Goal: Find contact information: Find contact information

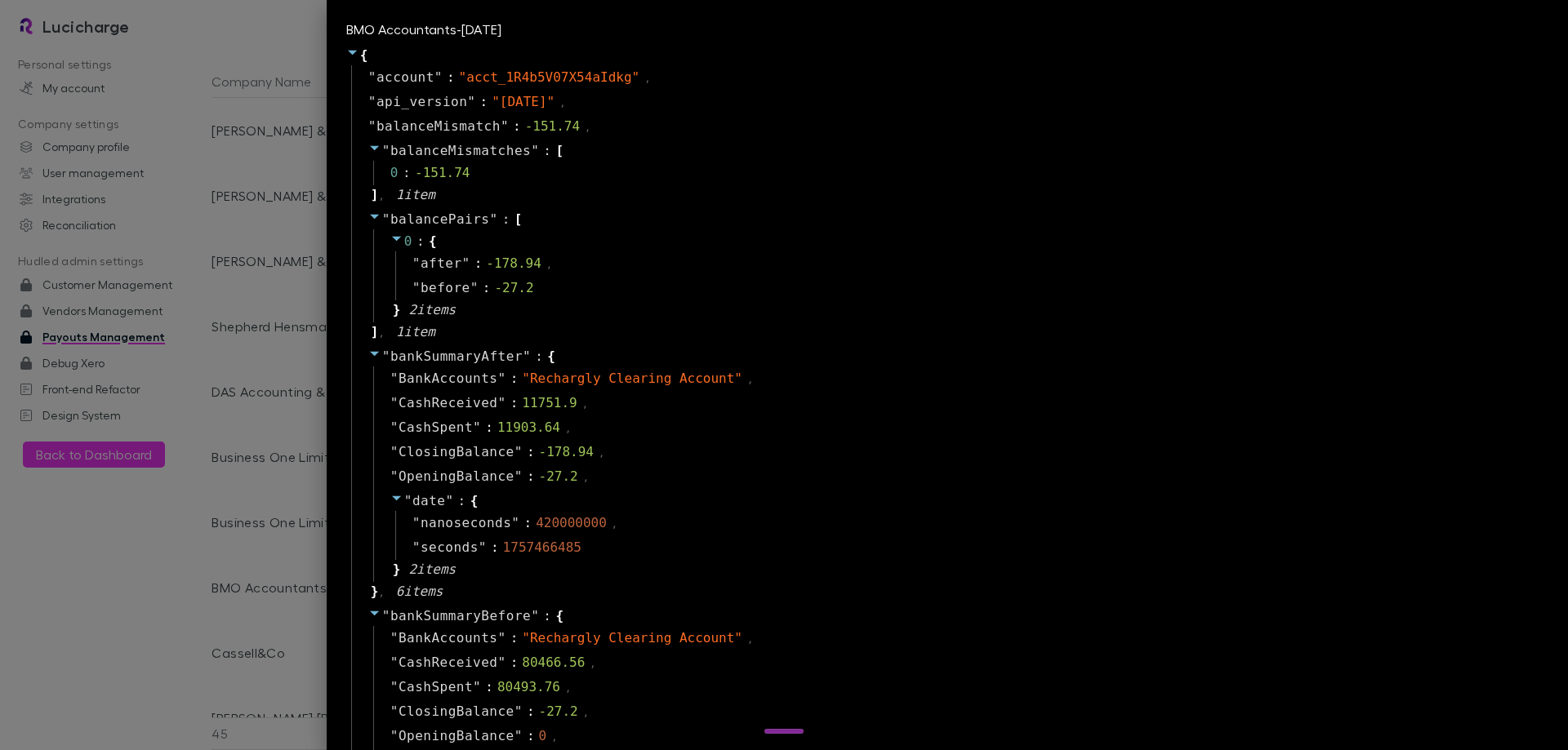
select select "****"
click at [313, 277] on div at bounding box center [784, 375] width 1568 height 750
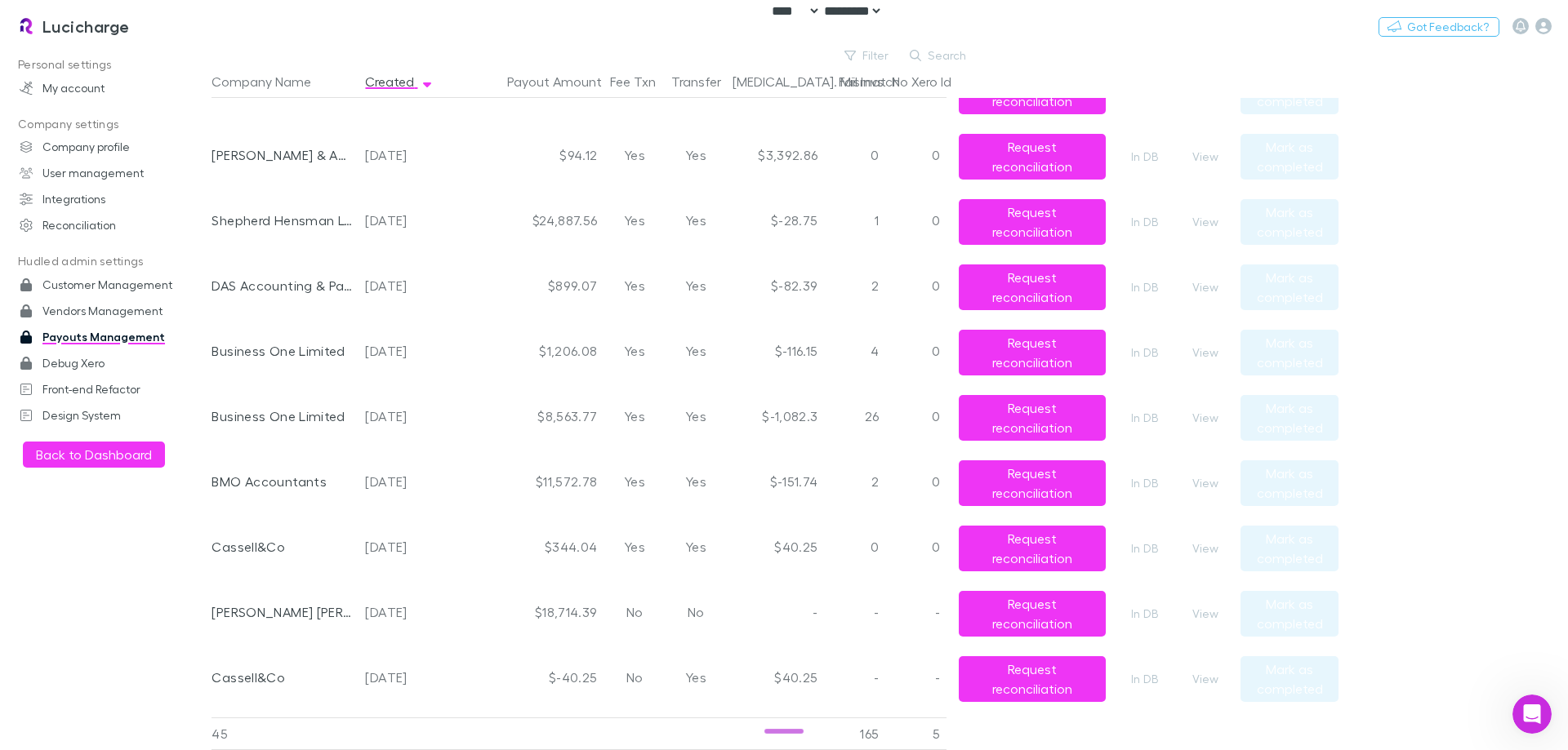
scroll to position [81, 0]
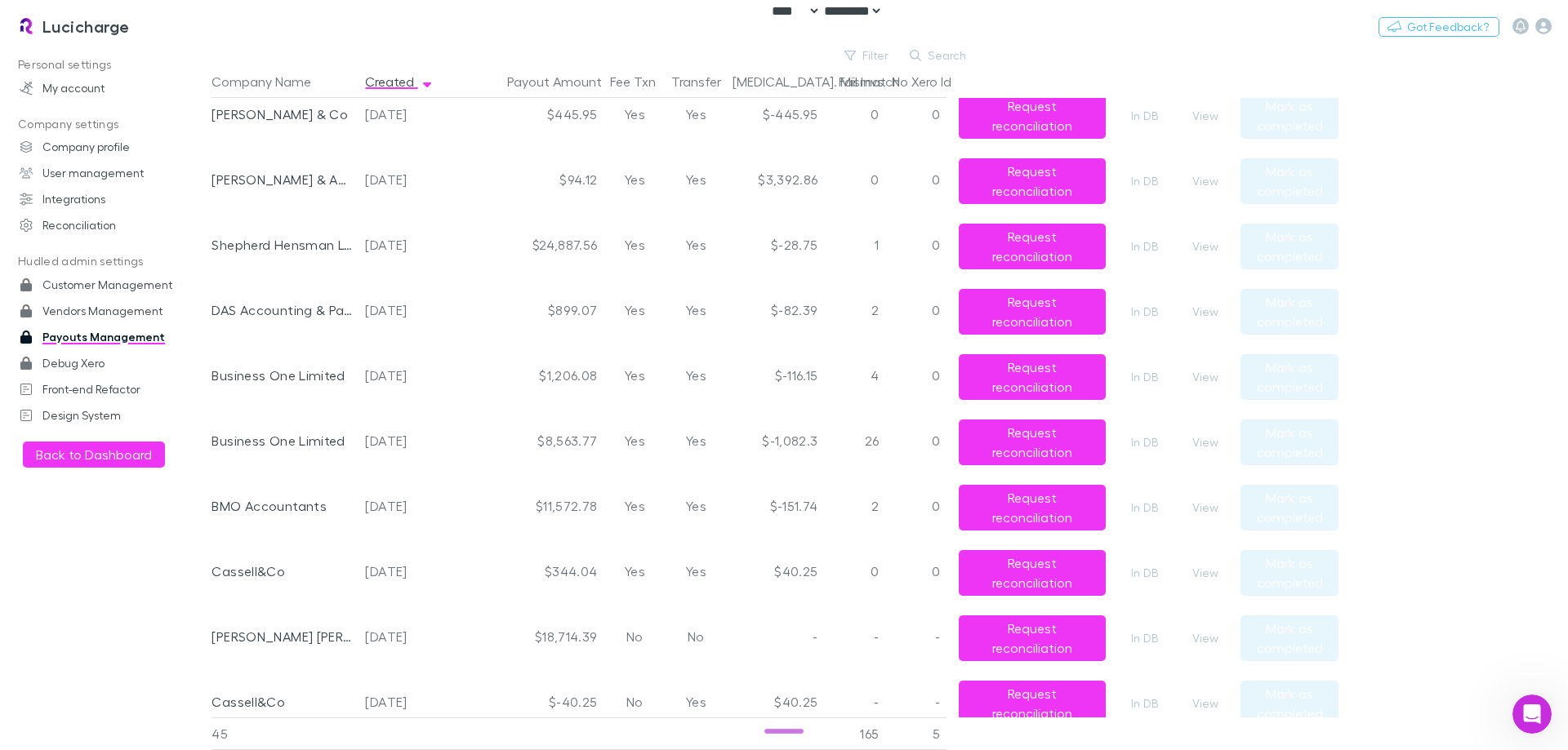
click at [1356, 235] on main "Filter Search Company Name Created Payout Amount Fee Txn Transfer [MEDICAL_DATA…" at bounding box center [889, 398] width 1356 height 705
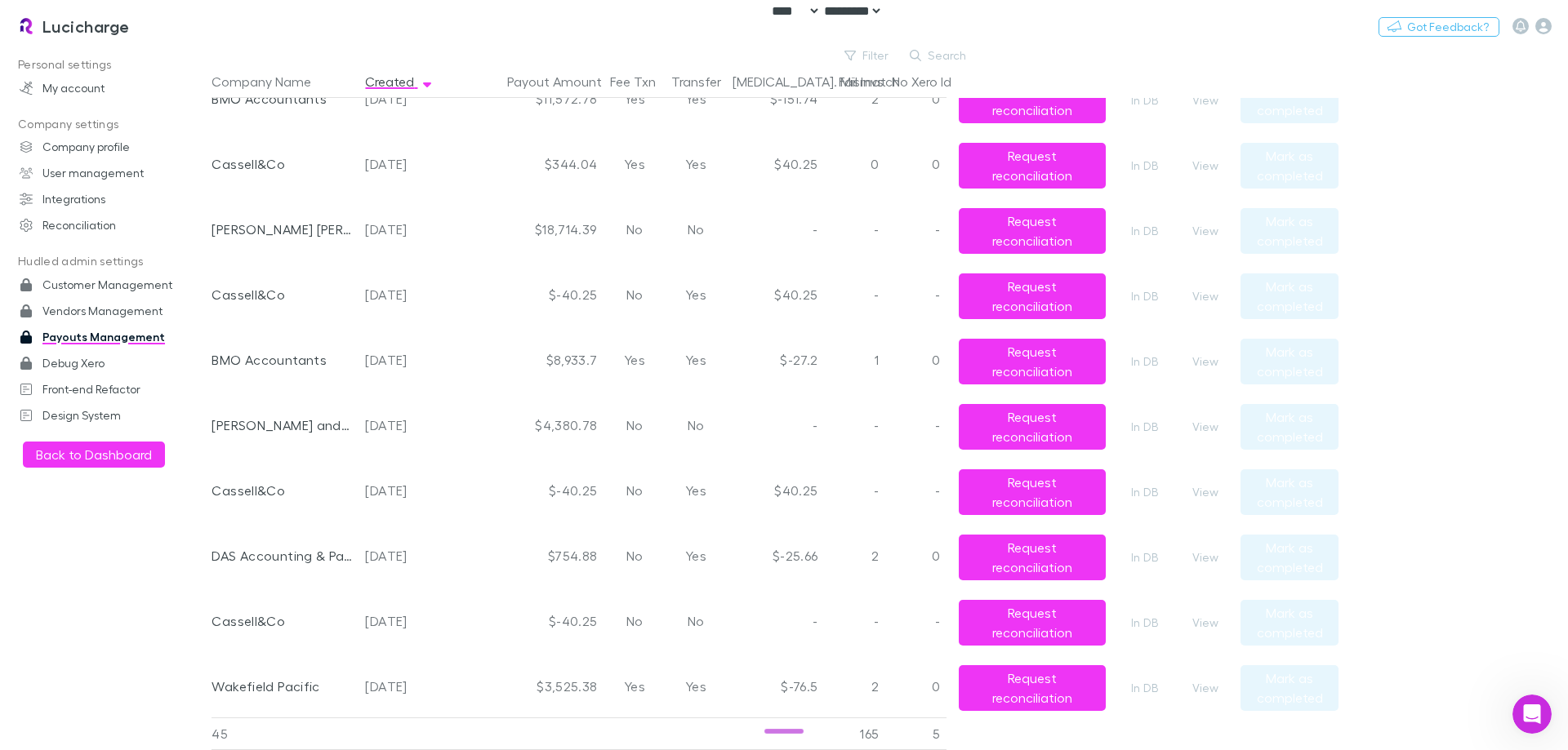
scroll to position [489, 0]
click at [389, 81] on button "Created" at bounding box center [399, 81] width 69 height 33
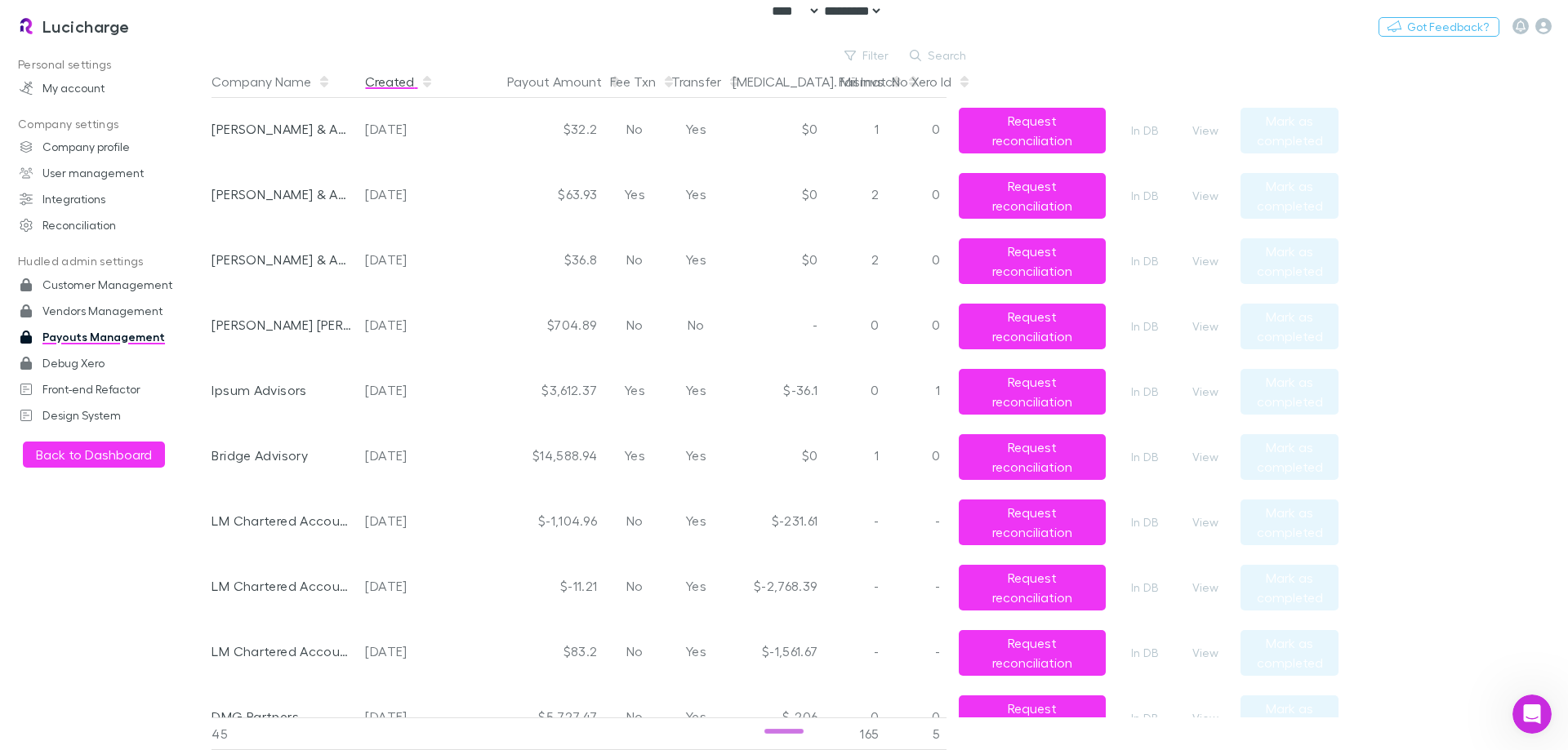
scroll to position [0, 0]
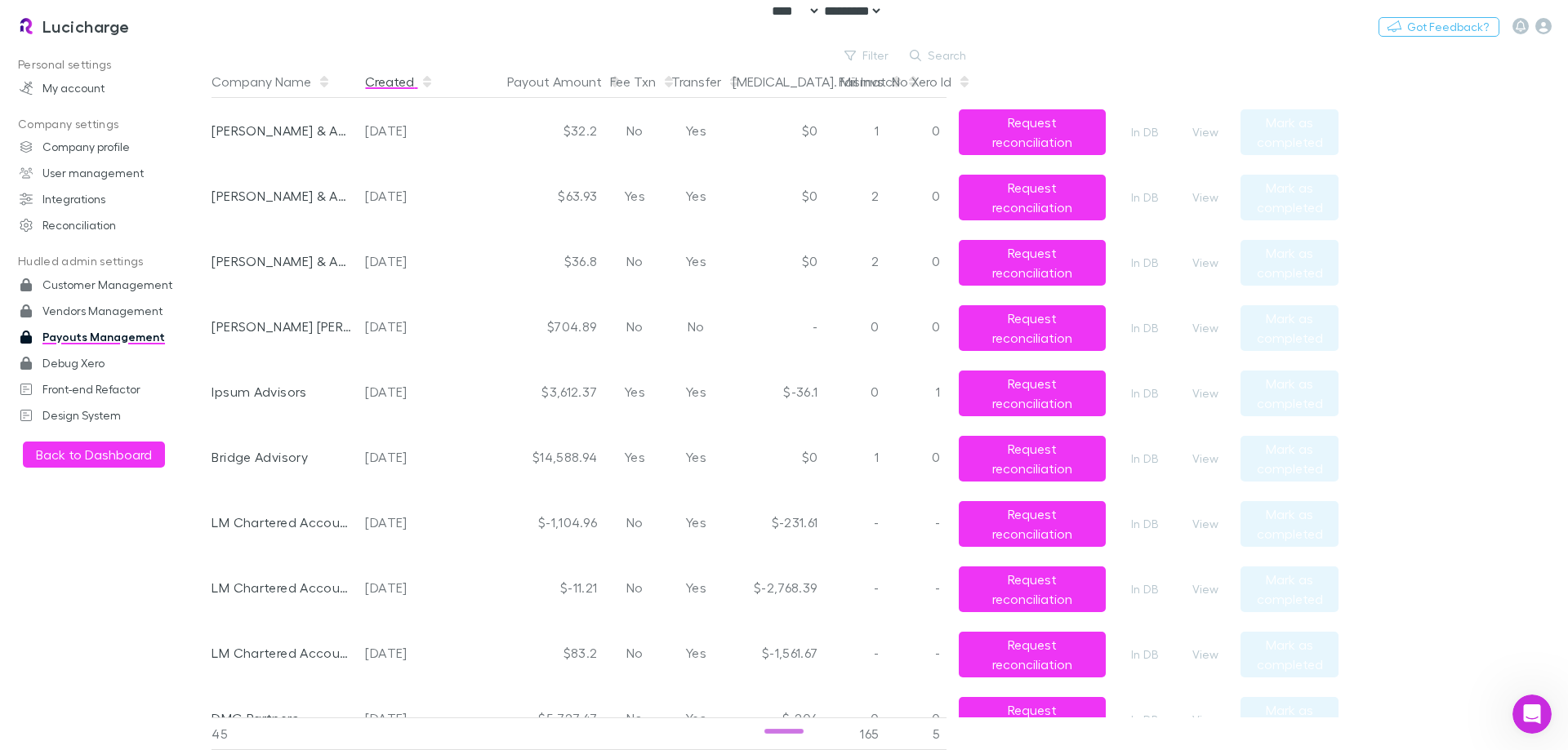
click at [376, 81] on button "Created" at bounding box center [399, 81] width 69 height 33
click at [385, 77] on button "Created" at bounding box center [399, 81] width 69 height 33
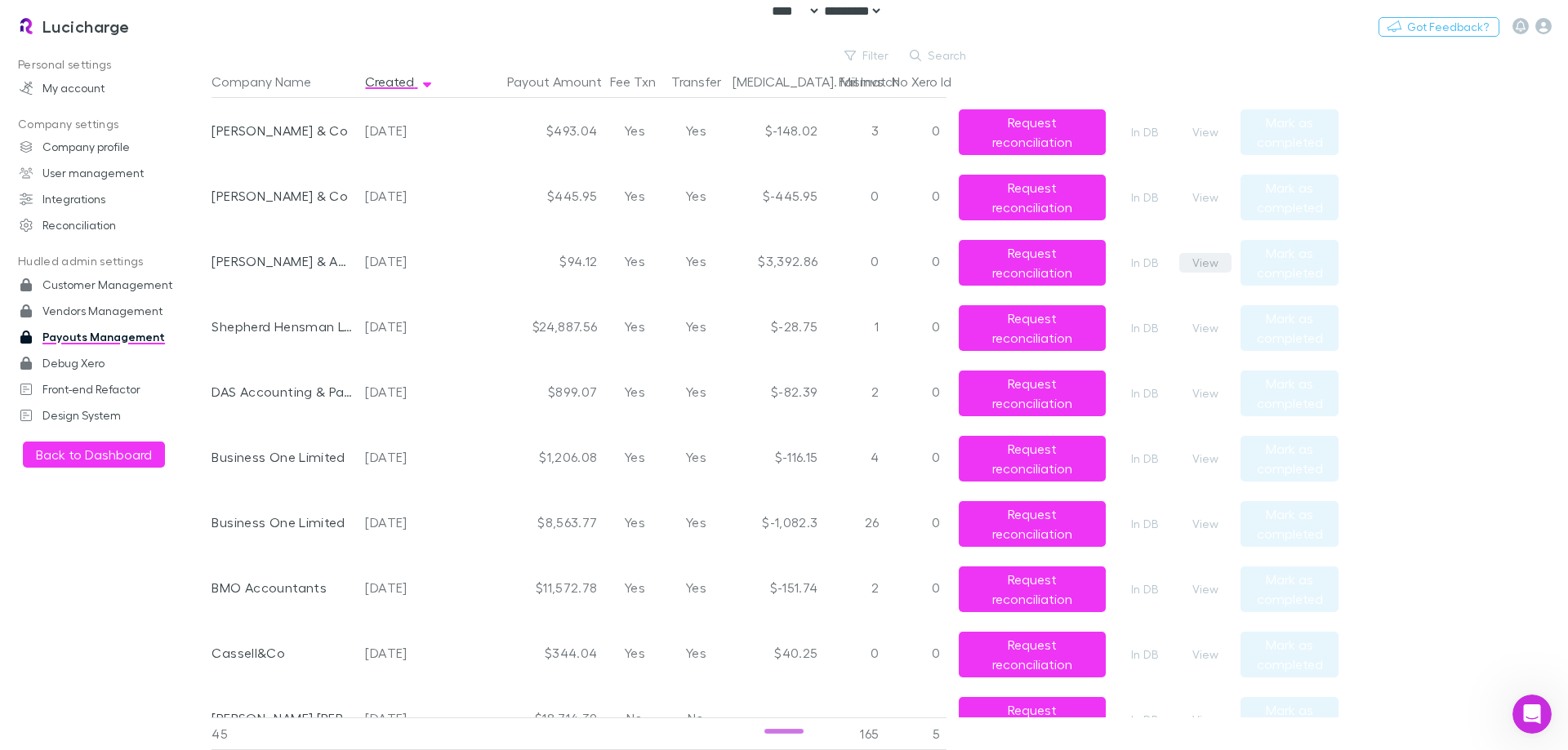
click at [1190, 264] on button "View" at bounding box center [1205, 263] width 52 height 20
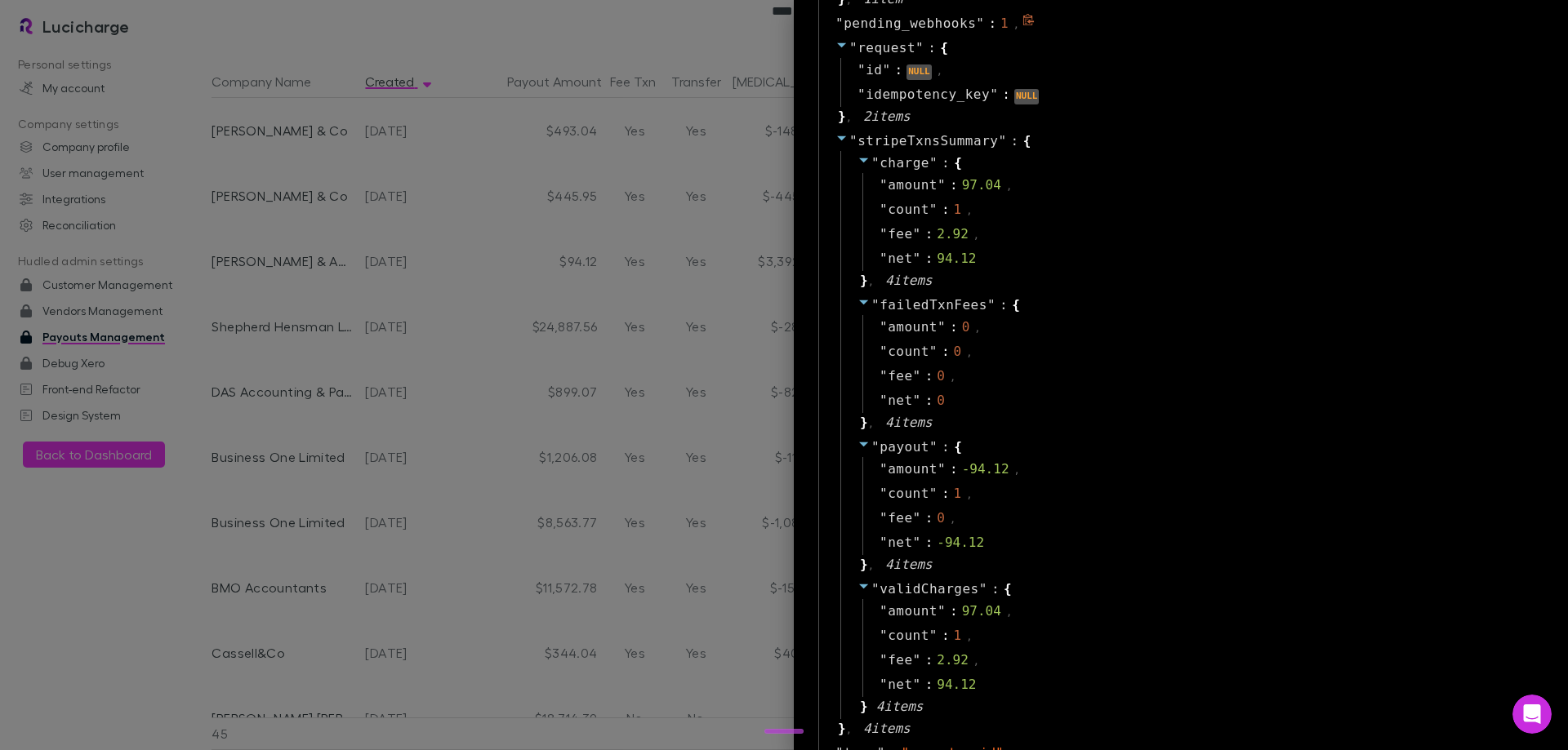
scroll to position [1832, 0]
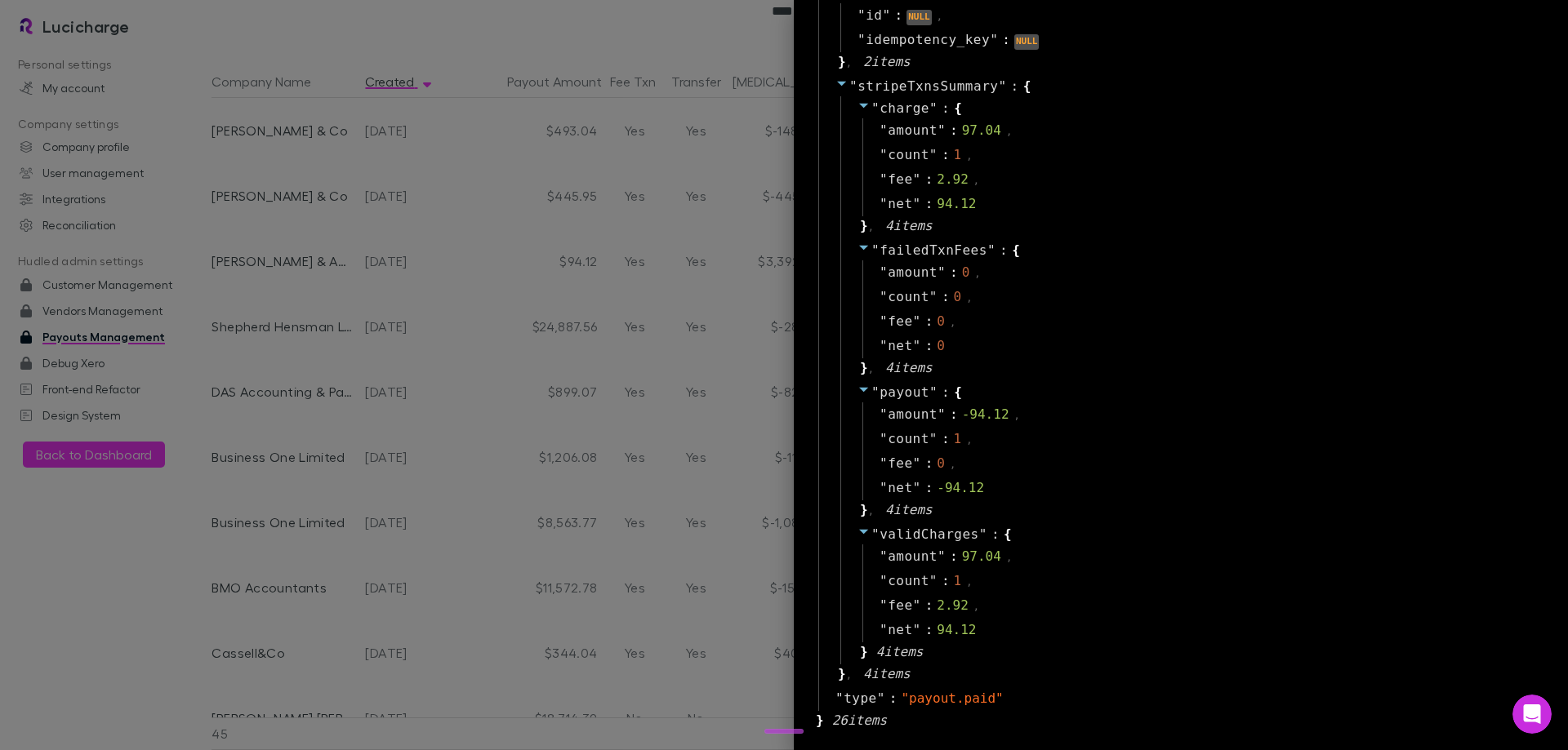
click at [517, 336] on div at bounding box center [784, 375] width 1568 height 750
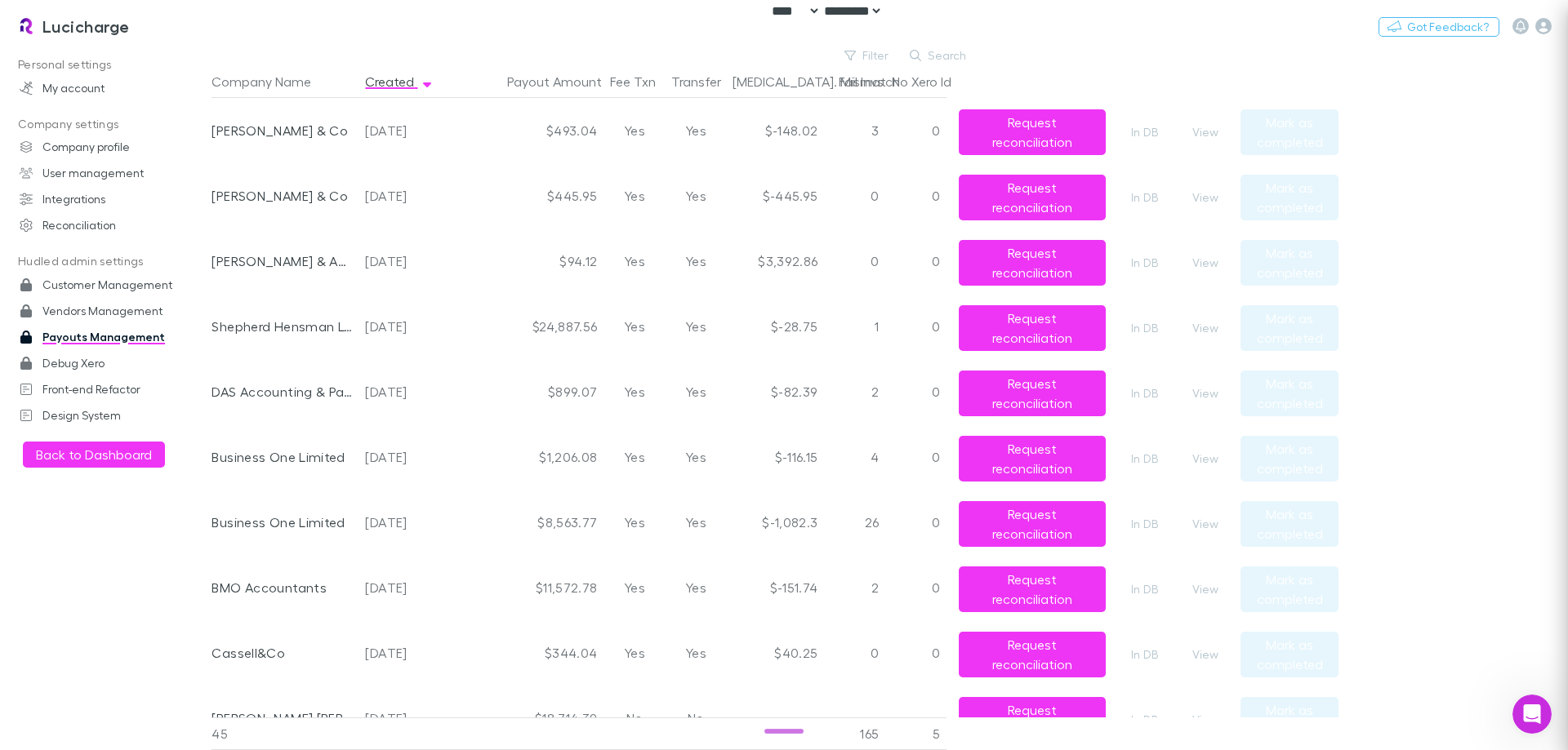
scroll to position [0, 0]
click at [1193, 129] on button "View" at bounding box center [1205, 132] width 52 height 20
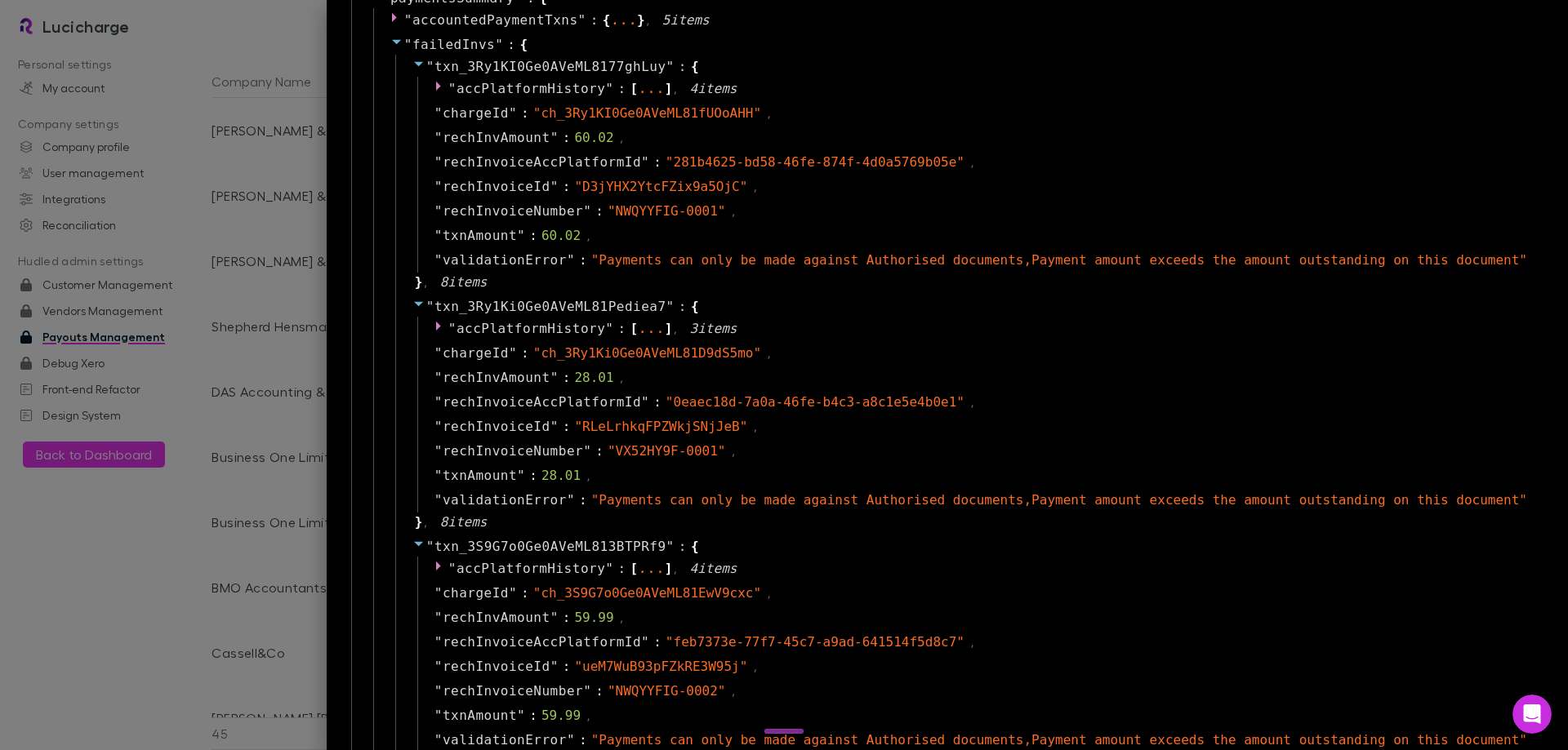
scroll to position [1388, 0]
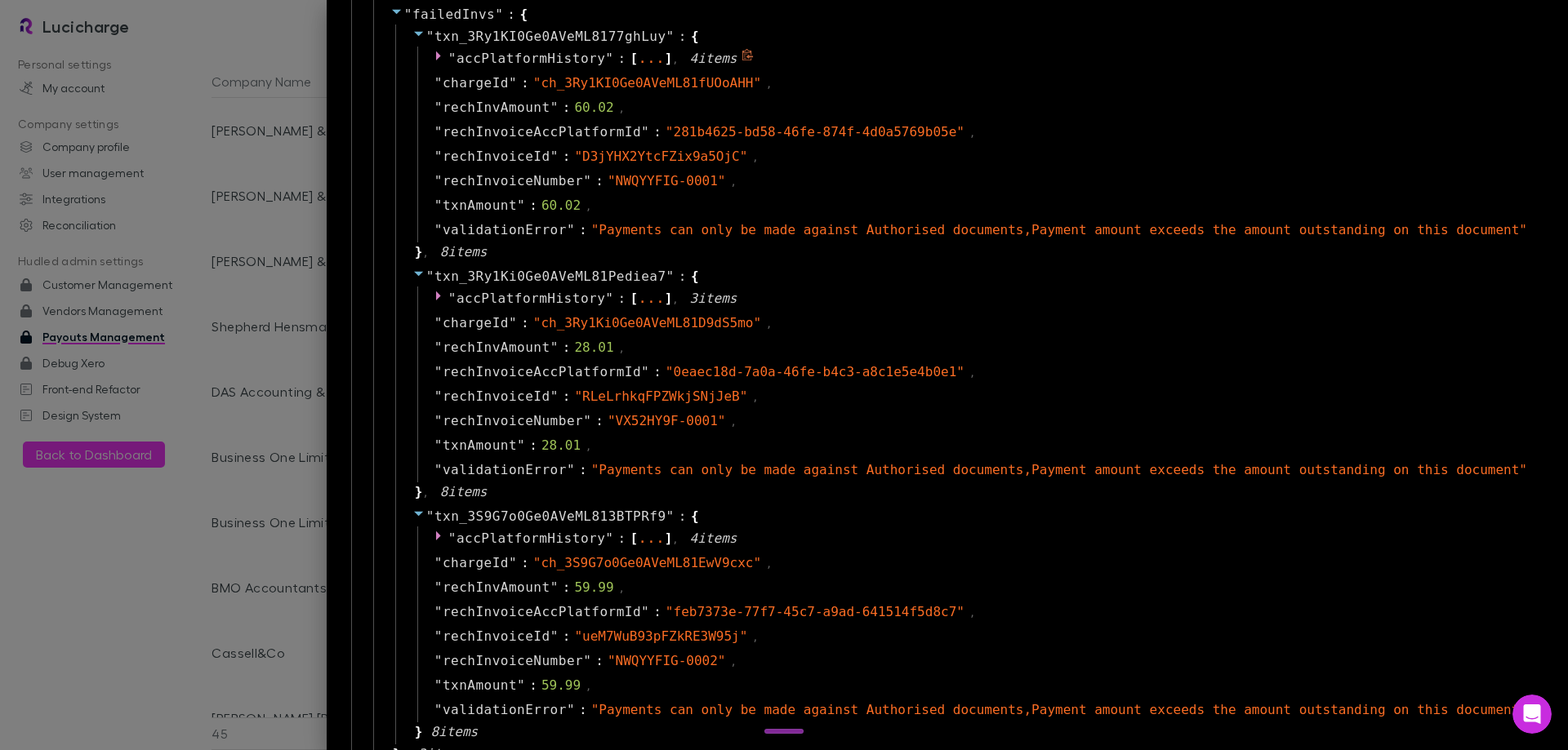
click at [626, 60] on span ":" at bounding box center [621, 59] width 9 height 20
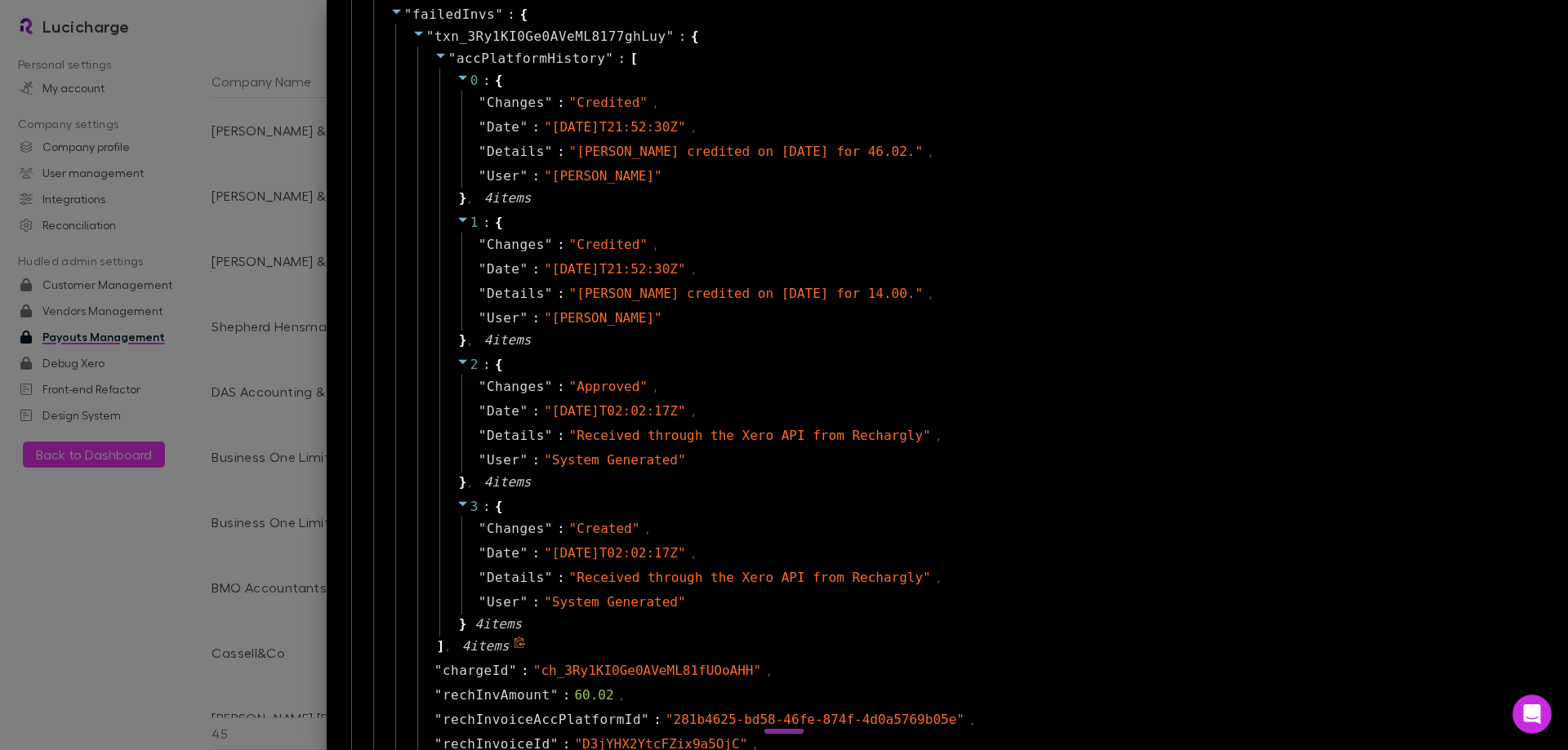
click at [626, 60] on span ":" at bounding box center [621, 59] width 9 height 20
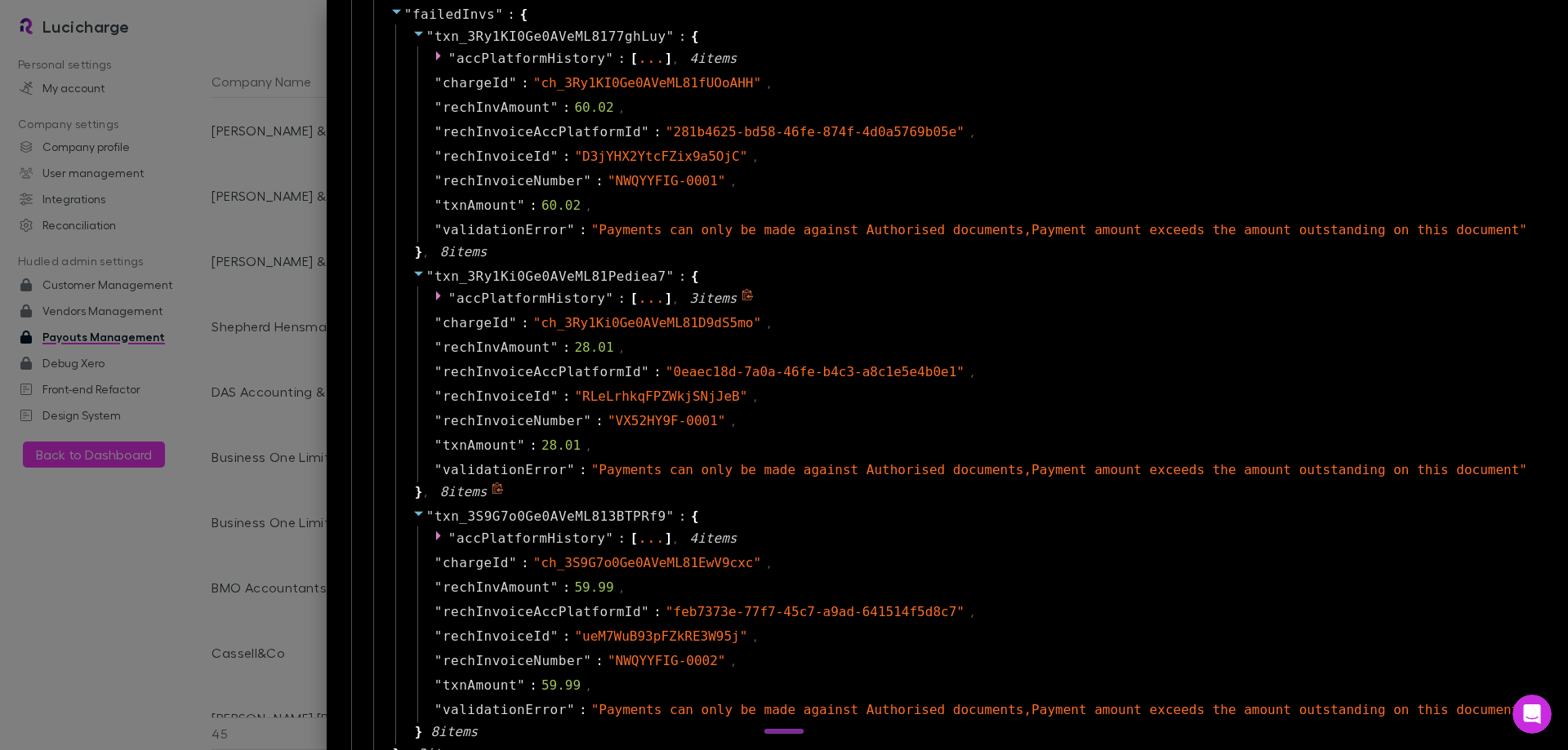
click at [737, 297] on span "3 item s" at bounding box center [714, 298] width 47 height 15
click at [678, 297] on span "," at bounding box center [675, 299] width 6 height 15
click at [664, 299] on div "..." at bounding box center [651, 298] width 27 height 9
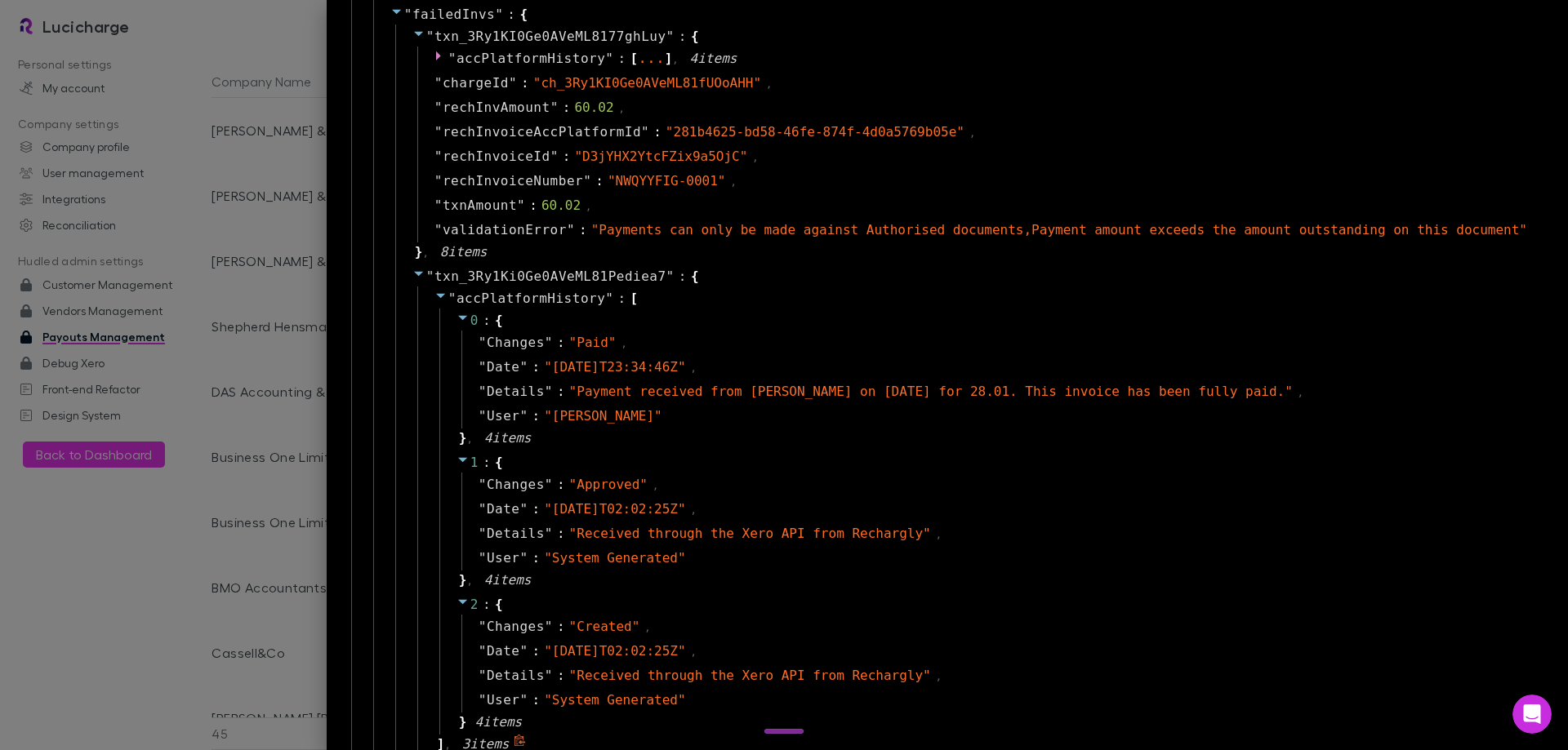
click at [726, 299] on div "" accPlatformHistory " : [ 0 : { " Changes " : " Paid " , " Date " : " [DATE]T2…" at bounding box center [976, 521] width 1119 height 470
click at [729, 291] on div "" accPlatformHistory " : [ 0 : { " Changes " : " Paid " , " Date " : " [DATE]T2…" at bounding box center [976, 521] width 1119 height 470
click at [543, 294] on span "accPlatformHistory" at bounding box center [530, 298] width 148 height 15
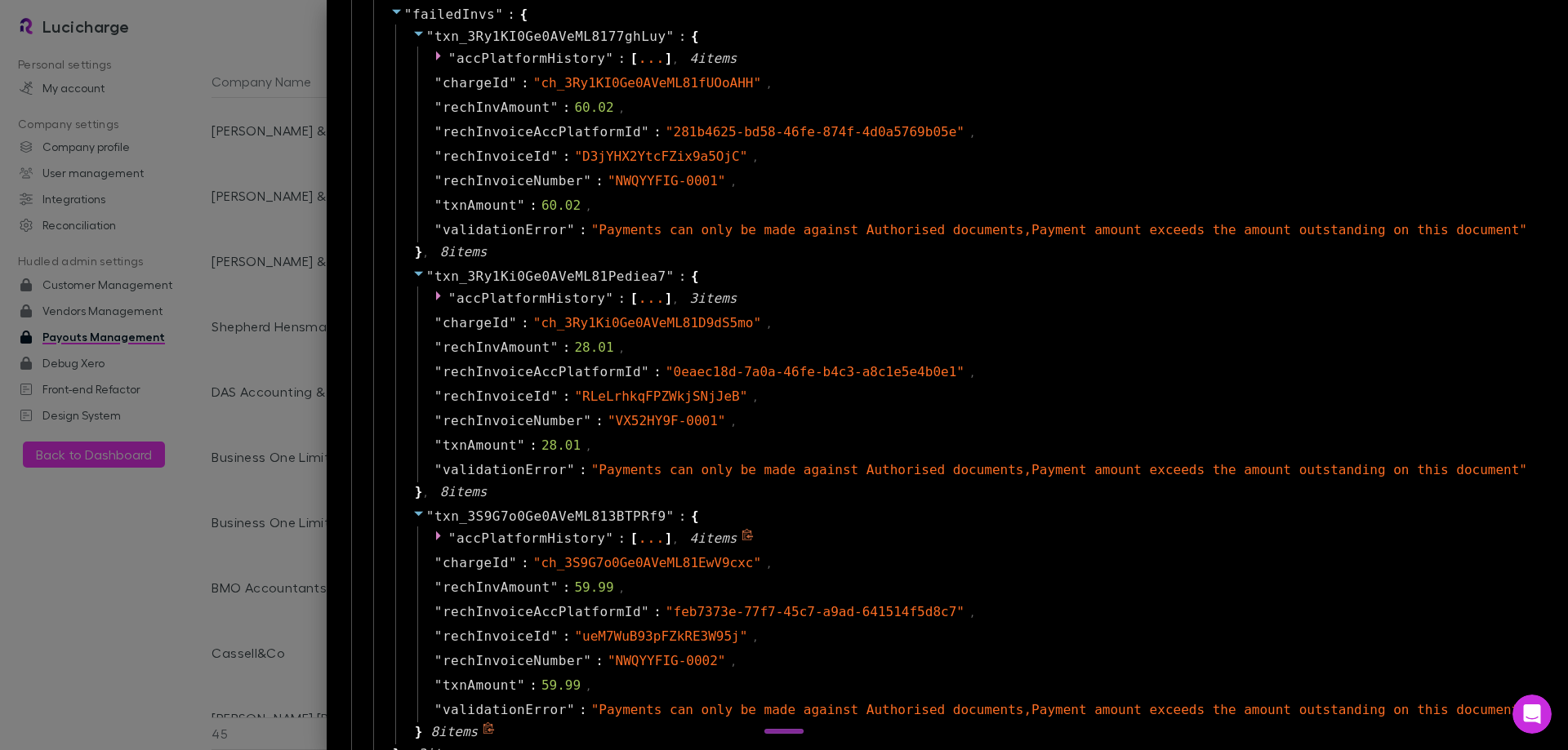
click at [605, 533] on span "accPlatformHistory" at bounding box center [530, 538] width 148 height 15
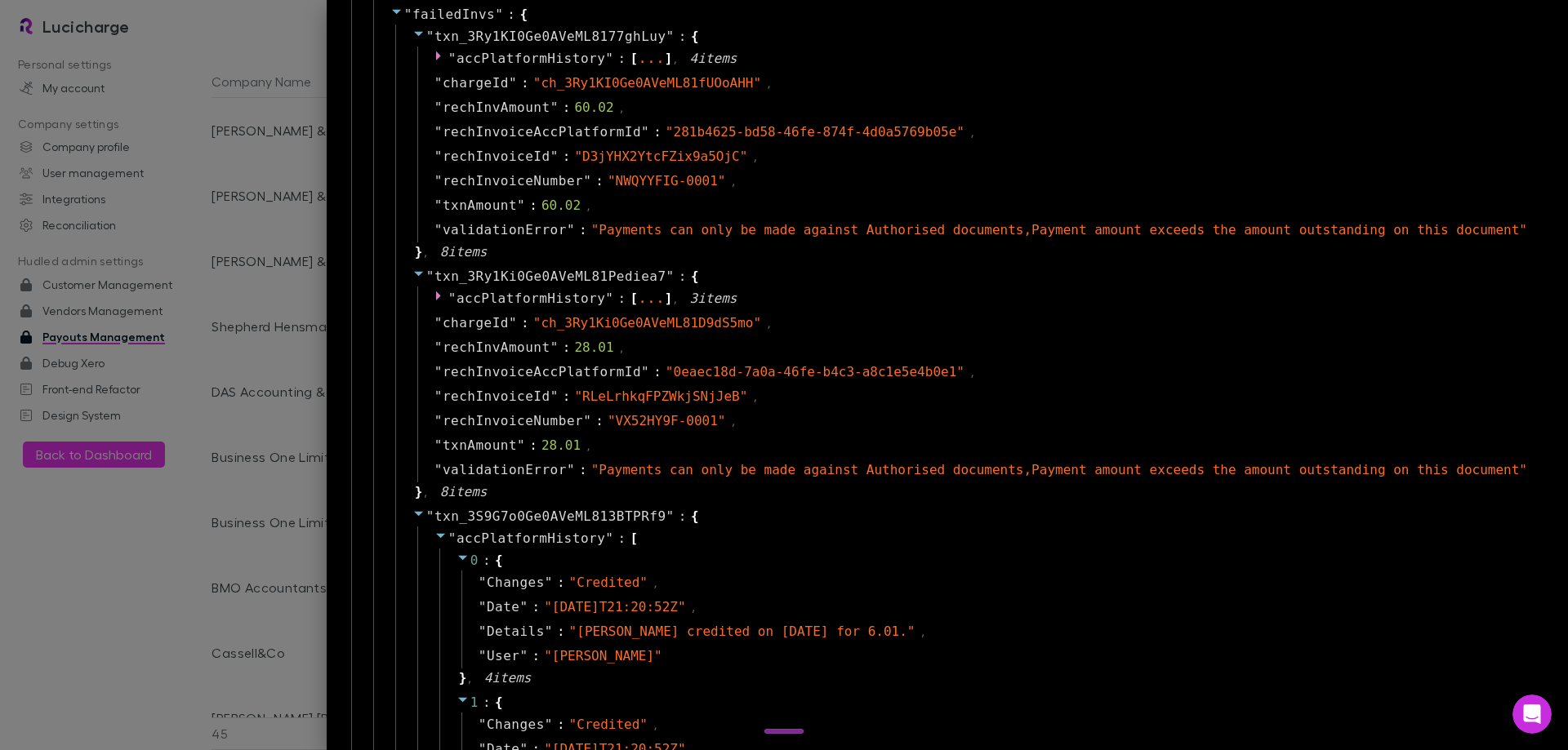
click at [605, 533] on span "accPlatformHistory" at bounding box center [530, 538] width 148 height 15
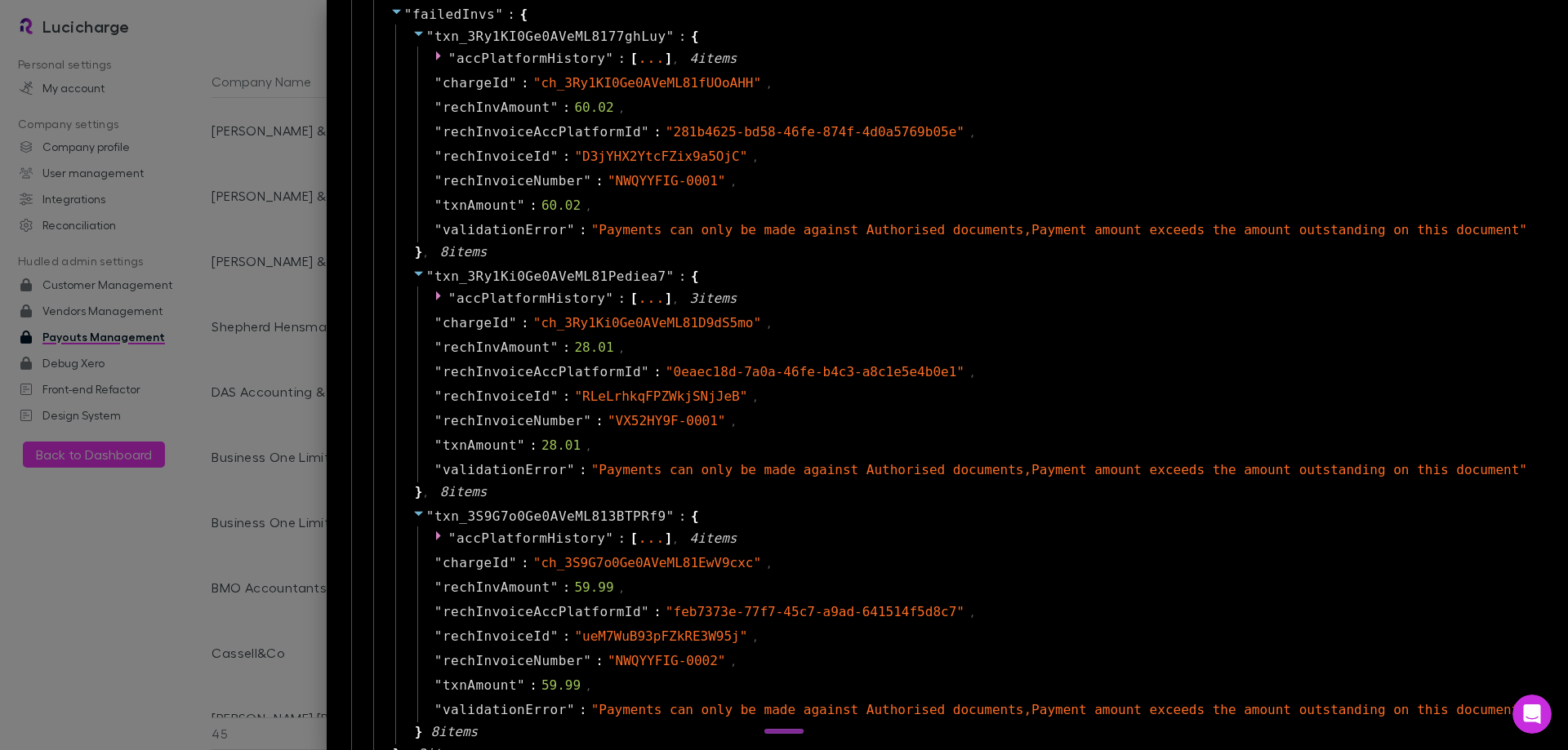
click at [316, 486] on div at bounding box center [784, 375] width 1568 height 750
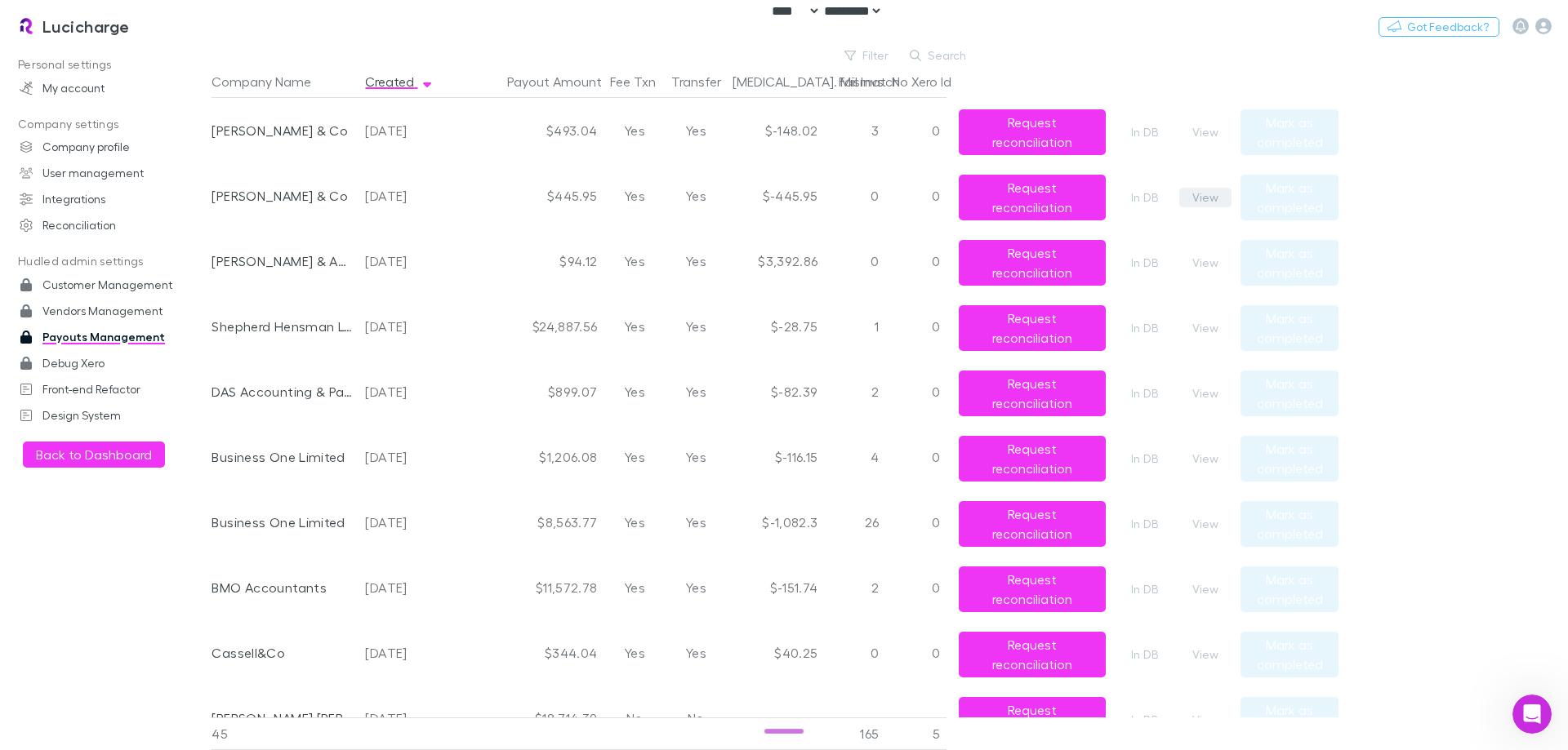
click at [1206, 192] on button "View" at bounding box center [1205, 197] width 52 height 20
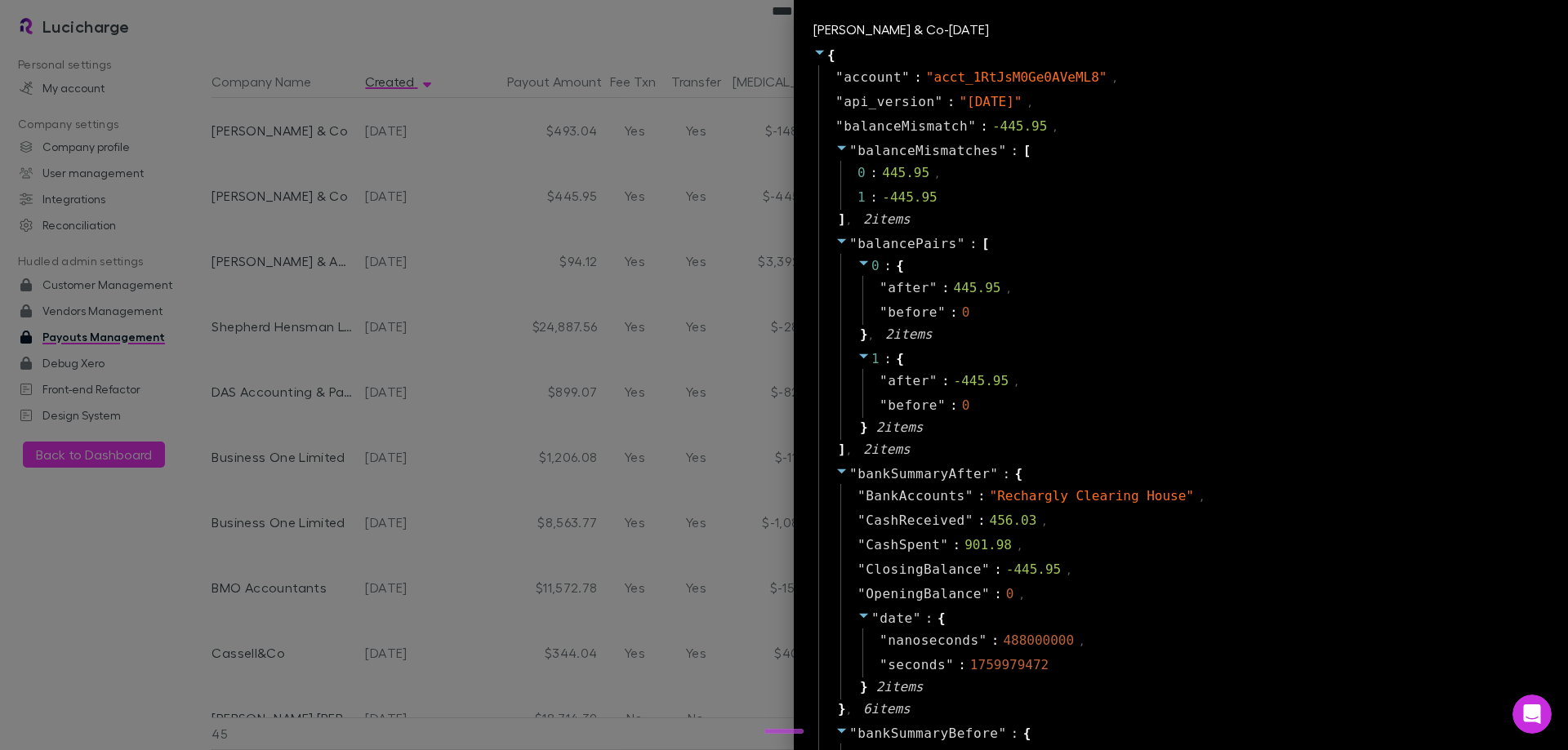
click at [659, 311] on div at bounding box center [784, 375] width 1568 height 750
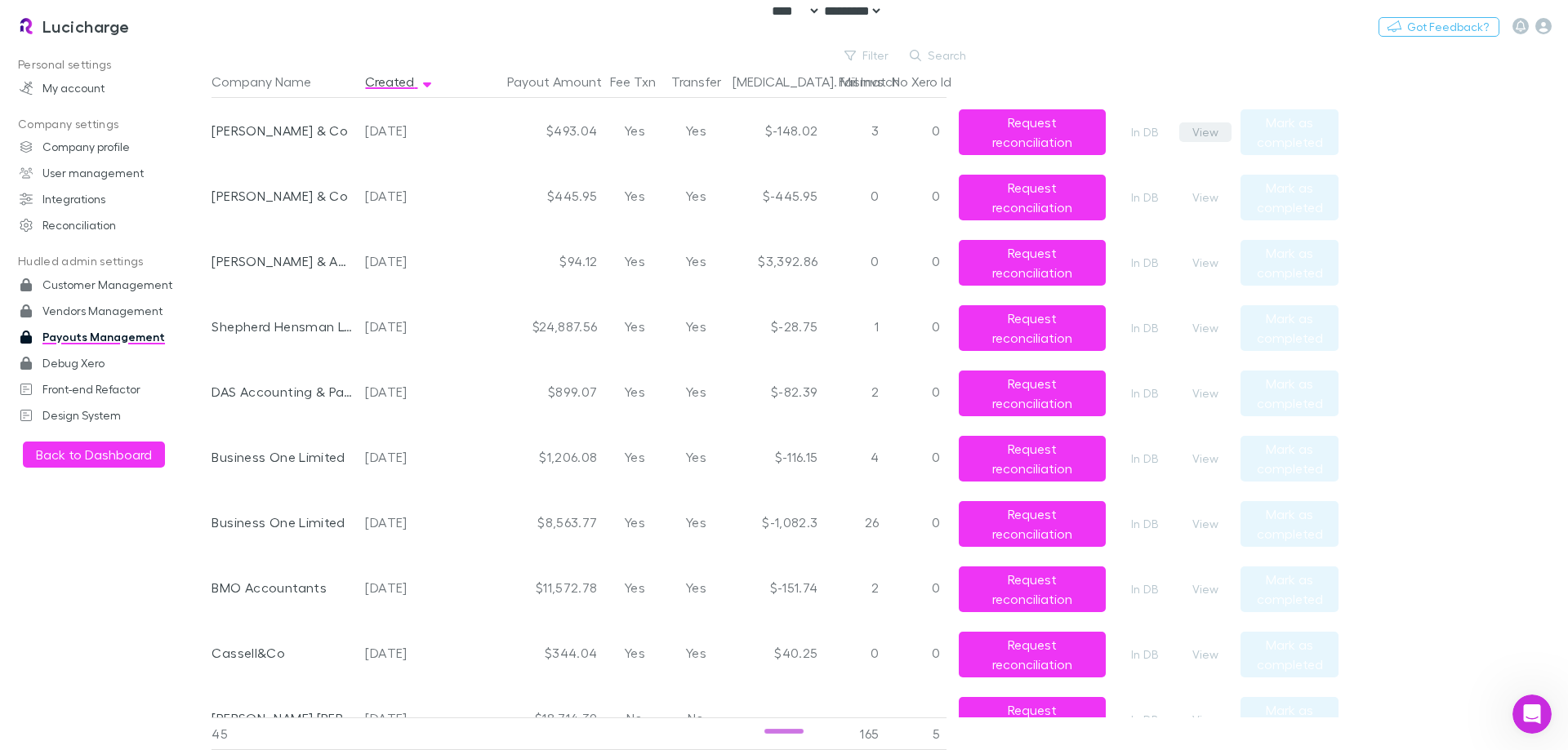
click at [1210, 129] on button "View" at bounding box center [1205, 132] width 52 height 20
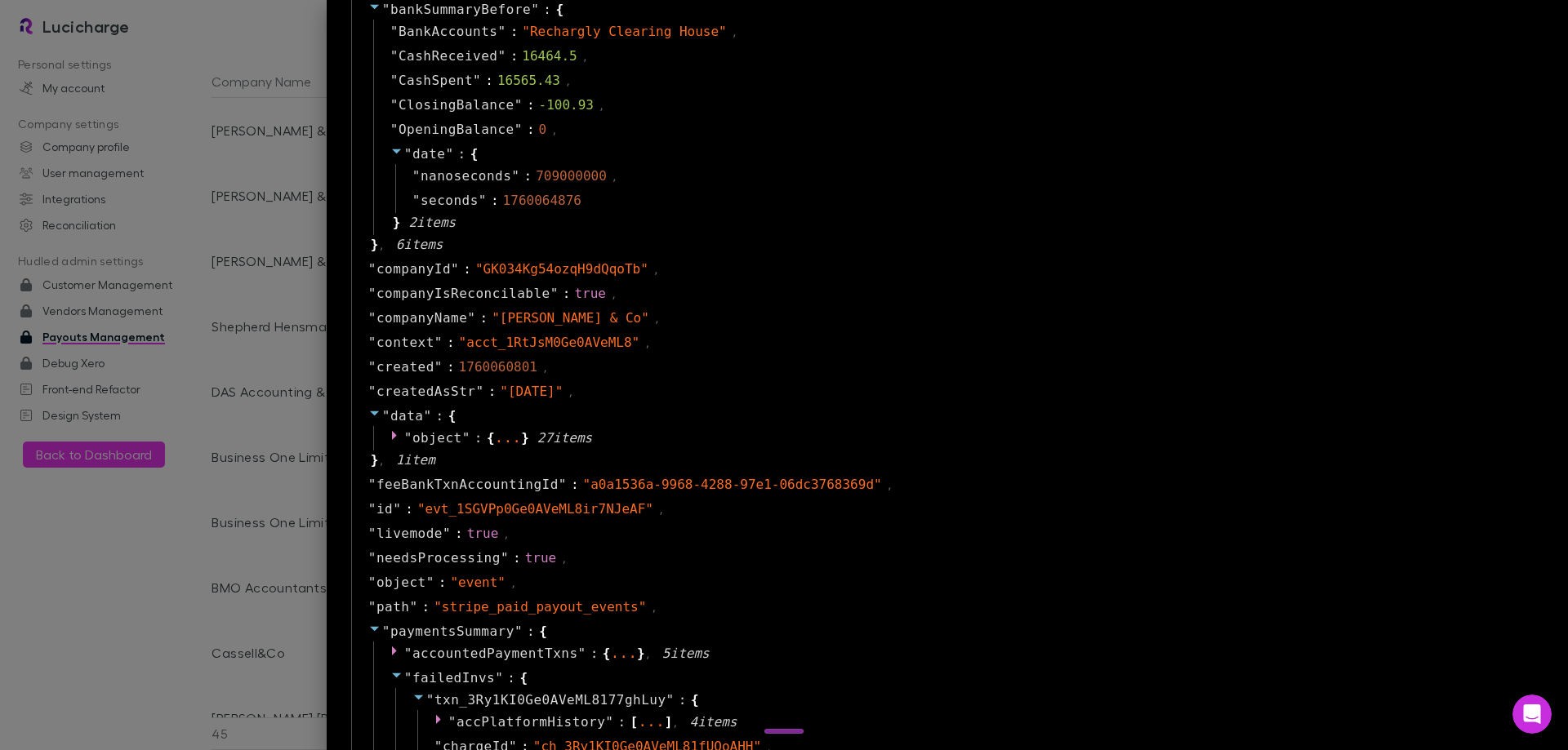
scroll to position [735, 0]
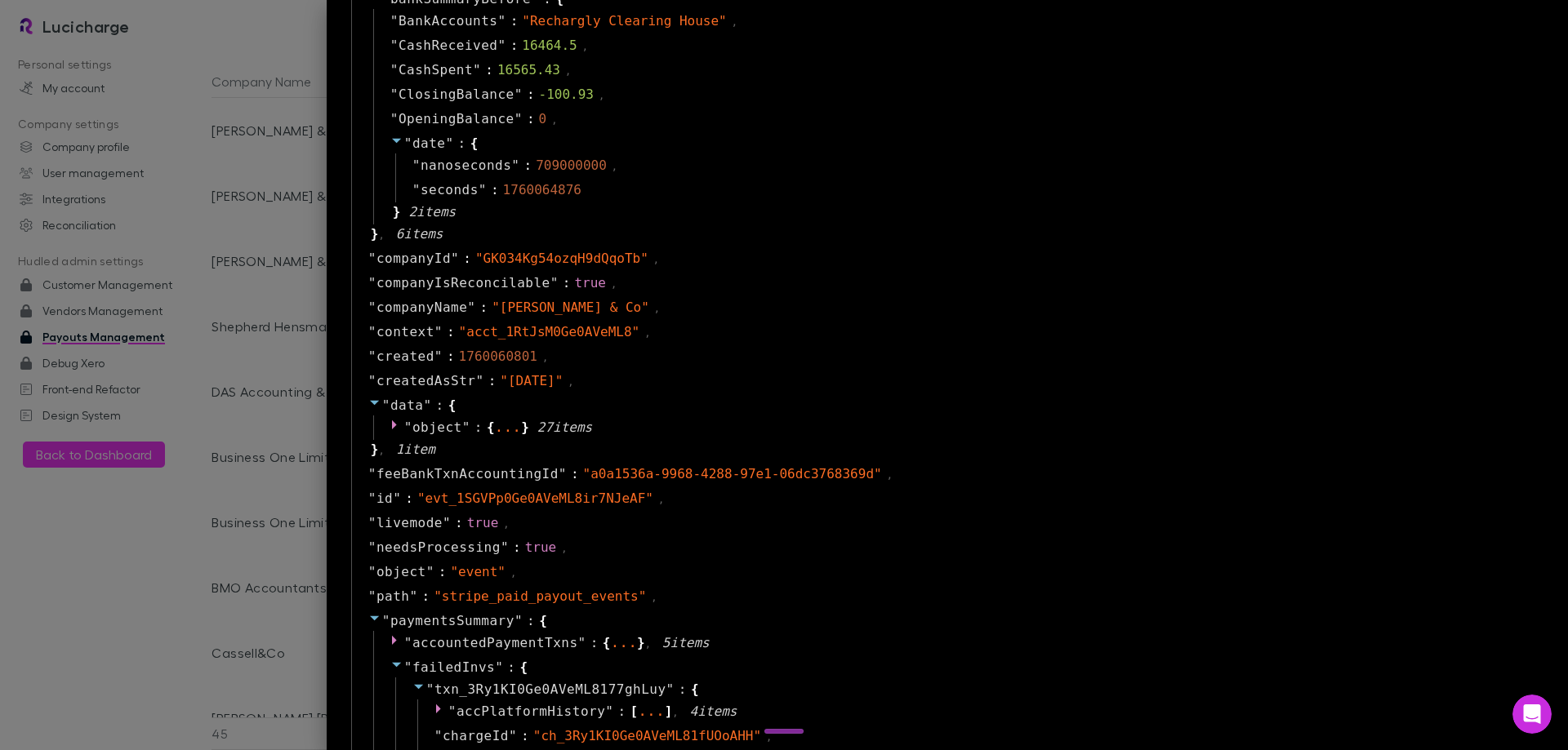
click at [263, 253] on div at bounding box center [784, 375] width 1568 height 750
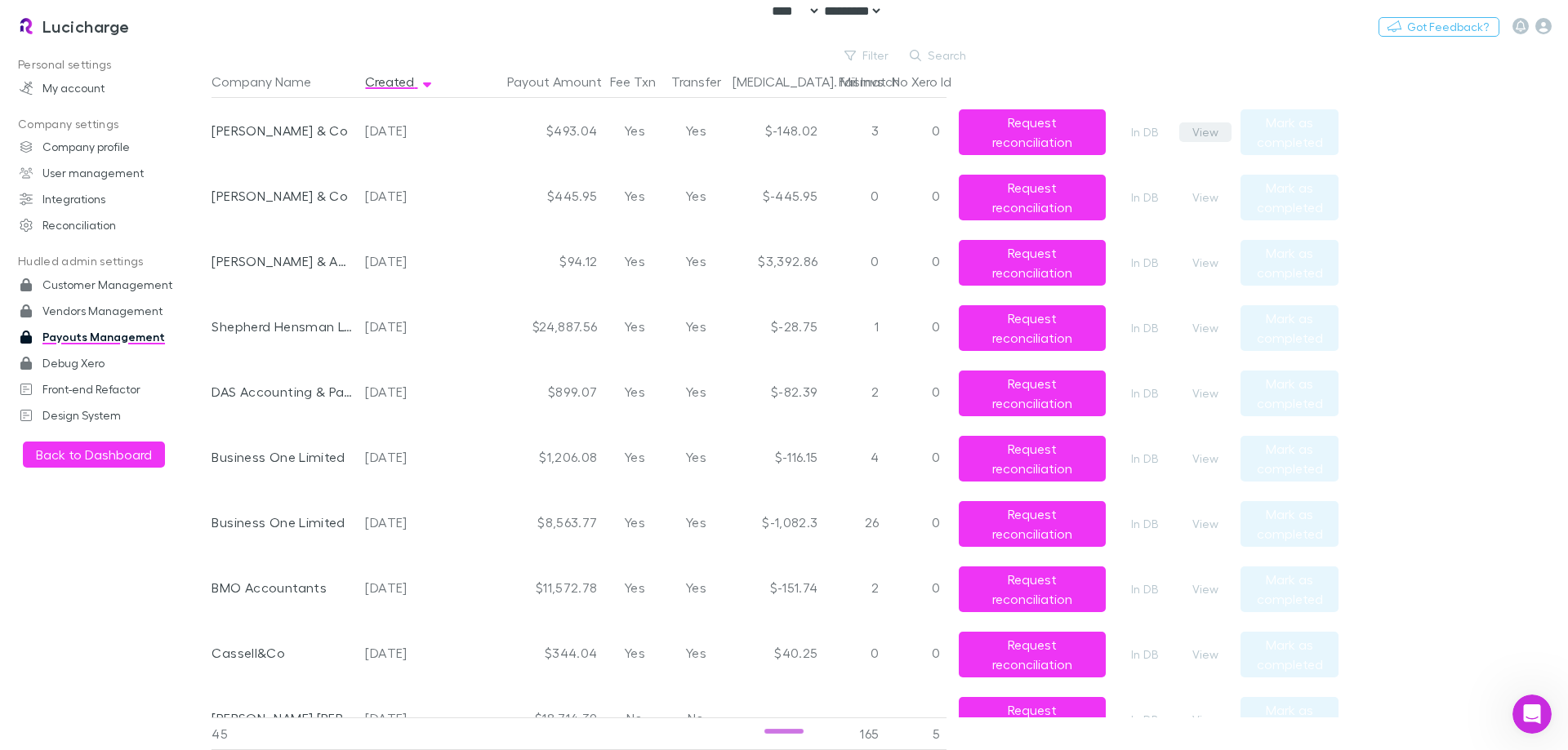
click at [1200, 131] on button "View" at bounding box center [1205, 132] width 52 height 20
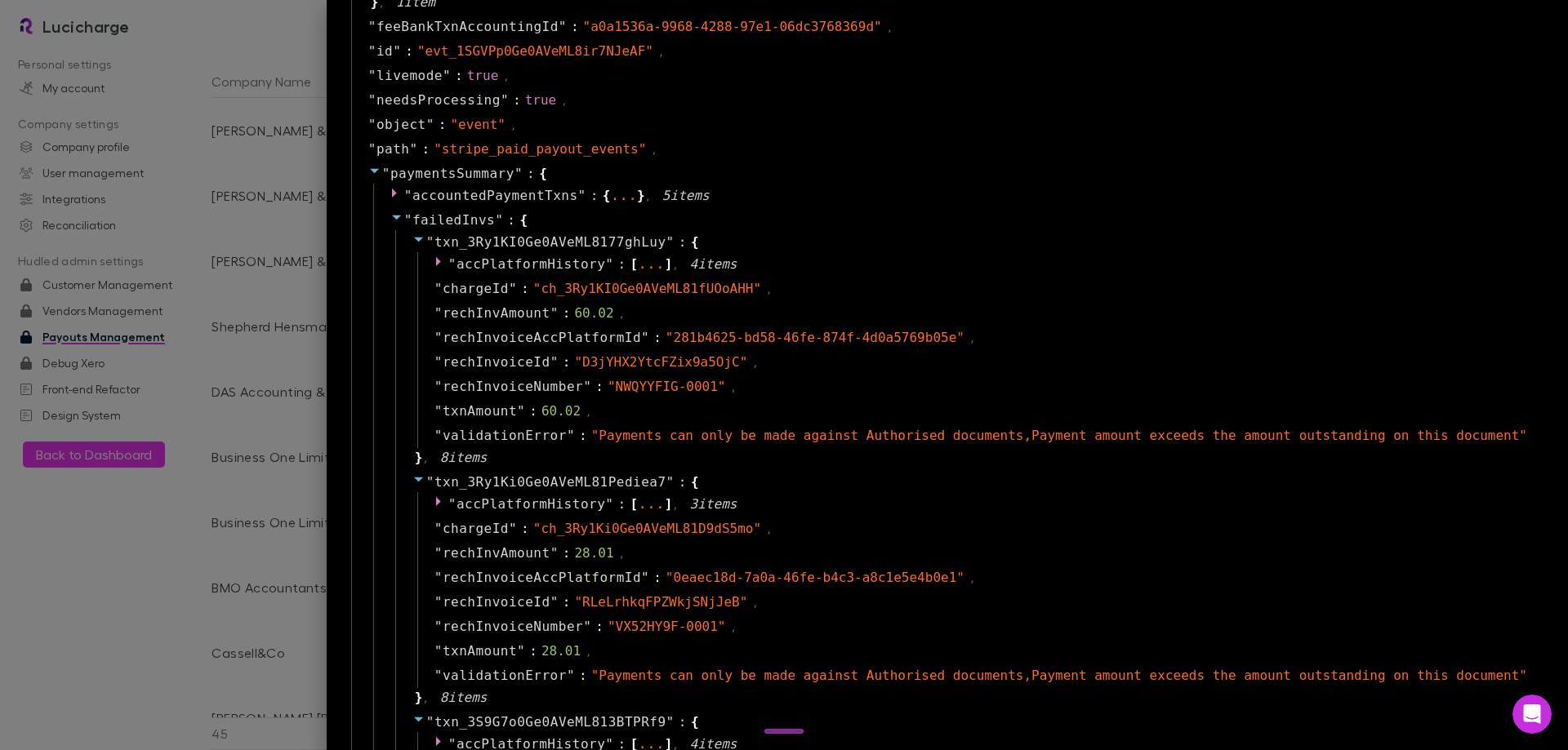
scroll to position [1224, 0]
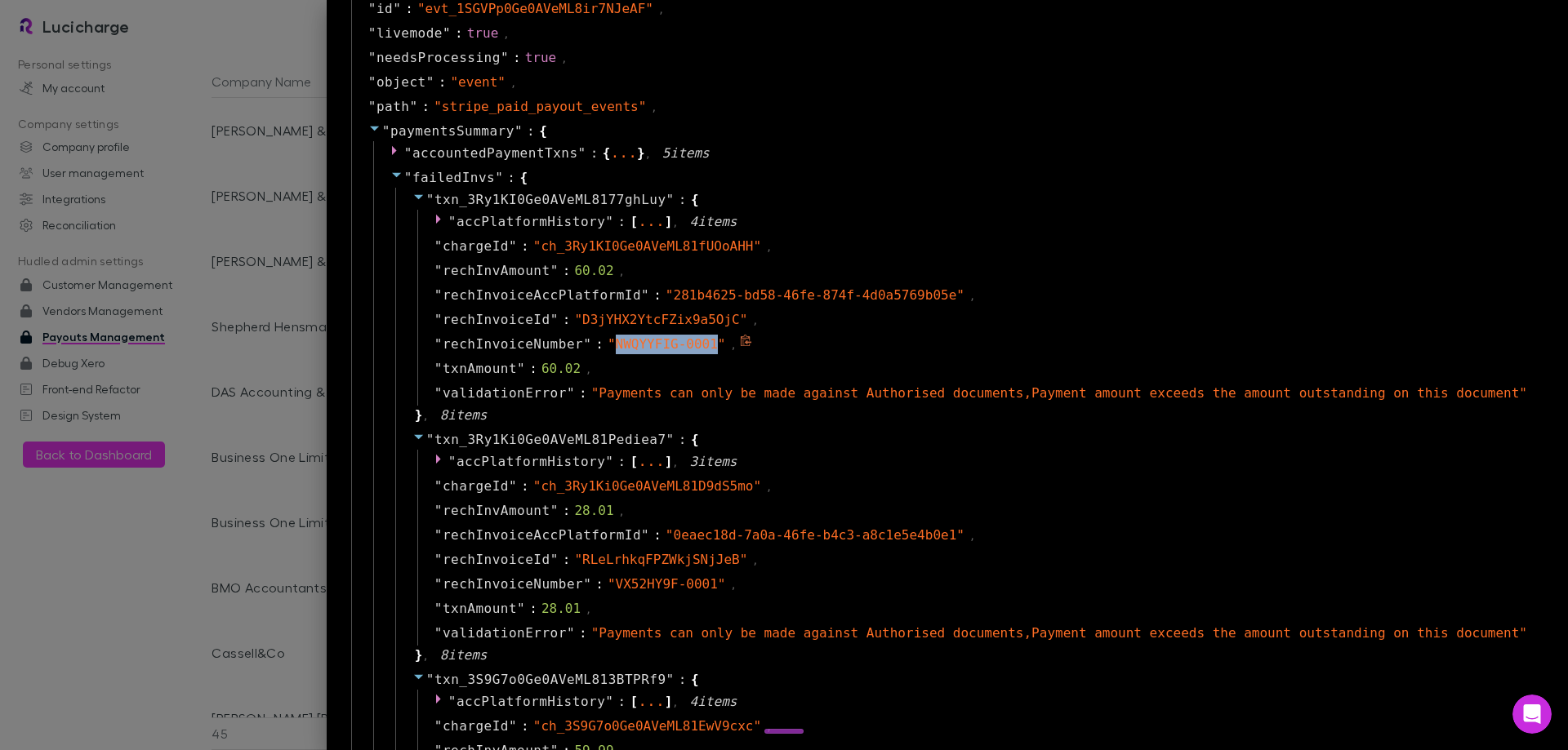
drag, startPoint x: 777, startPoint y: 344, endPoint x: 684, endPoint y: 346, distance: 93.0
click at [684, 346] on span "" NWQYYFIG-0001 "" at bounding box center [666, 344] width 118 height 15
copy span "NWQYYFIG-0001"
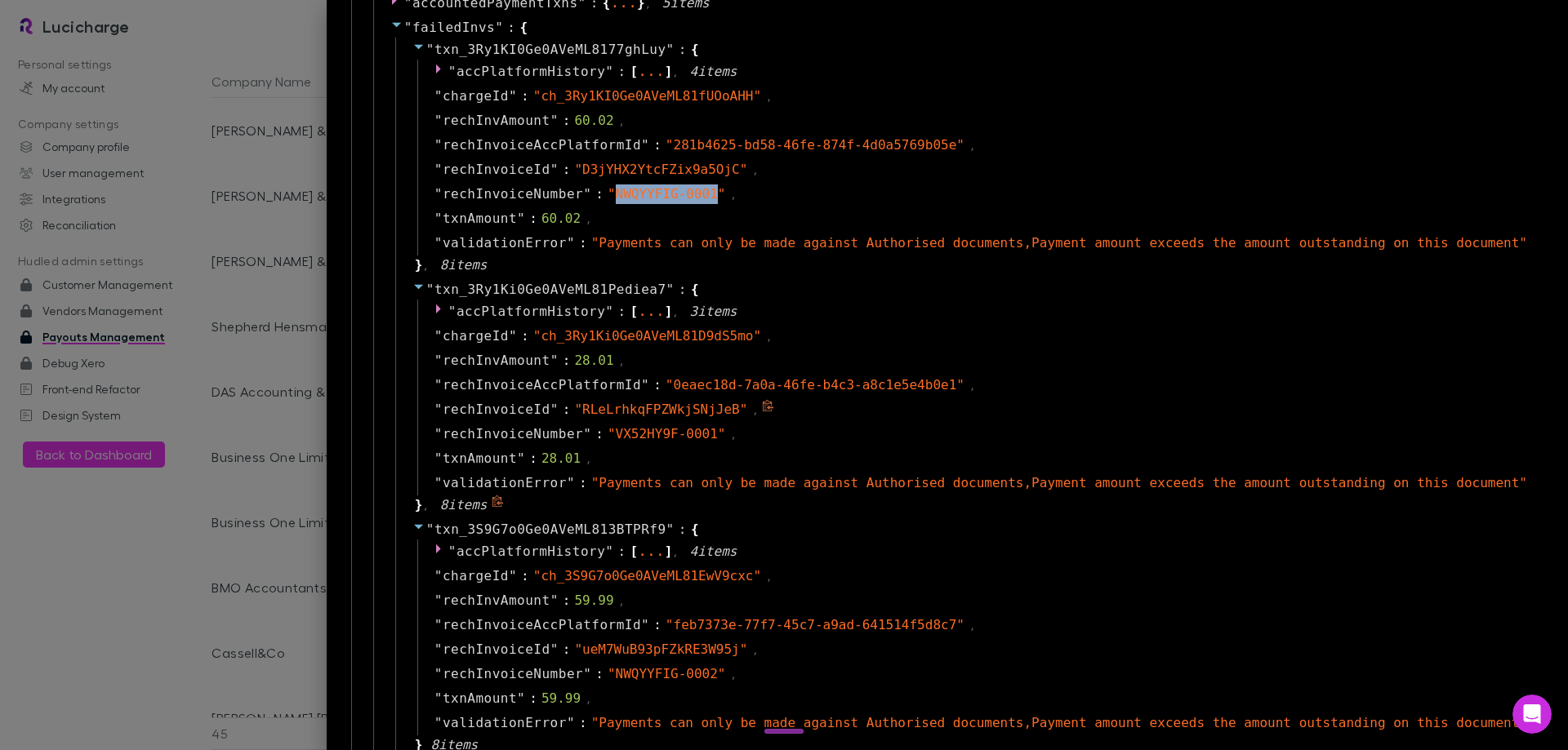
scroll to position [1388, 0]
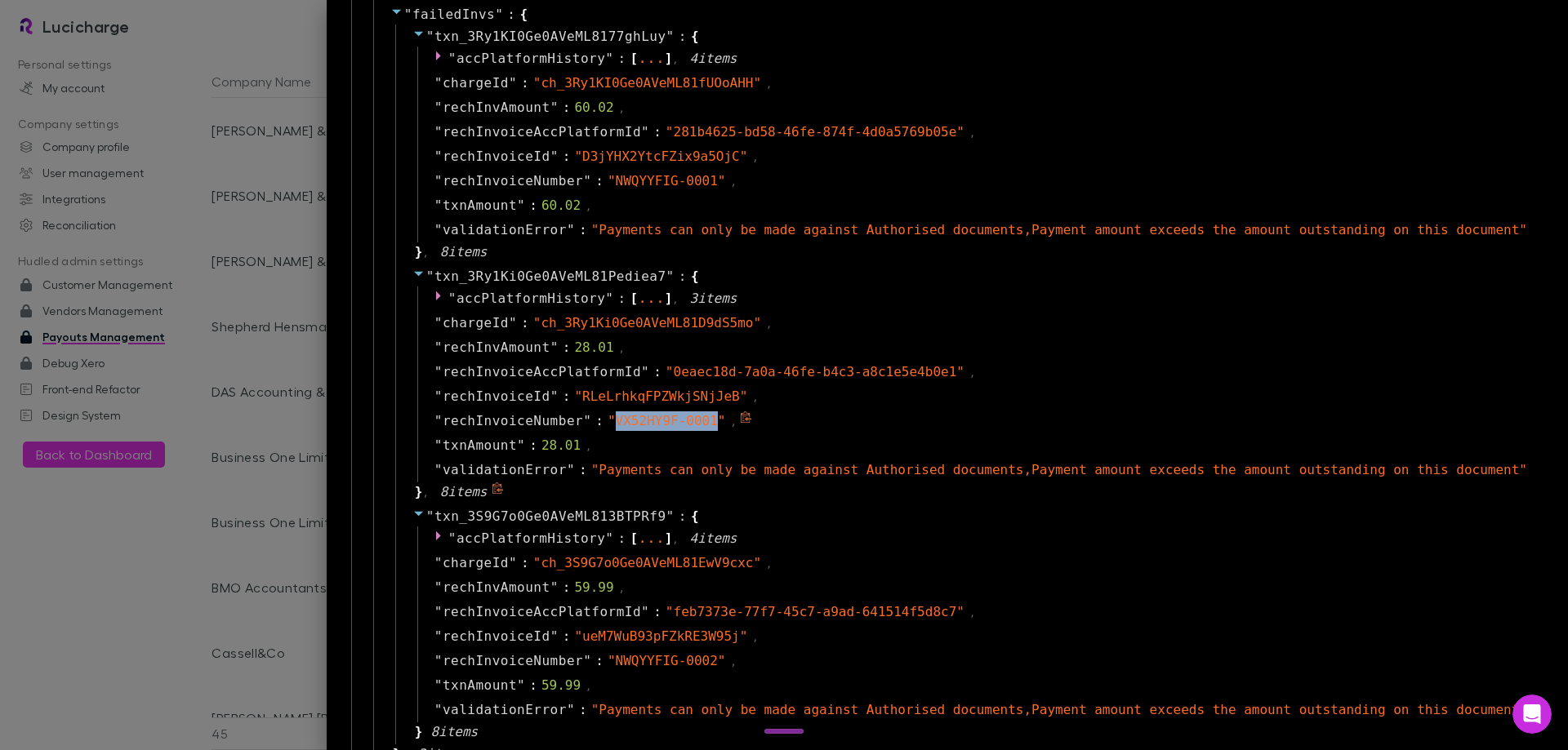
drag, startPoint x: 685, startPoint y: 422, endPoint x: 773, endPoint y: 418, distance: 88.1
click at [726, 418] on span "" VX52HY9F-0001 "" at bounding box center [666, 420] width 118 height 15
copy span "VX52HY9F-0001"
drag, startPoint x: 684, startPoint y: 657, endPoint x: 774, endPoint y: 658, distance: 90.0
click at [726, 658] on span "" NWQYYFIG-0002 "" at bounding box center [666, 660] width 118 height 15
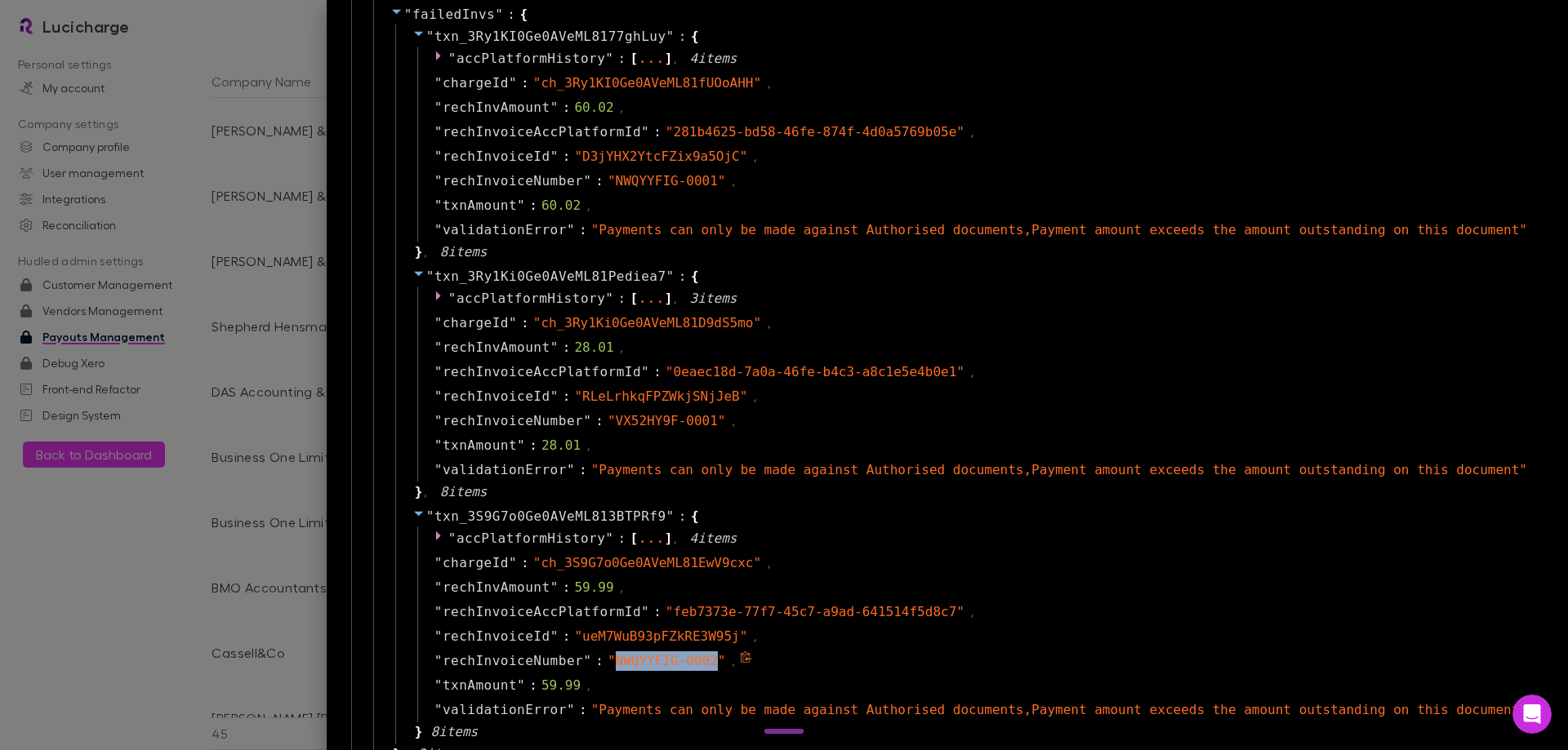
copy span "NWQYYFIG-0002"
click at [664, 295] on div "..." at bounding box center [651, 298] width 27 height 9
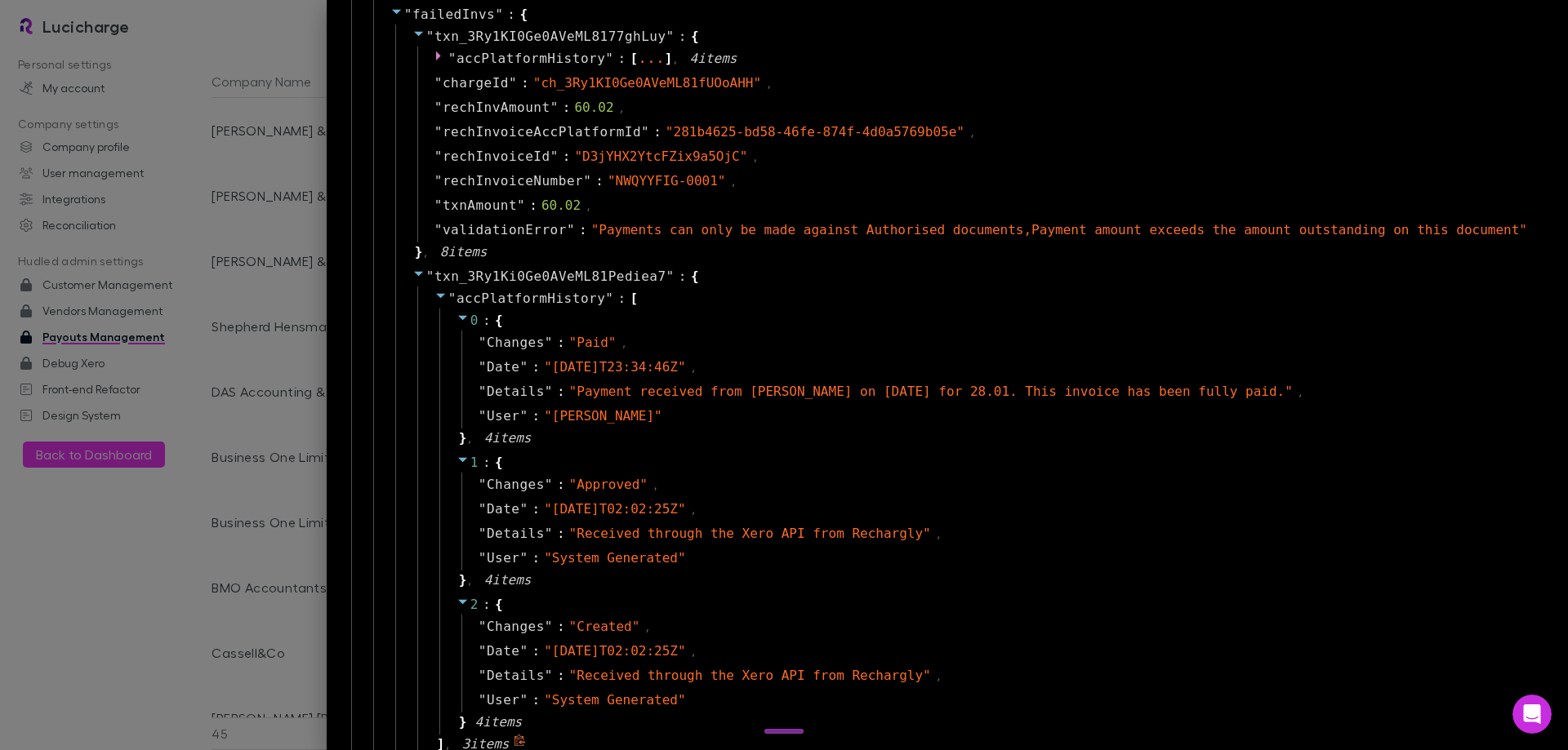
click at [630, 301] on span "" accPlatformHistory " :" at bounding box center [539, 298] width 182 height 20
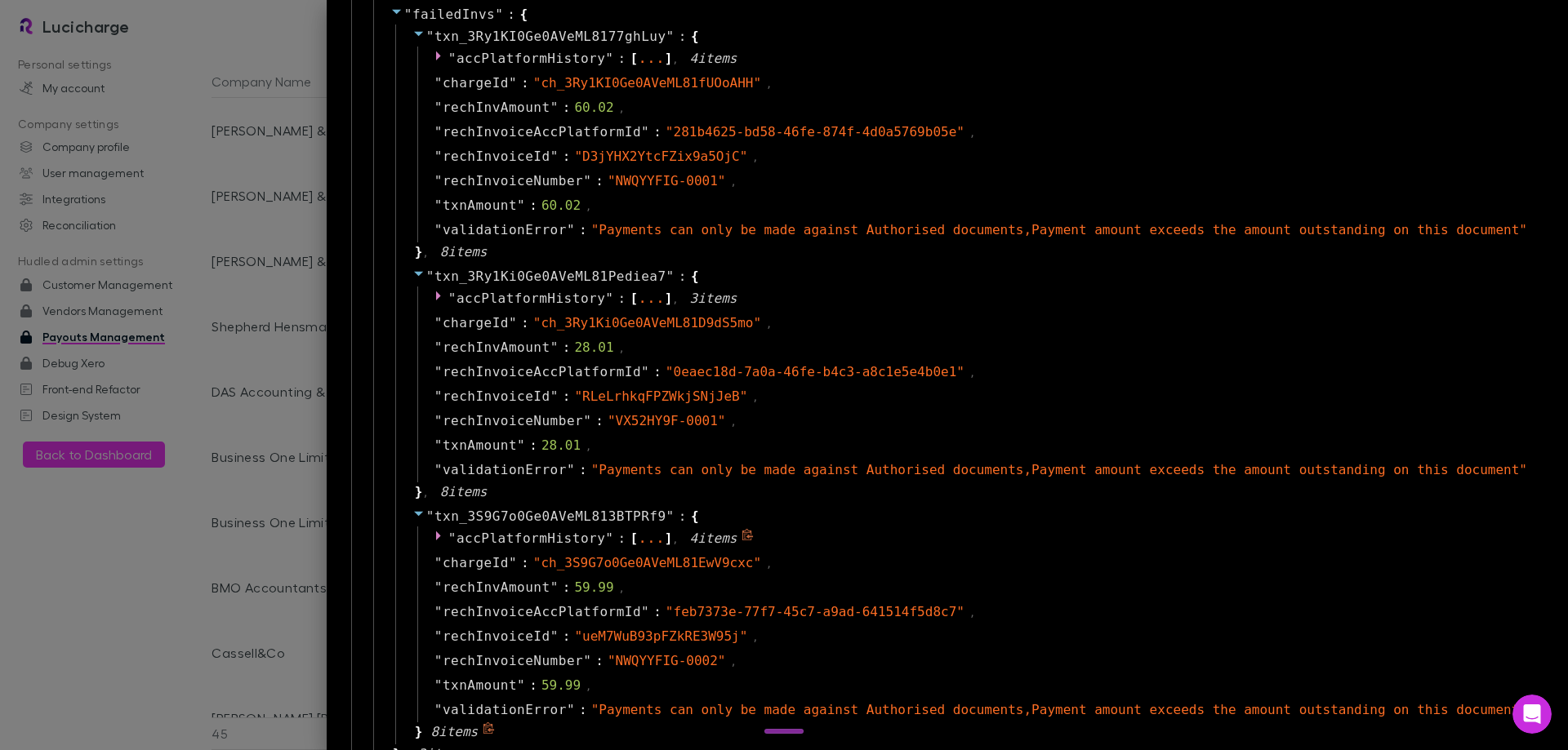
click at [664, 534] on div "..." at bounding box center [651, 537] width 27 height 9
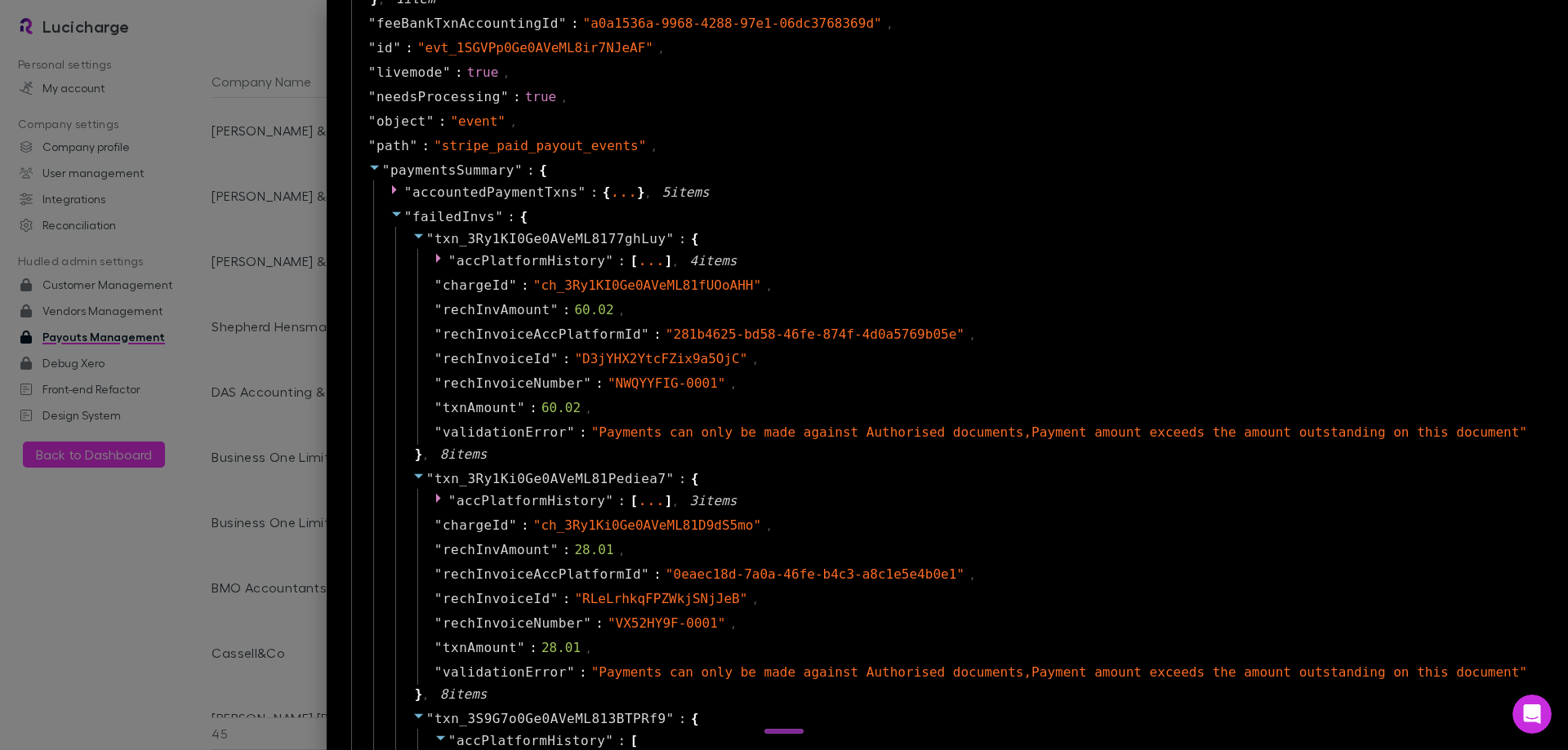
scroll to position [1143, 0]
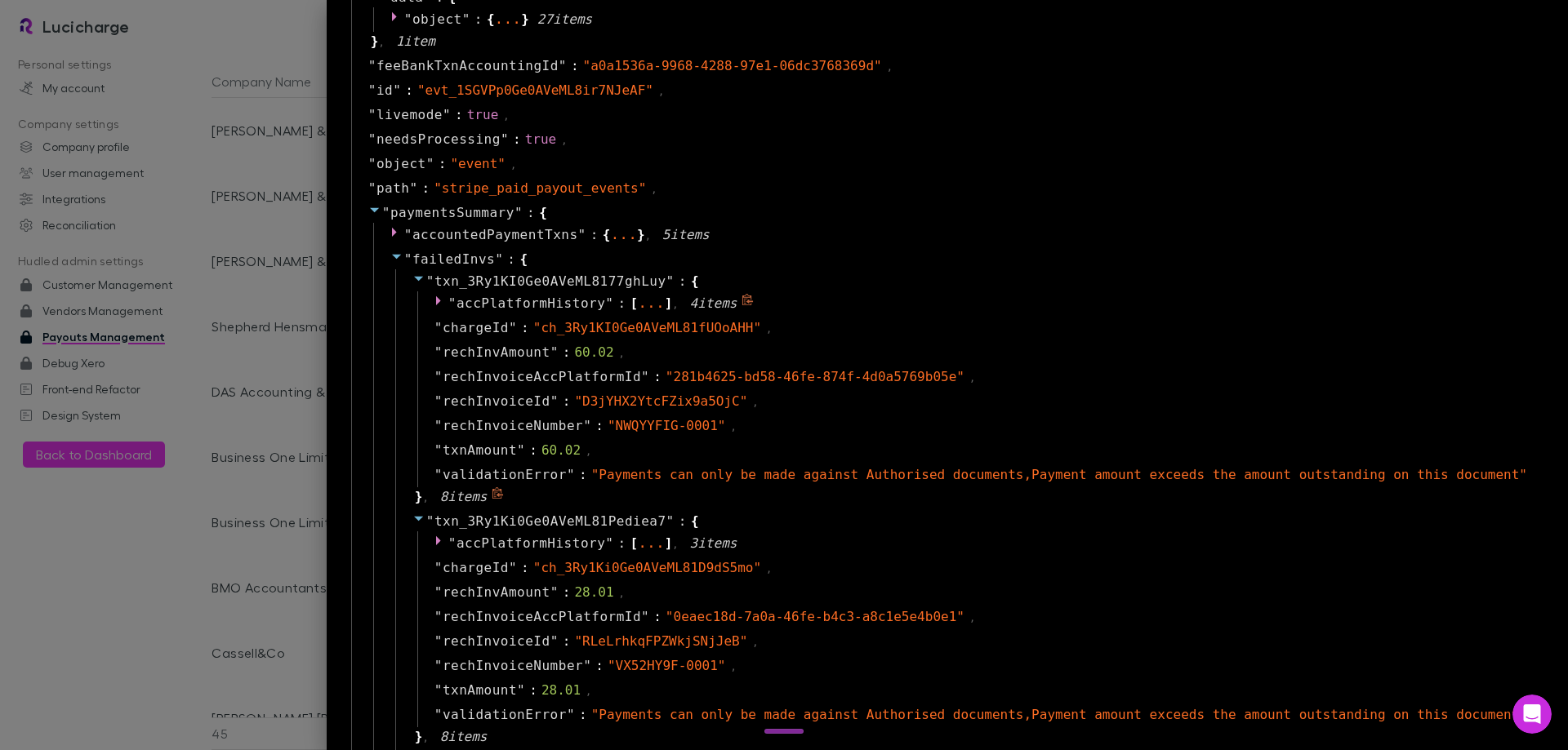
click at [626, 309] on span ":" at bounding box center [621, 303] width 9 height 20
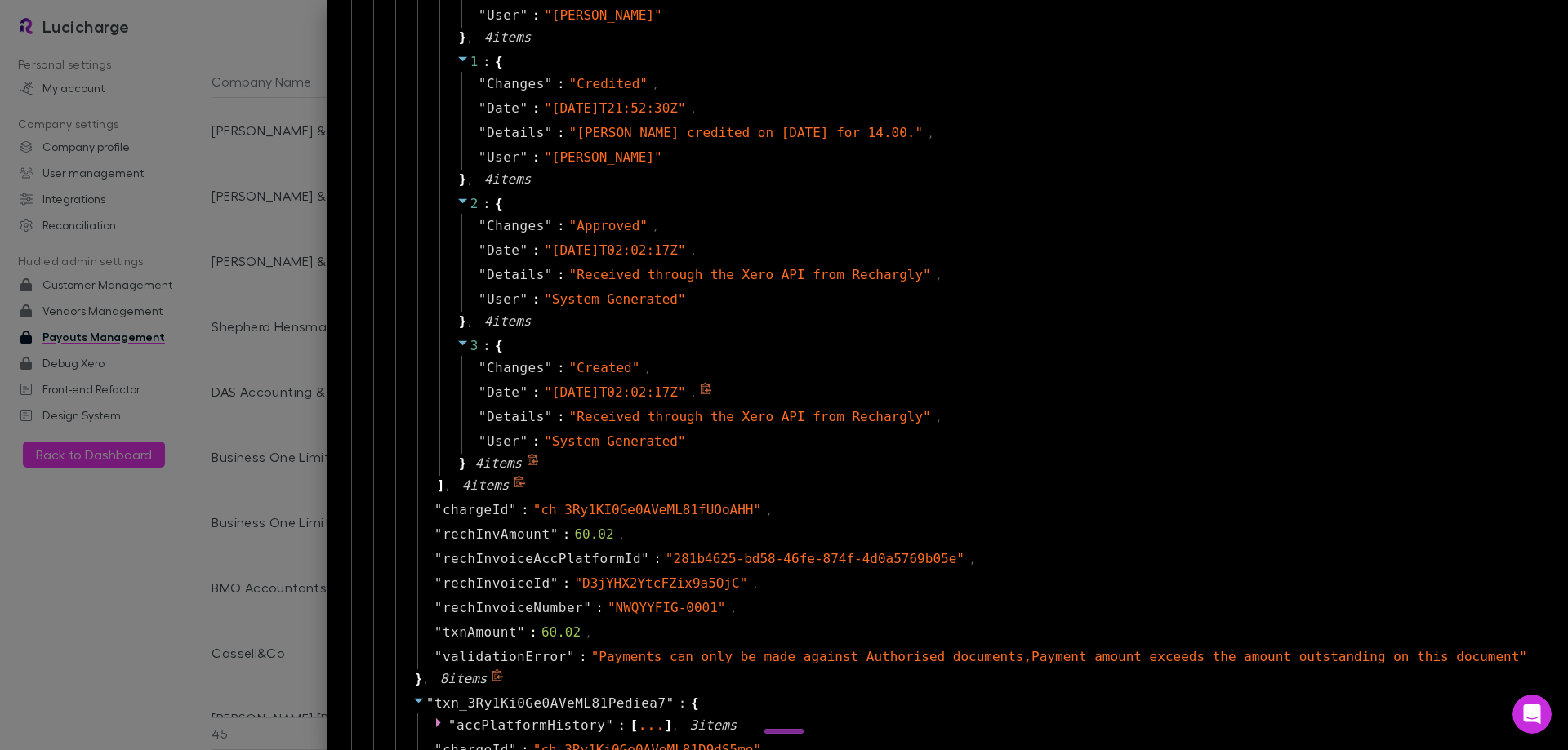
scroll to position [1551, 0]
drag, startPoint x: 699, startPoint y: 605, endPoint x: 779, endPoint y: 607, distance: 80.0
click at [726, 607] on span "" NWQYYFIG-0001 "" at bounding box center [666, 605] width 118 height 15
copy span "NWQYYFIG-0001"
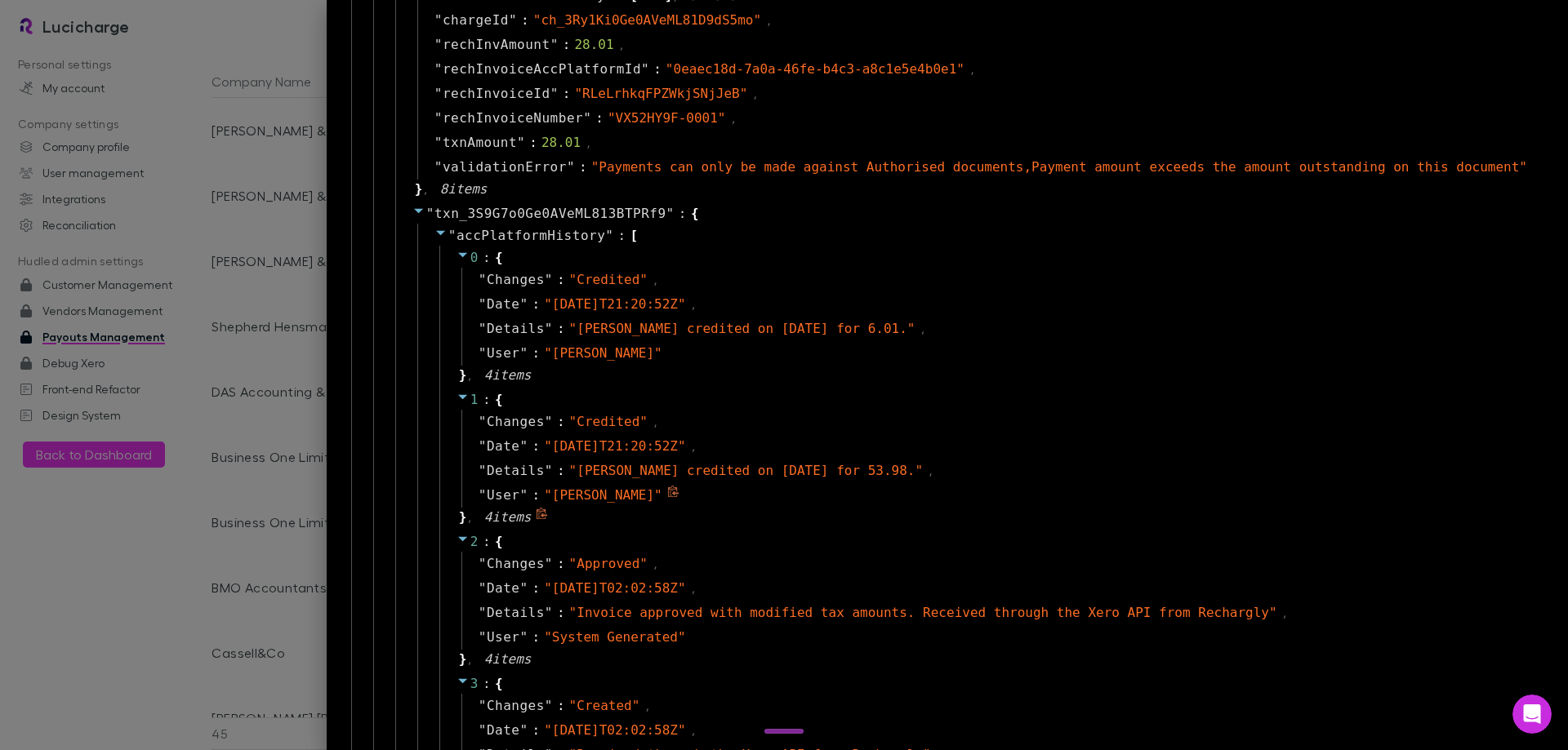
scroll to position [2612, 0]
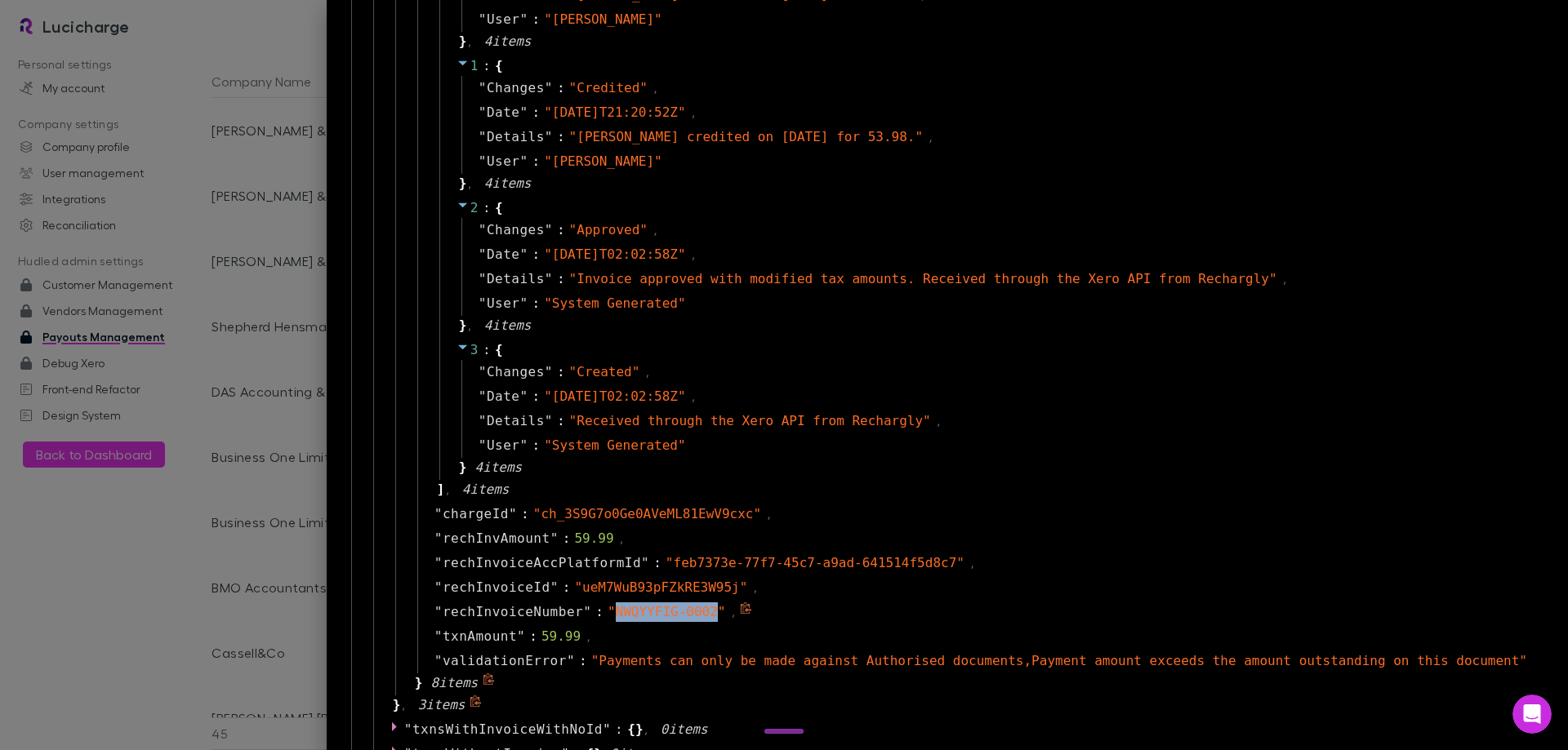
drag, startPoint x: 682, startPoint y: 613, endPoint x: 773, endPoint y: 610, distance: 91.0
click at [726, 610] on span "" NWQYYFIG-0002 "" at bounding box center [666, 611] width 118 height 15
copy span "NWQYYFIG-0002"
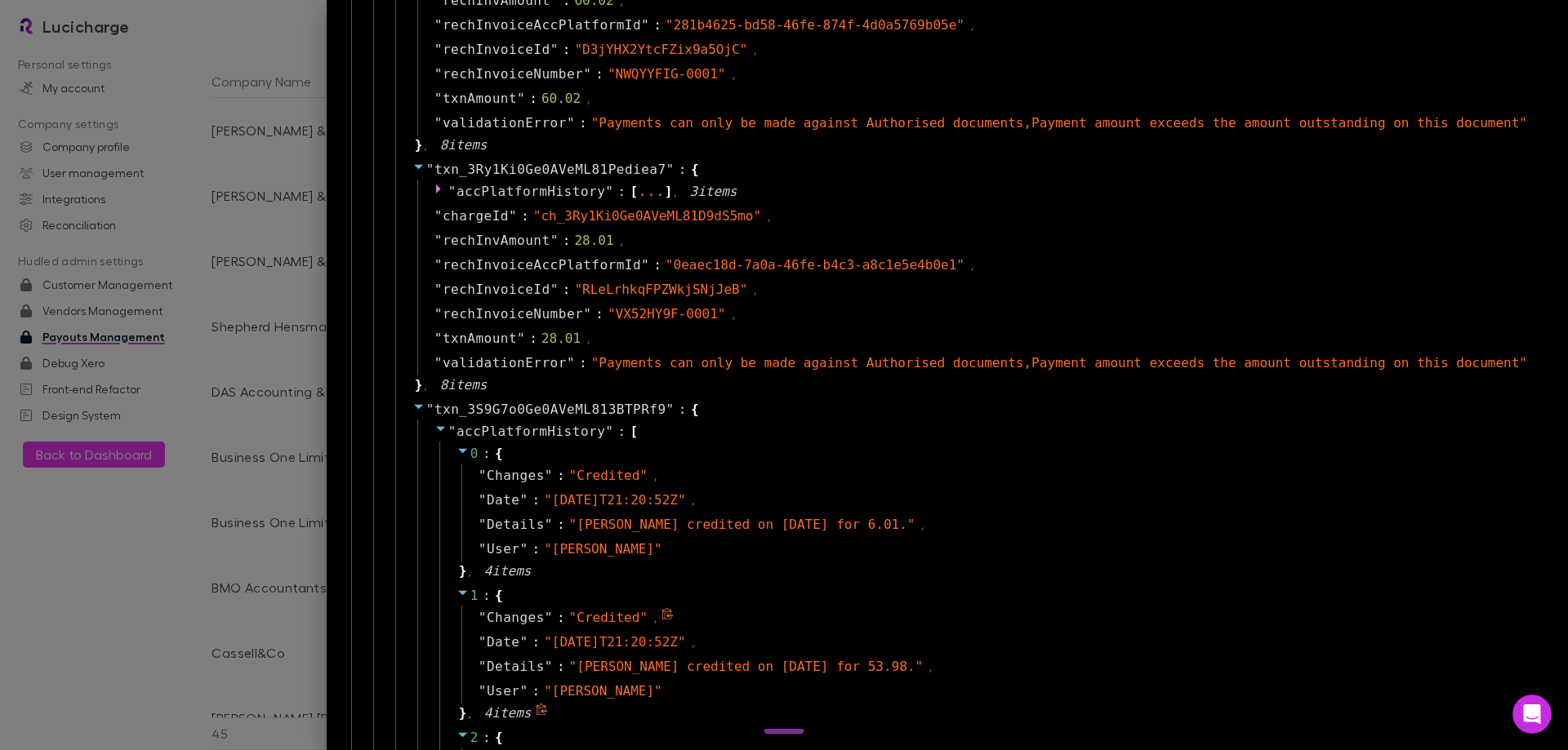
scroll to position [1959, 0]
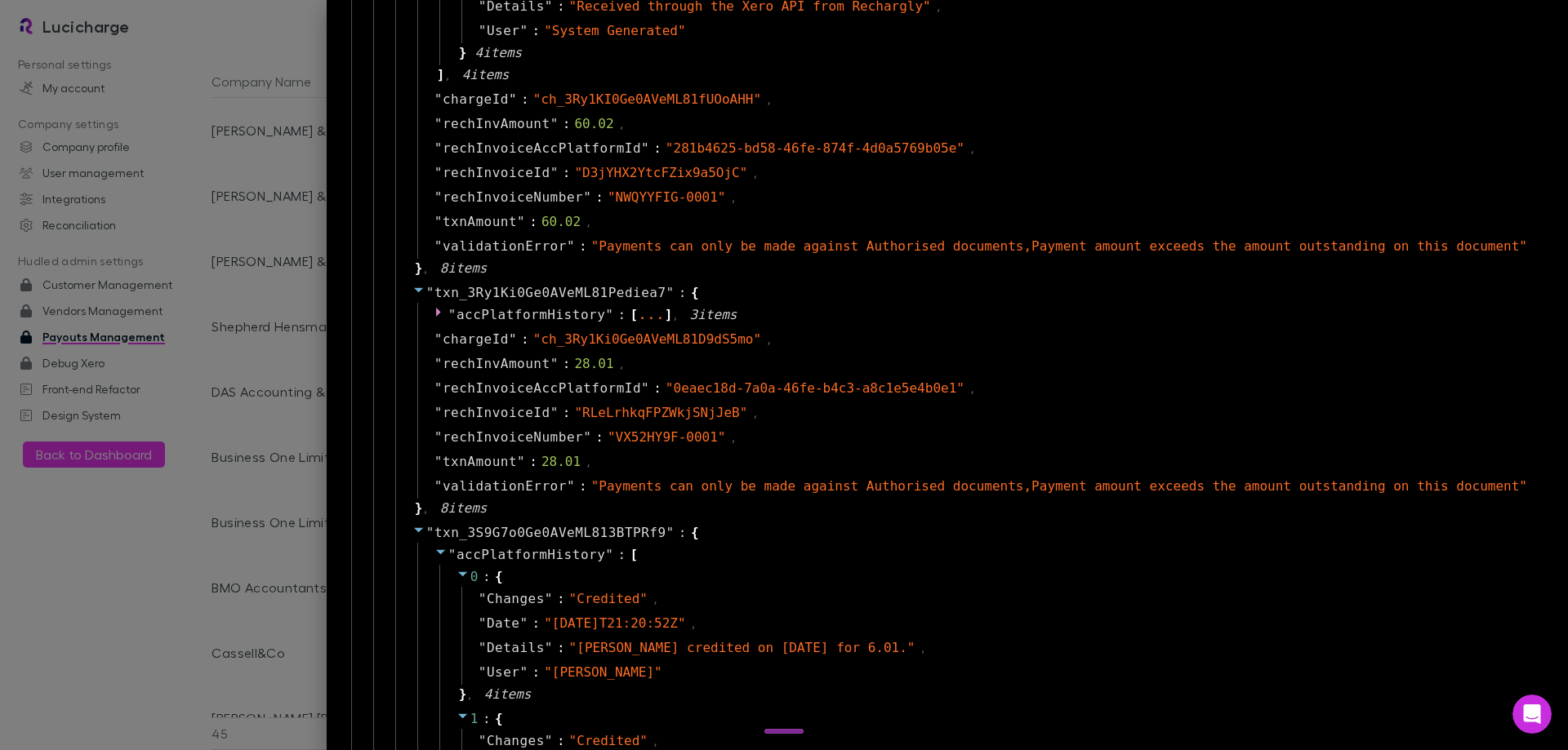
click at [425, 536] on icon at bounding box center [419, 530] width 13 height 13
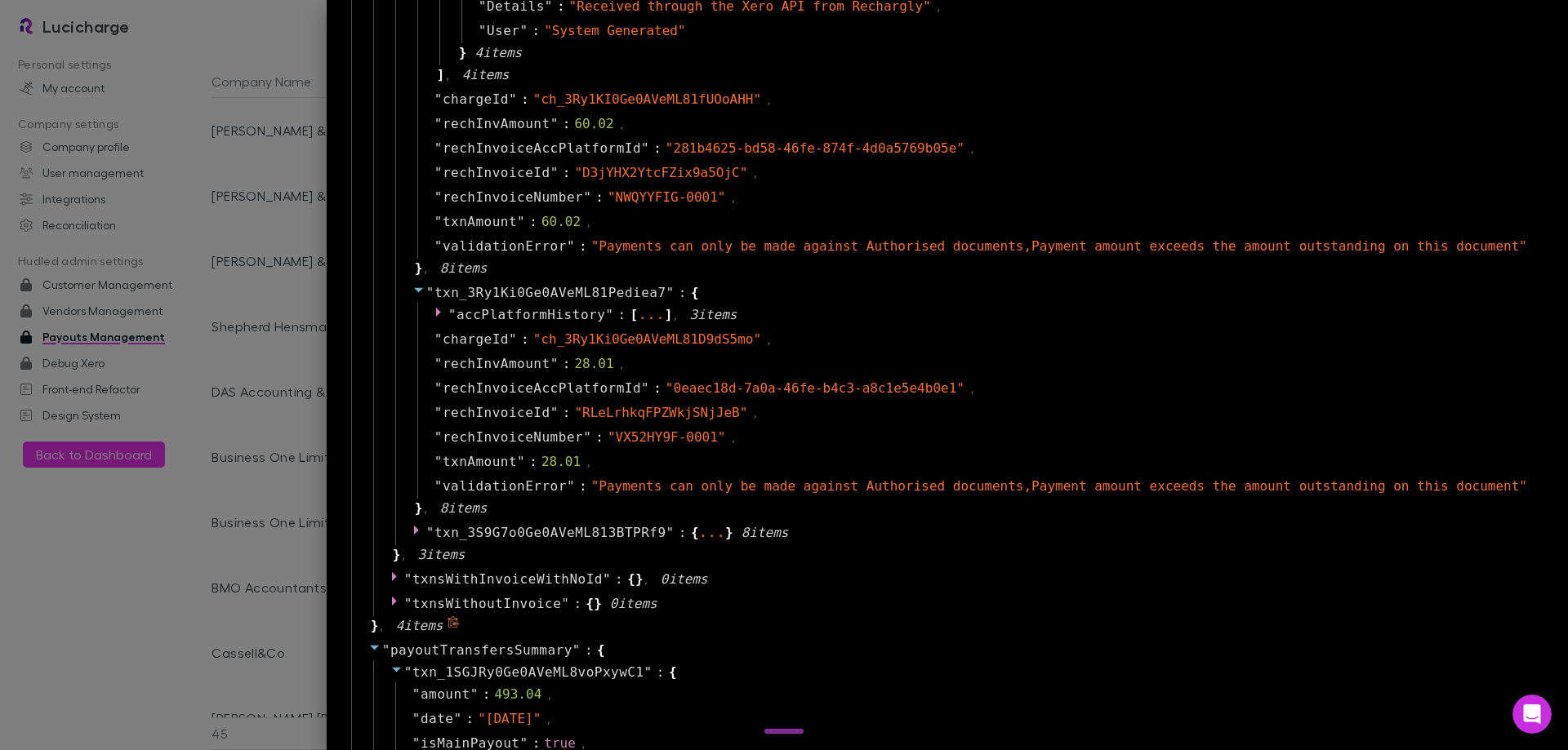
click at [425, 536] on icon at bounding box center [419, 530] width 13 height 13
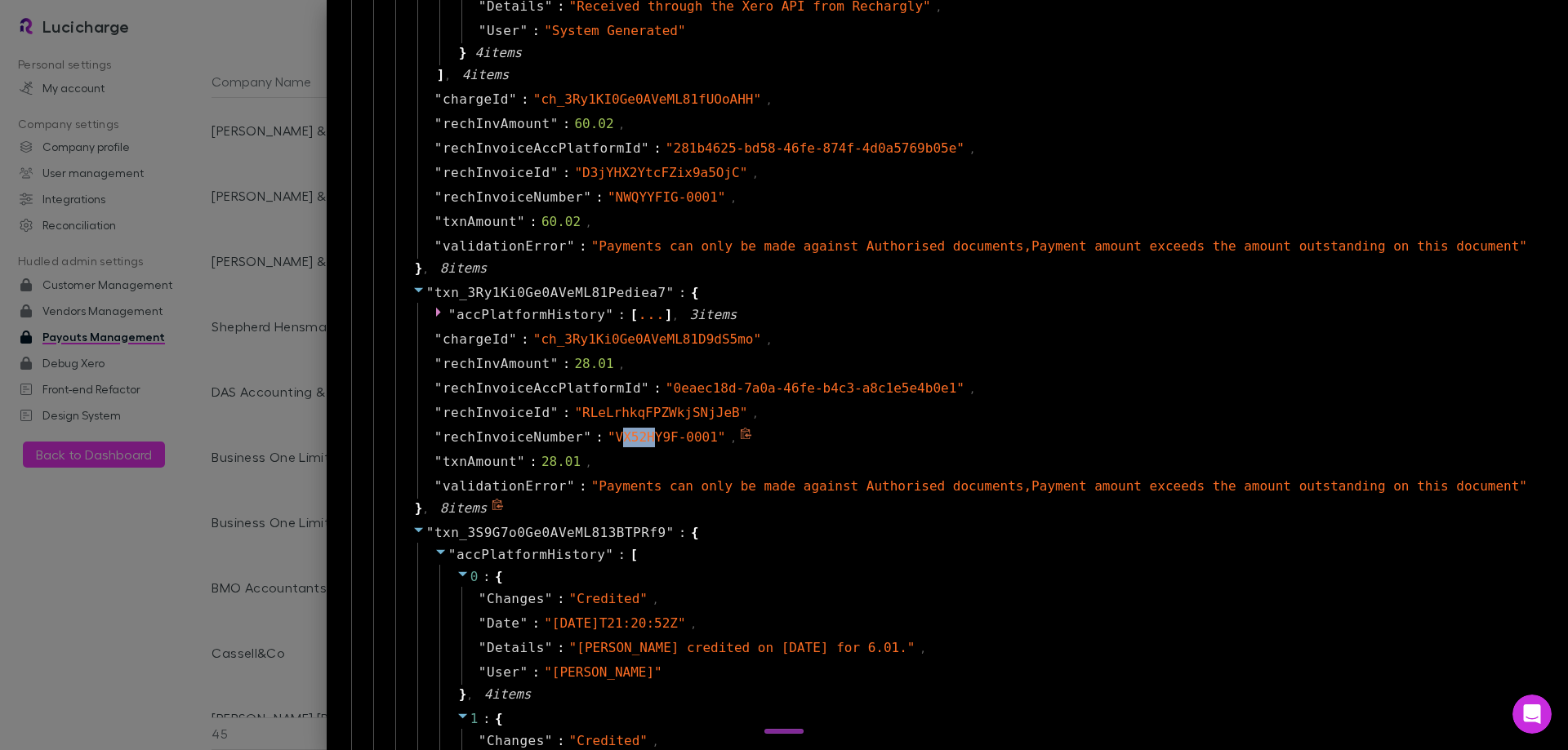
drag, startPoint x: 688, startPoint y: 436, endPoint x: 717, endPoint y: 438, distance: 29.1
click at [717, 438] on span "" VX52HY9F-0001 "" at bounding box center [666, 436] width 118 height 15
click at [712, 441] on span "" VX52HY9F-0001 "" at bounding box center [666, 436] width 118 height 15
drag, startPoint x: 682, startPoint y: 436, endPoint x: 773, endPoint y: 440, distance: 91.1
click at [726, 440] on span "" VX52HY9F-0001 "" at bounding box center [666, 436] width 118 height 15
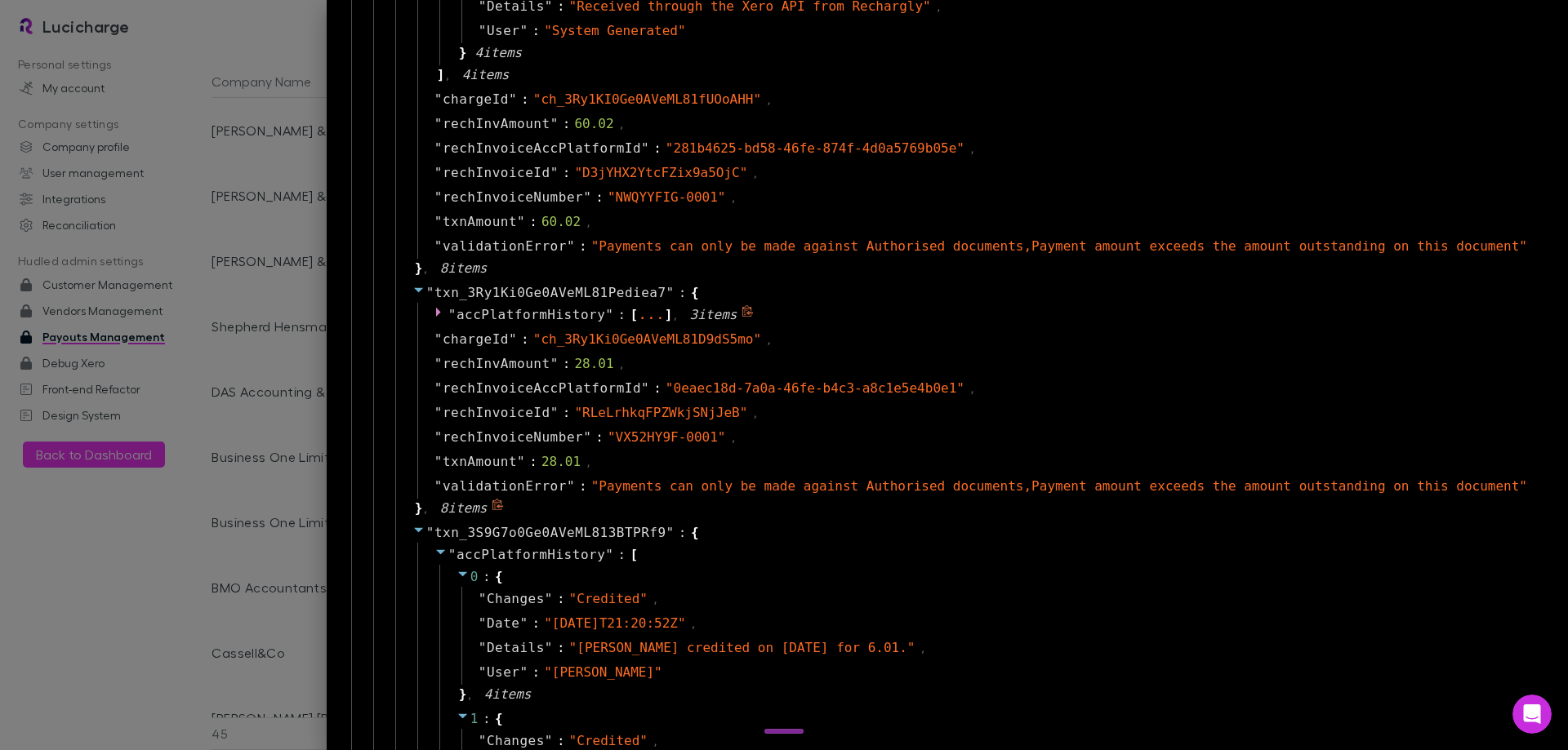
click at [596, 321] on span "accPlatformHistory" at bounding box center [530, 315] width 148 height 15
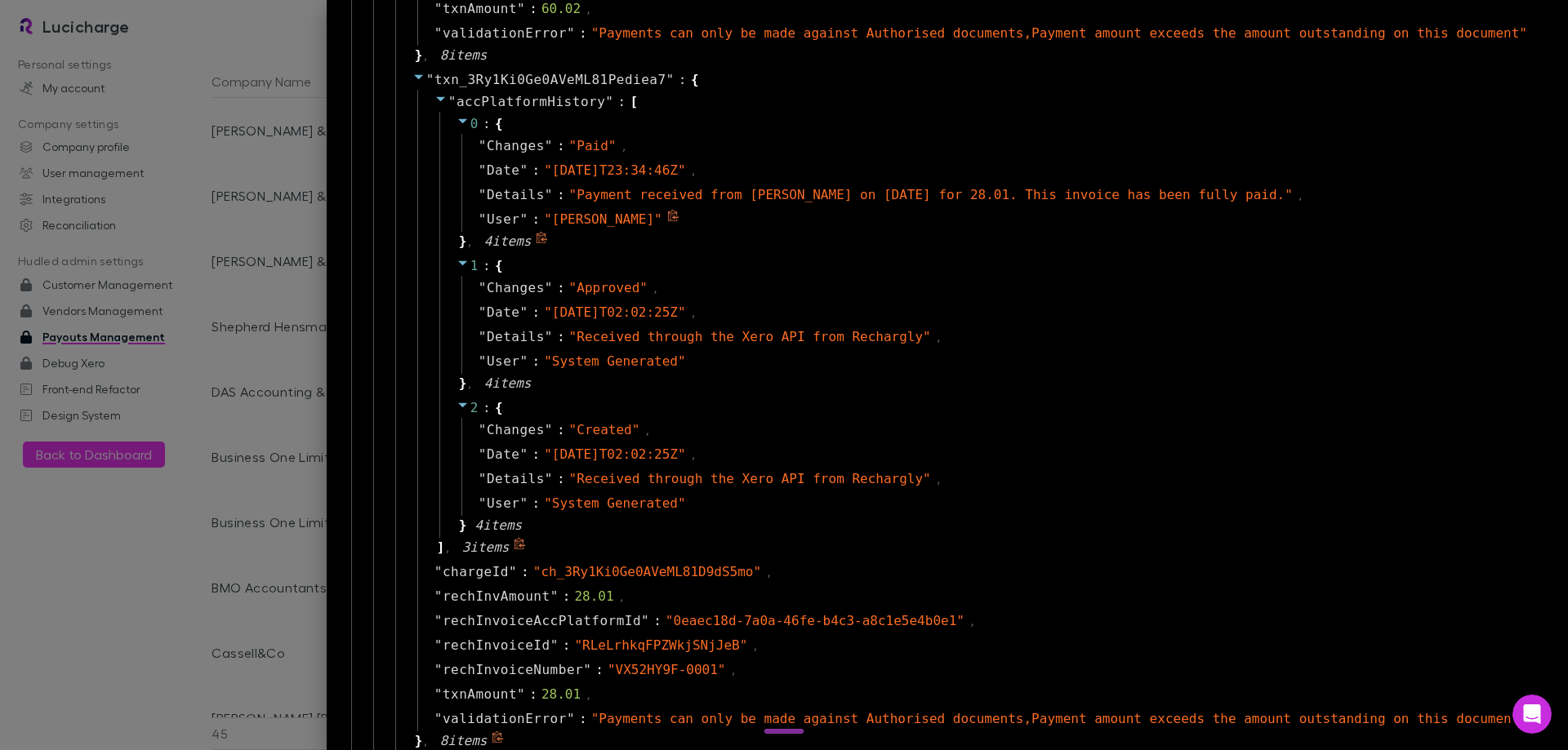
scroll to position [2204, 0]
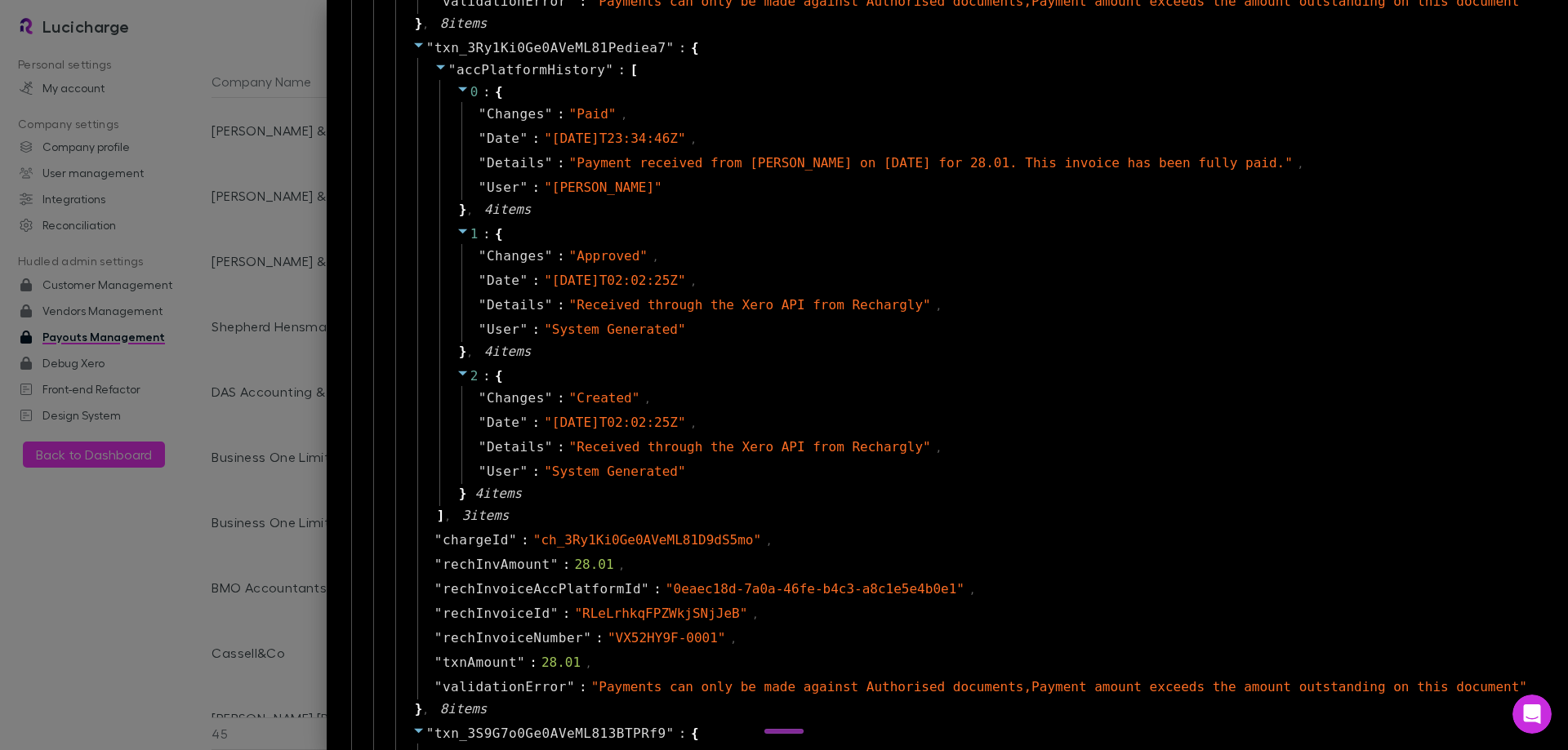
click at [319, 189] on div at bounding box center [784, 375] width 1568 height 750
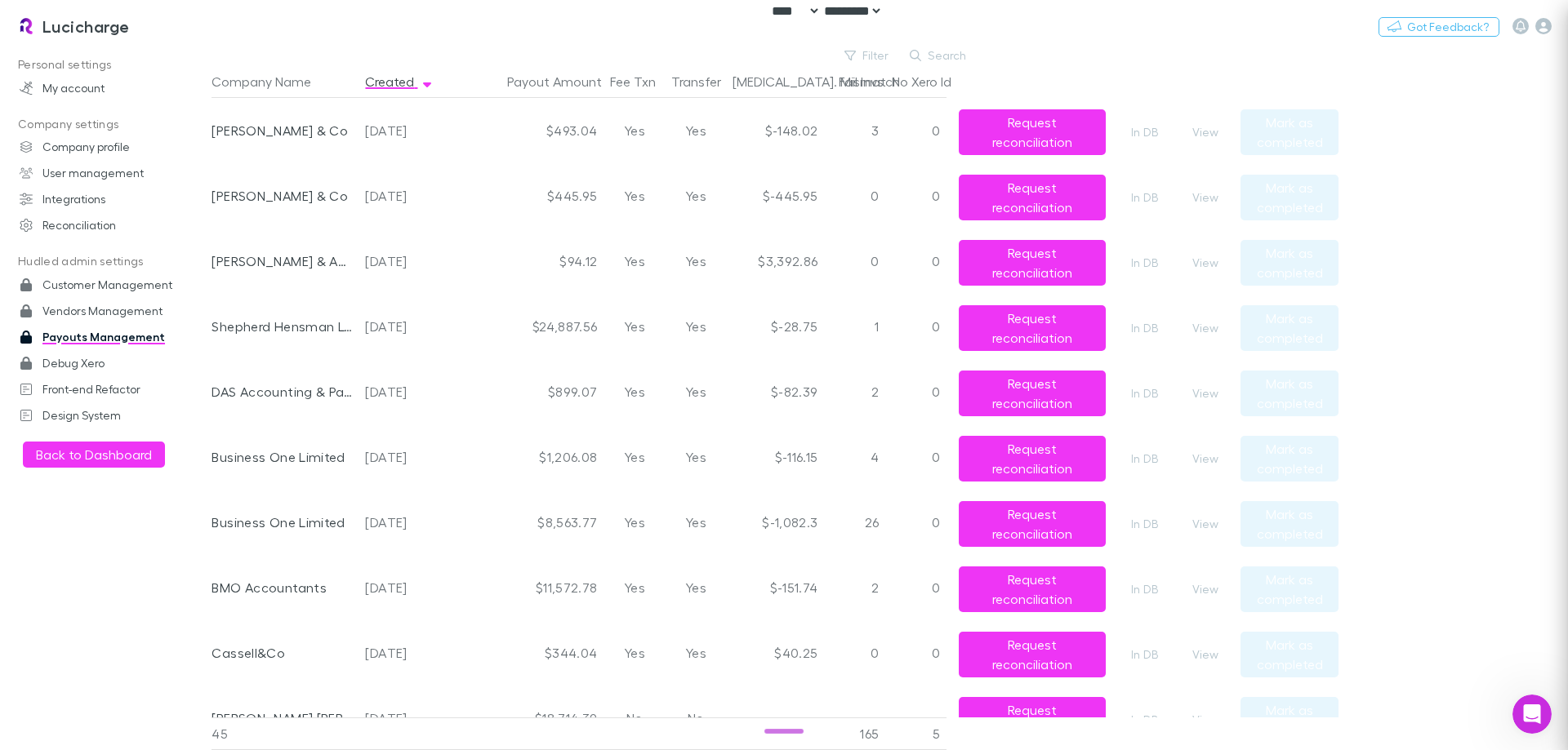
scroll to position [0, 0]
click at [1205, 332] on button "View" at bounding box center [1205, 328] width 52 height 20
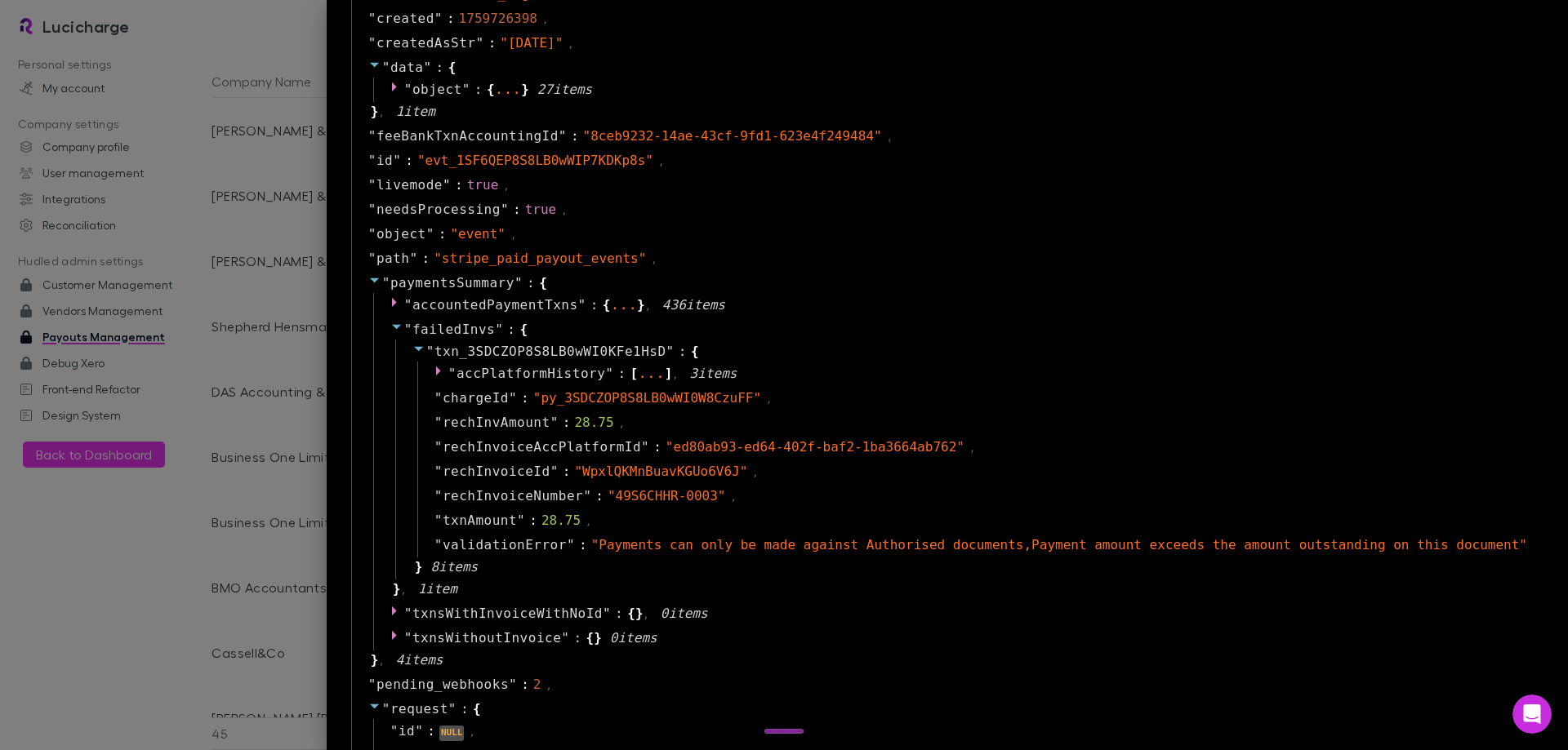
scroll to position [980, 0]
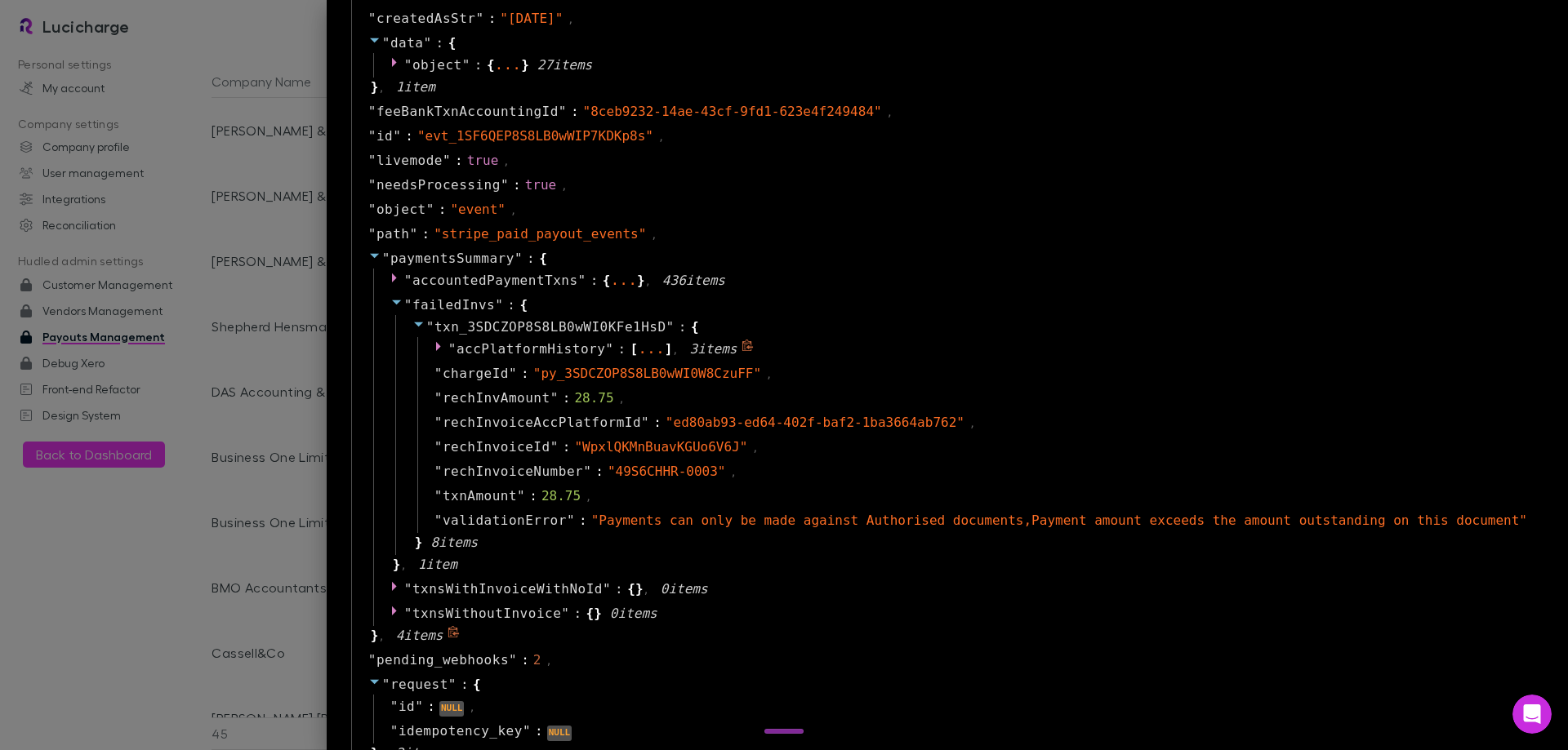
click at [613, 348] on span """ at bounding box center [609, 349] width 9 height 15
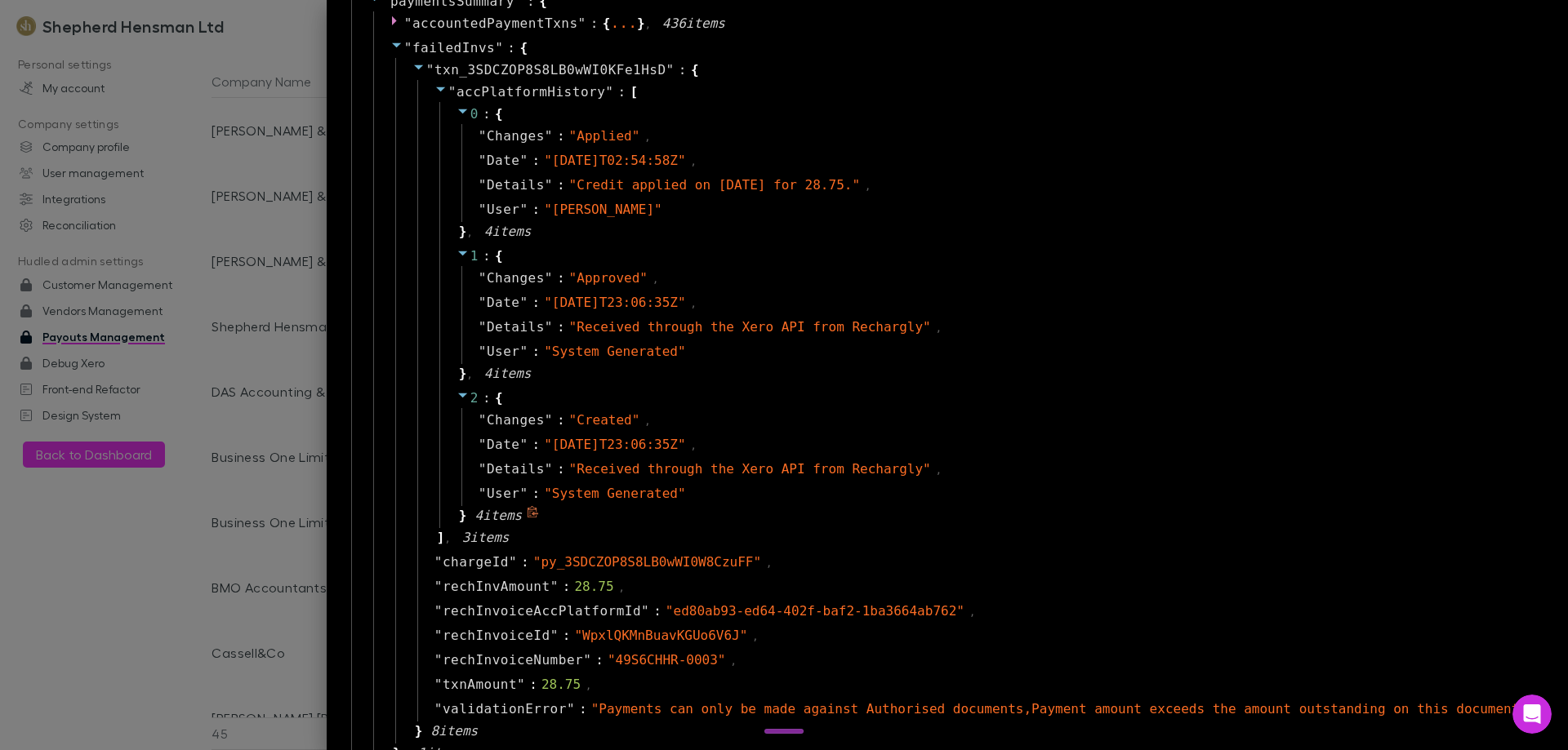
scroll to position [1224, 0]
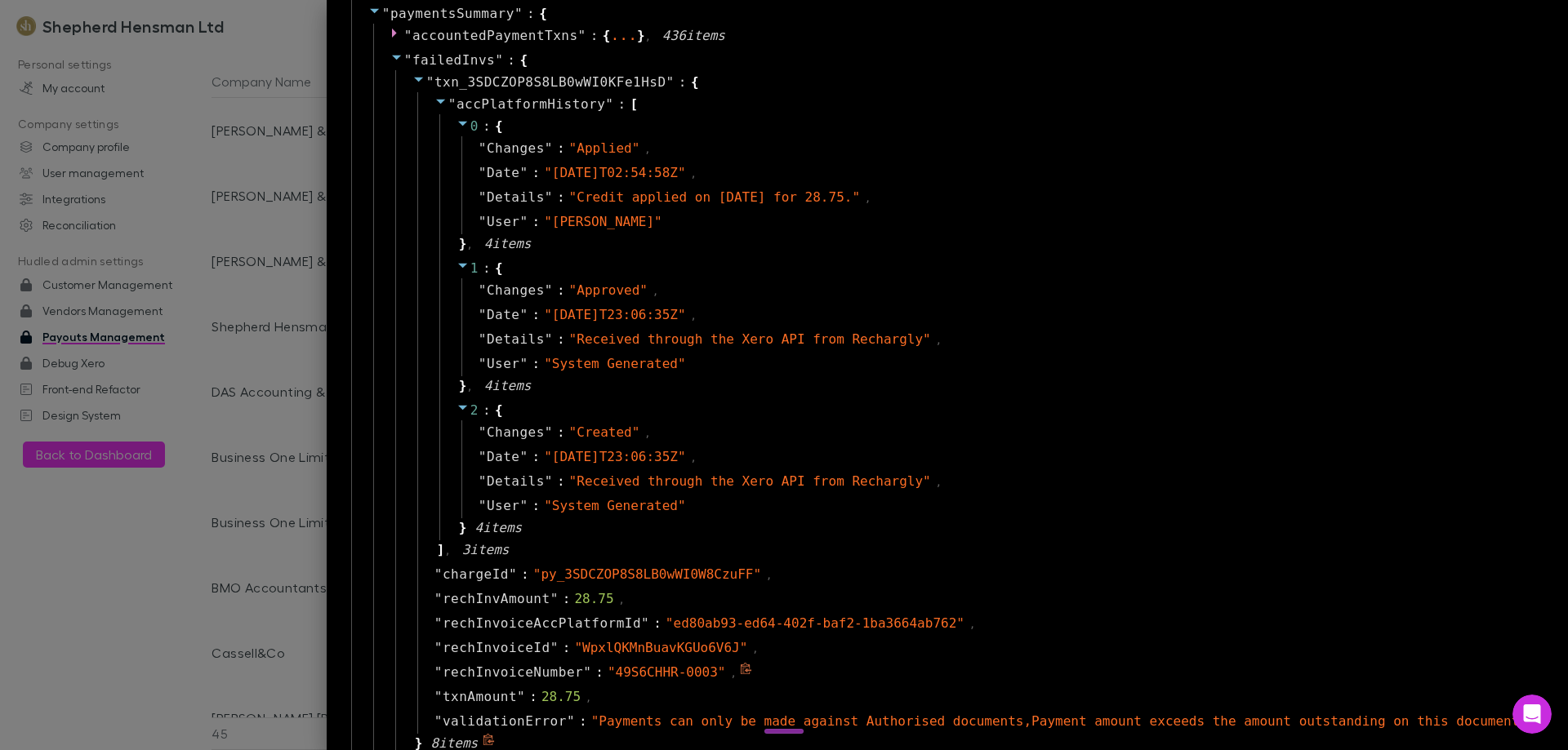
click at [726, 673] on span "" 49S6CHHR-0003 "" at bounding box center [666, 672] width 118 height 15
drag, startPoint x: 777, startPoint y: 671, endPoint x: 682, endPoint y: 671, distance: 95.0
click at [682, 671] on span "" 49S6CHHR-0003 "" at bounding box center [666, 672] width 118 height 15
copy span "49S6CHHR-0003"
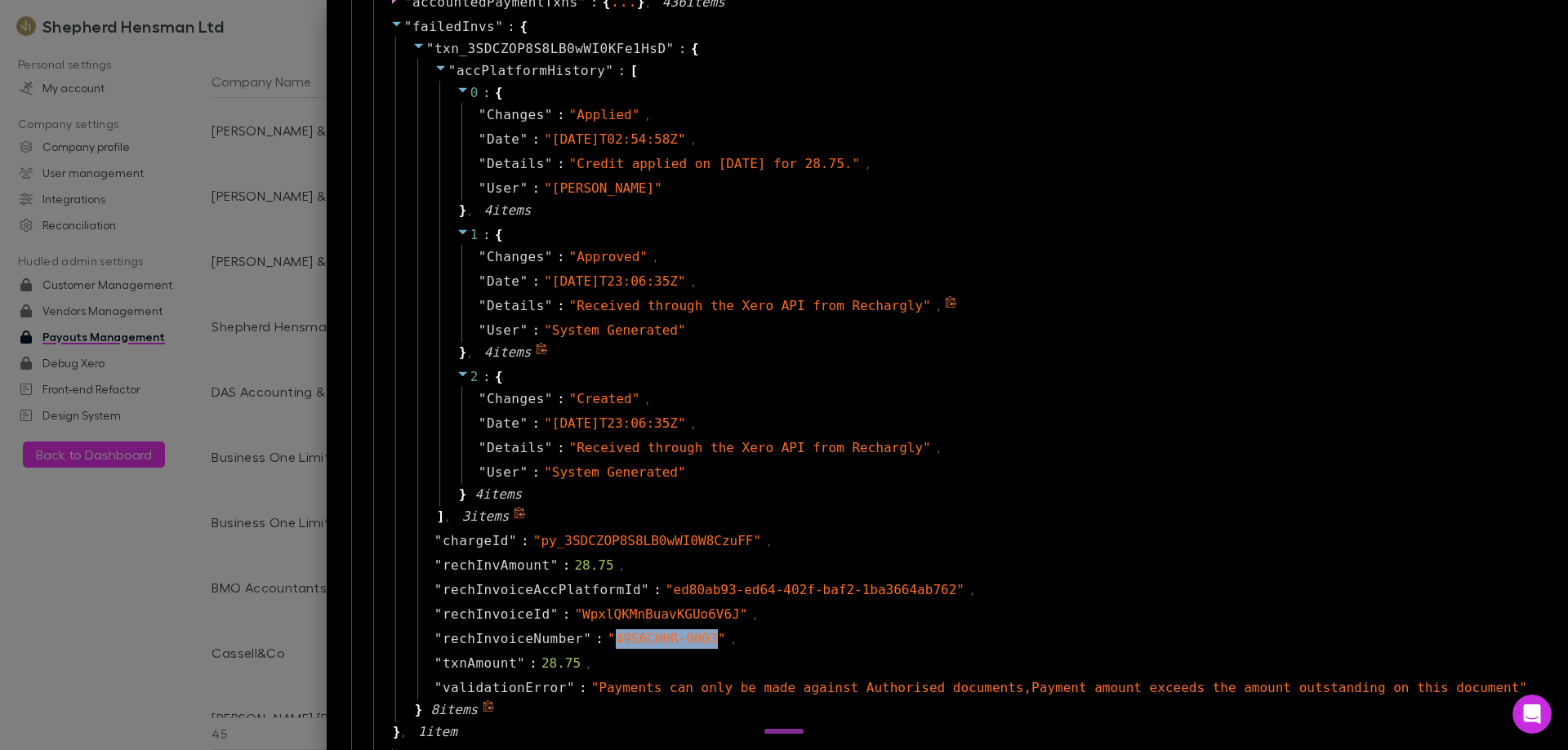
scroll to position [1143, 0]
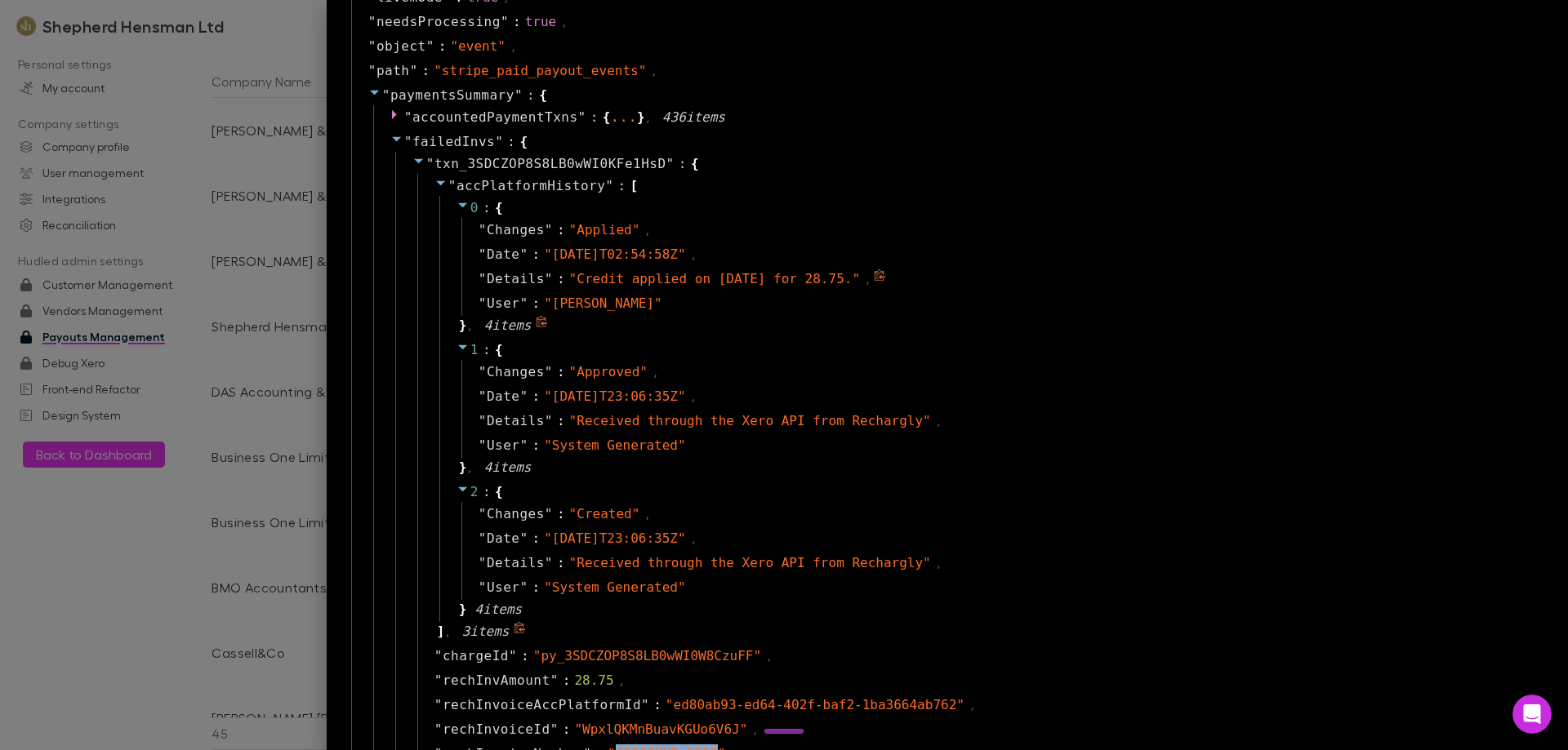
drag, startPoint x: 653, startPoint y: 277, endPoint x: 957, endPoint y: 278, distance: 304.0
click at [860, 278] on span "" Credit applied on [DATE] for 28.75. "" at bounding box center [715, 279] width 291 height 15
copy span "Credit applied on [DATE] for 28.75."
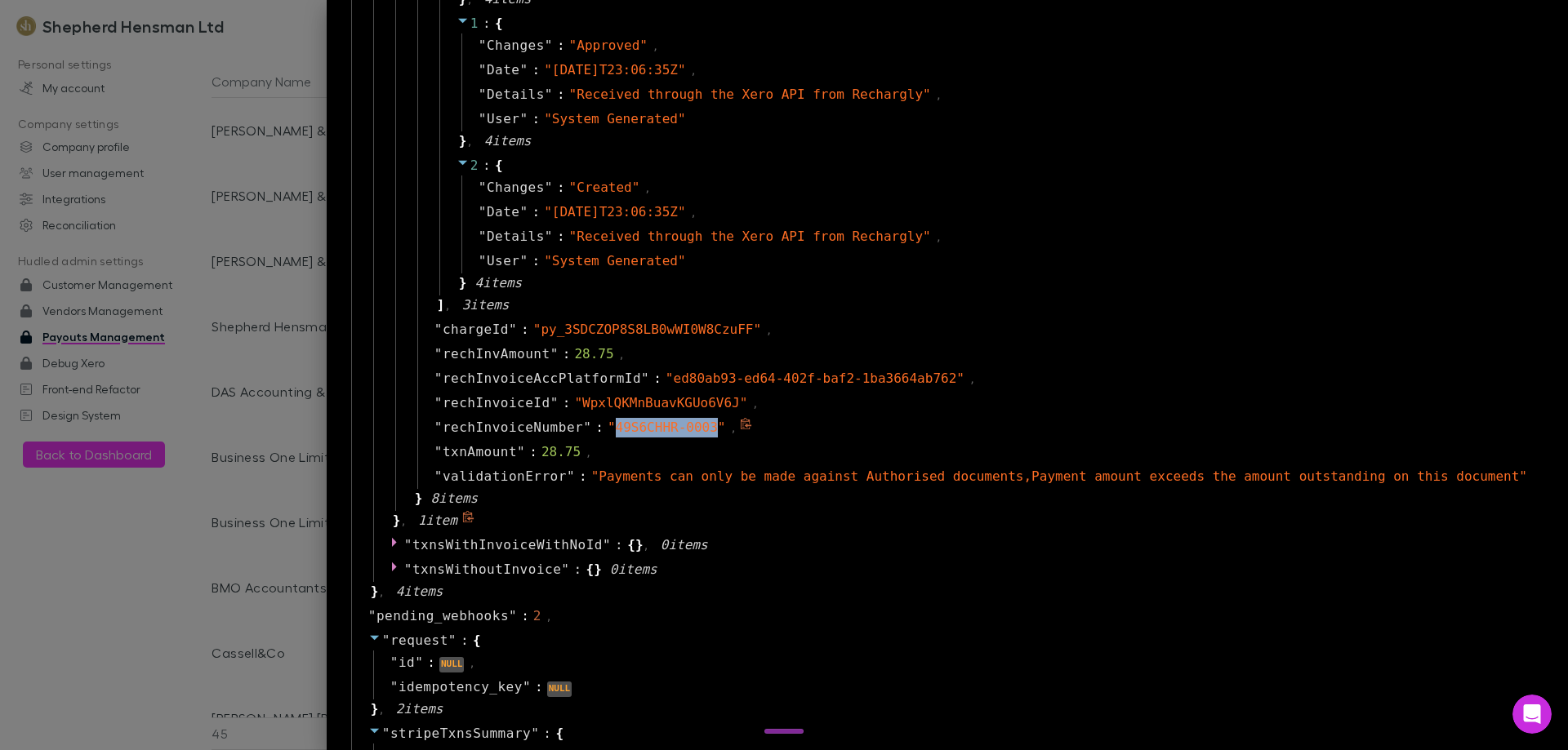
drag, startPoint x: 776, startPoint y: 428, endPoint x: 683, endPoint y: 424, distance: 93.1
click at [683, 424] on span "" 49S6CHHR-0003 "" at bounding box center [666, 427] width 118 height 15
copy span "49S6CHHR-0003"
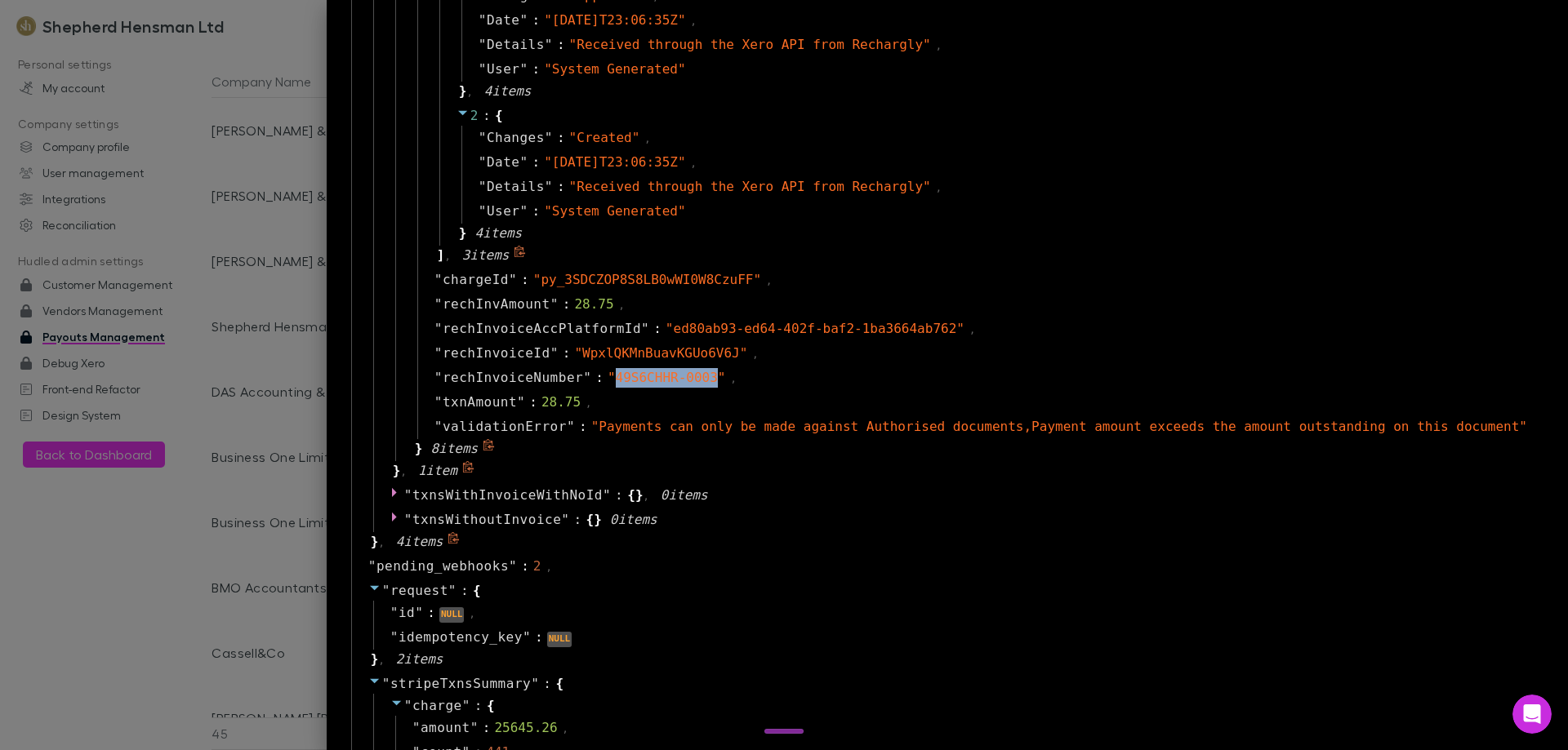
scroll to position [1551, 0]
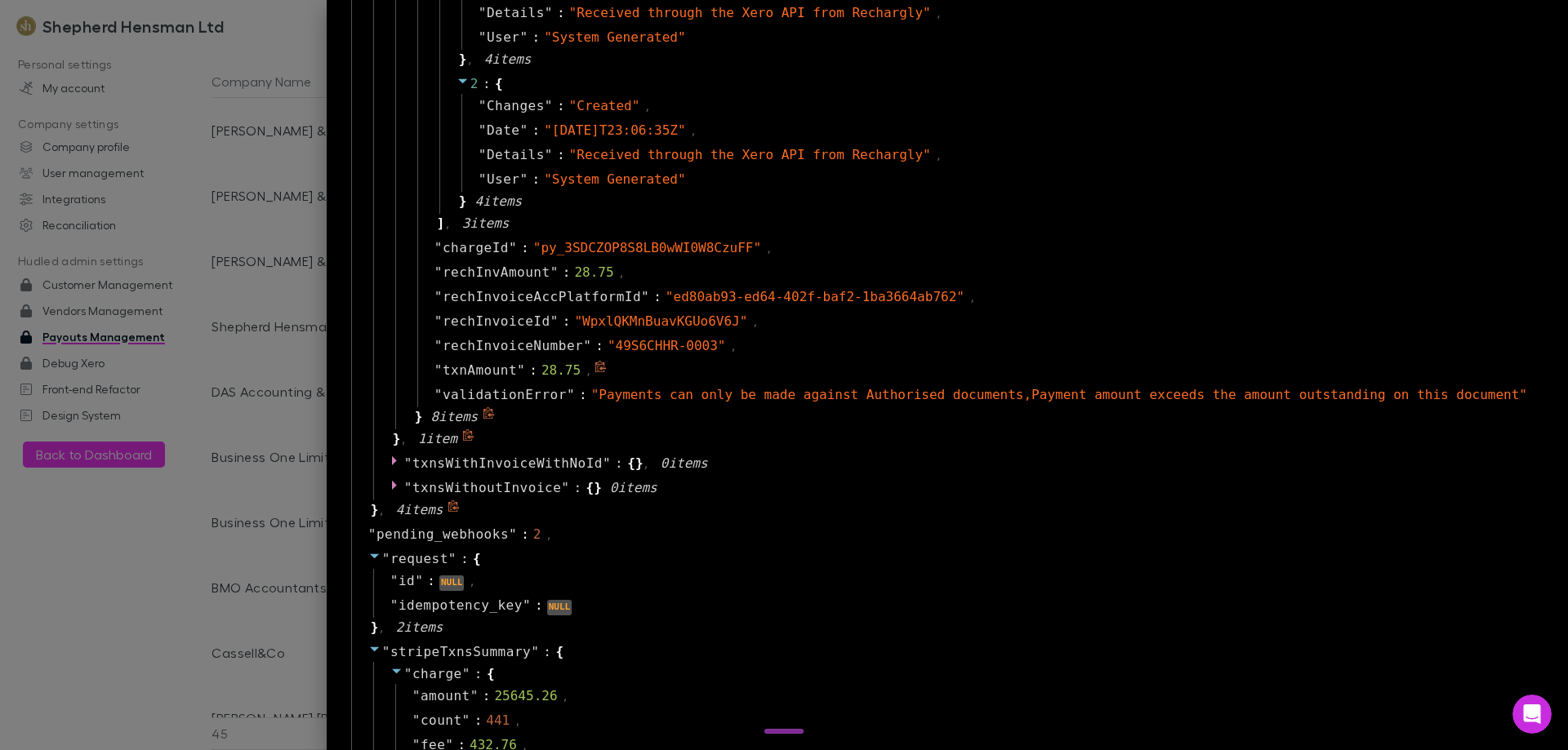
click at [790, 366] on div "" txnAmount " : 28.75 ," at bounding box center [976, 370] width 1119 height 25
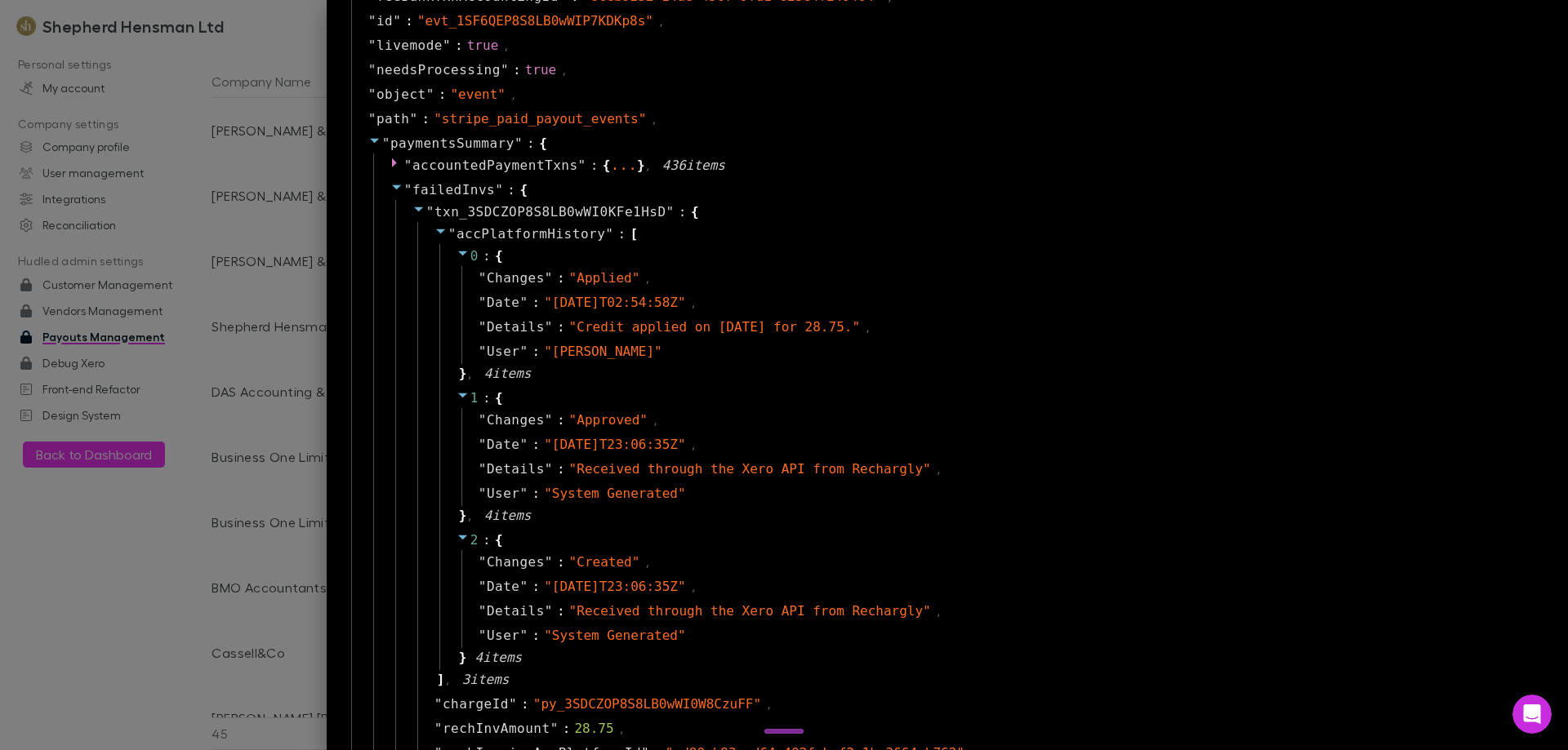
scroll to position [1061, 0]
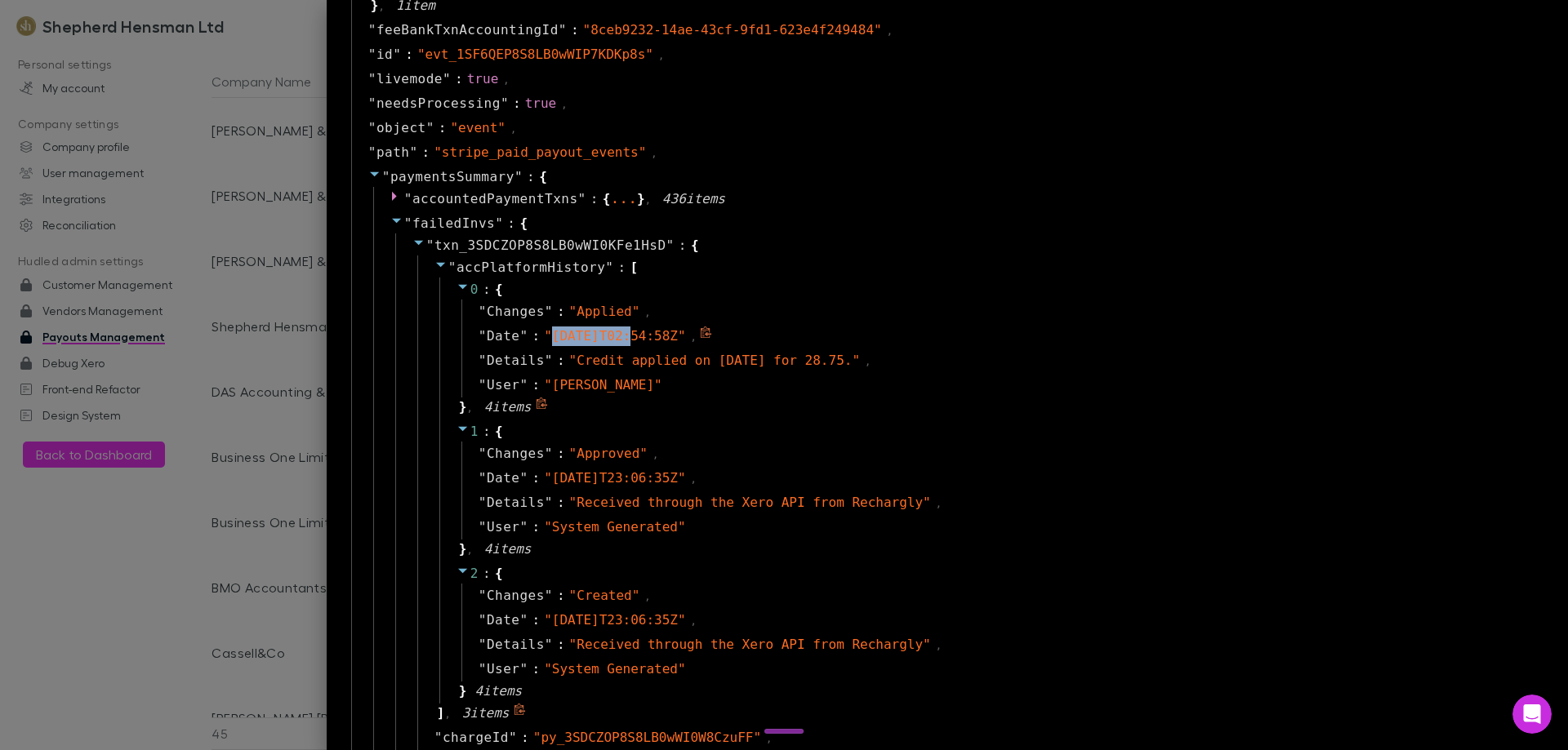
drag, startPoint x: 629, startPoint y: 338, endPoint x: 697, endPoint y: 336, distance: 68.0
click at [685, 336] on span "" [DATE]T02:54:58Z "" at bounding box center [613, 335] width 141 height 15
copy span "[DATE]"
drag, startPoint x: 630, startPoint y: 384, endPoint x: 748, endPoint y: 387, distance: 118.0
click at [663, 387] on span "" [PERSON_NAME] "" at bounding box center [602, 384] width 118 height 15
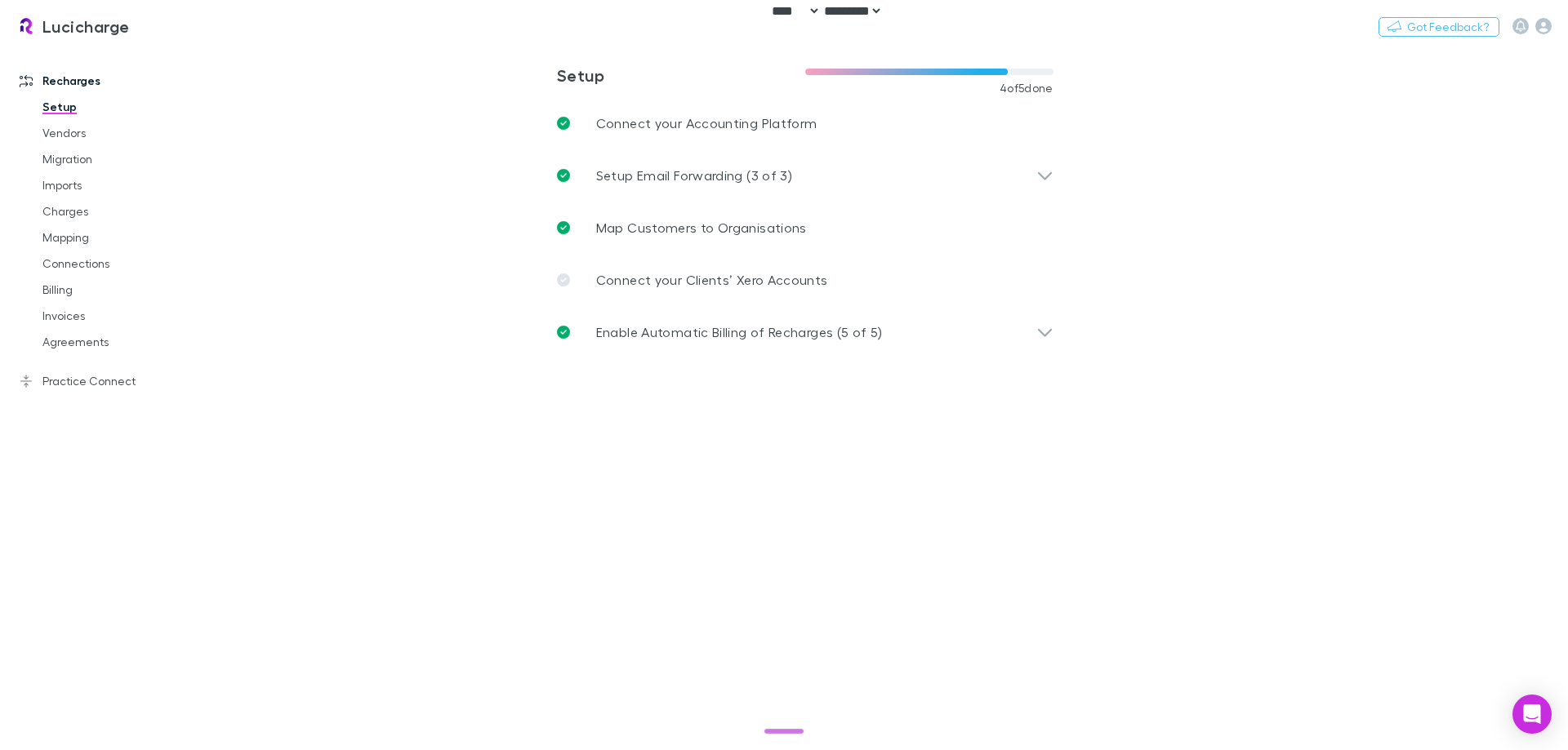
select select "****"
click at [1539, 30] on icon "button" at bounding box center [1542, 26] width 16 height 16
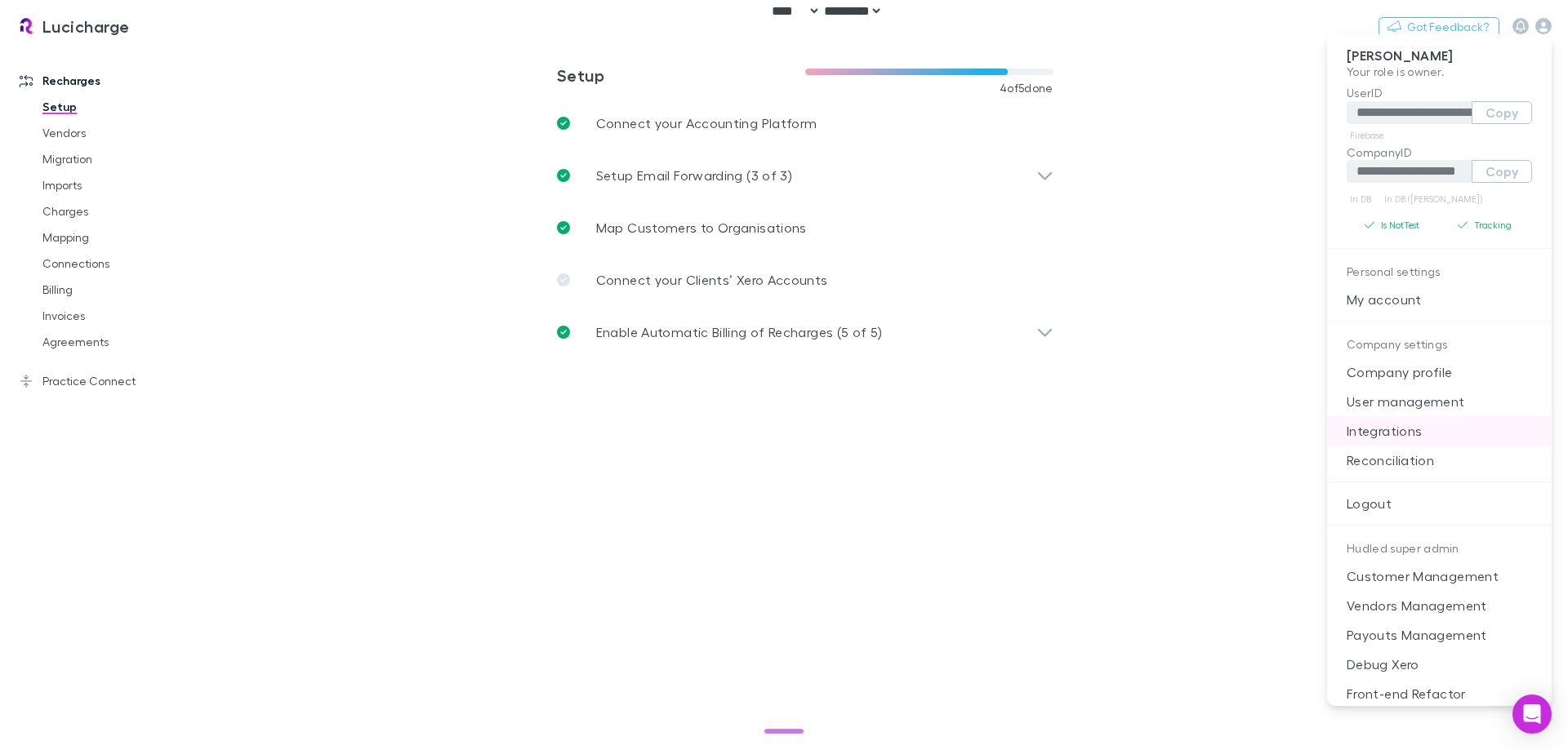
click at [1398, 429] on p "Integrations" at bounding box center [1439, 431] width 225 height 29
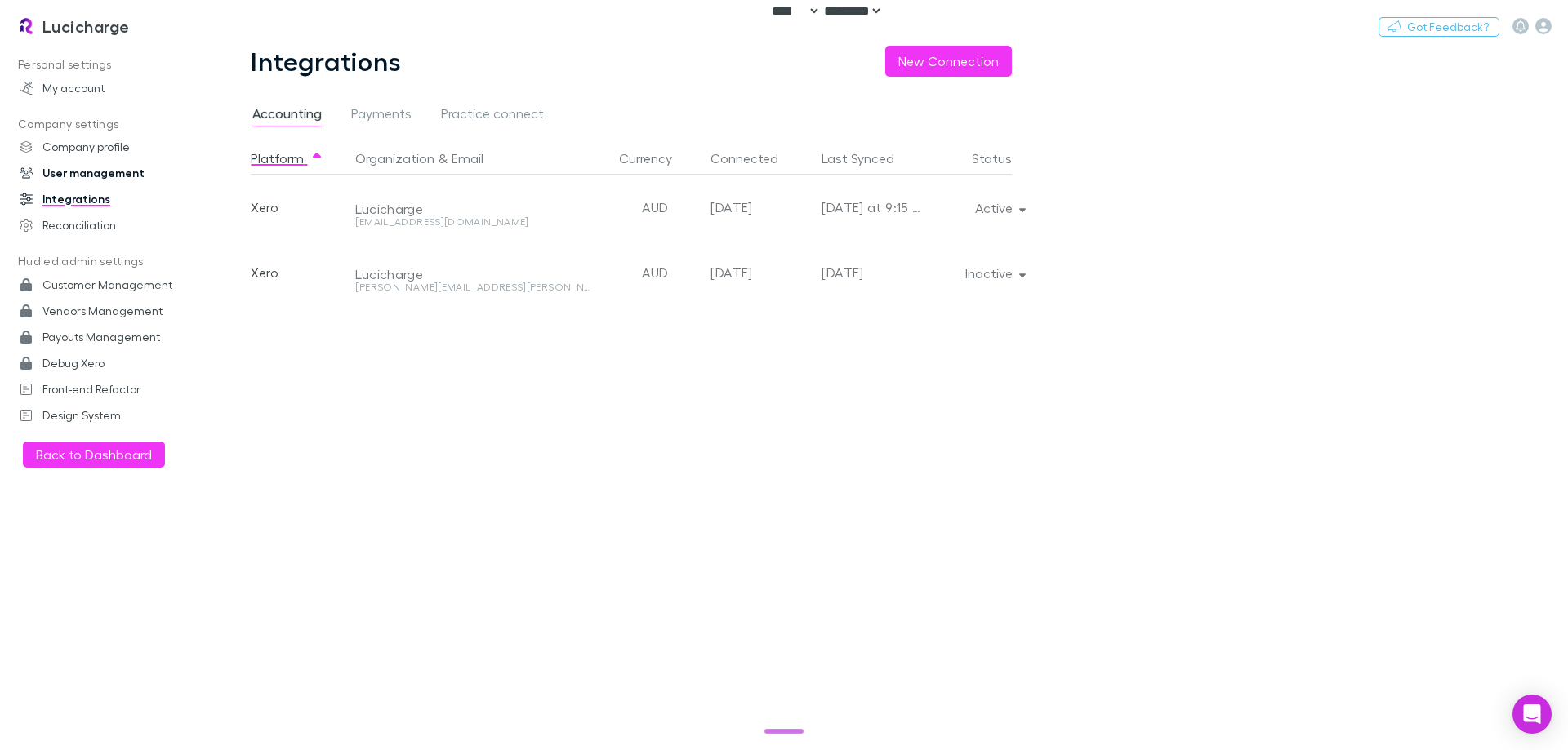
click at [99, 181] on link "User management" at bounding box center [112, 173] width 217 height 26
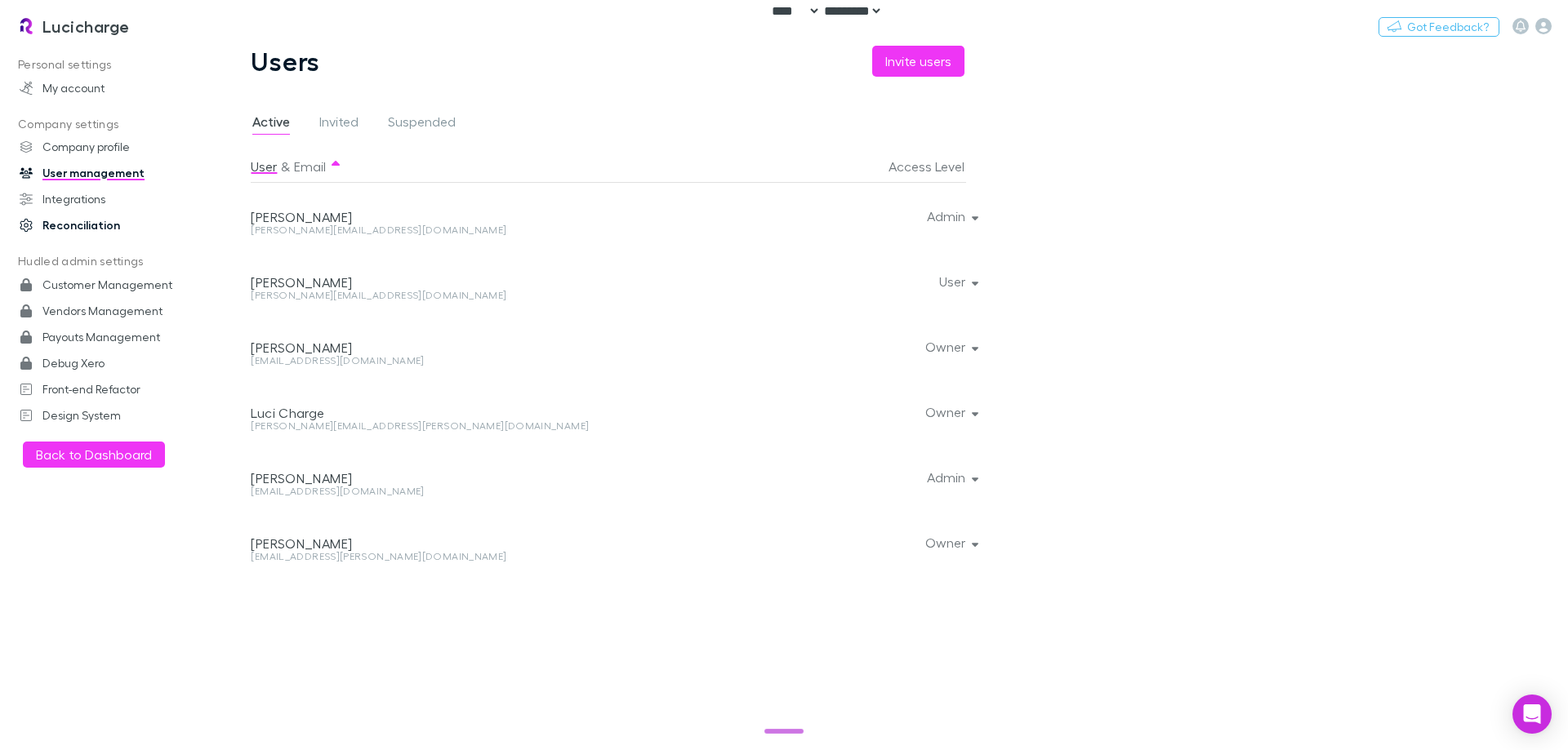
click at [87, 221] on link "Reconciliation" at bounding box center [112, 226] width 217 height 26
click at [164, 21] on button "Switch company" at bounding box center [200, 26] width 108 height 20
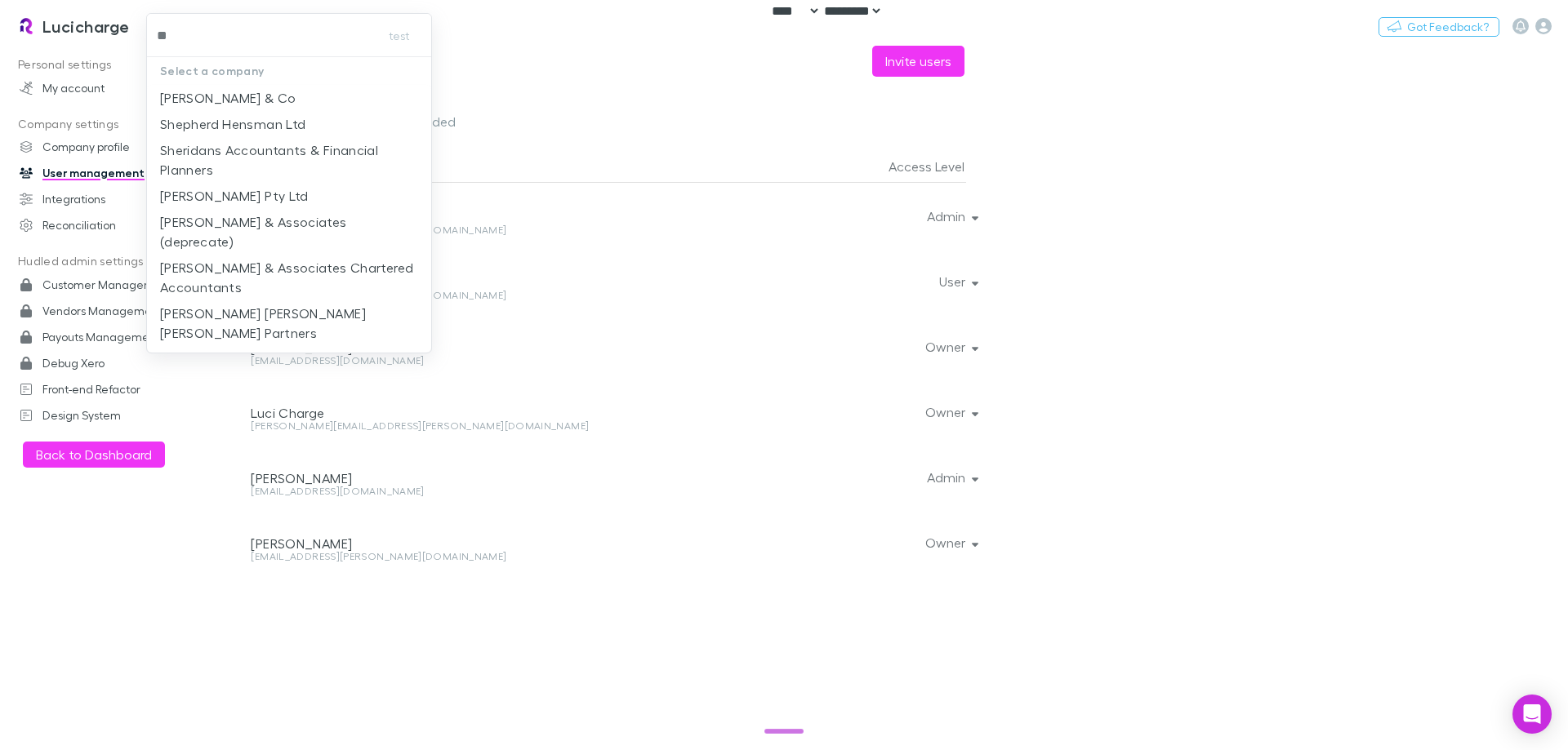
type input "***"
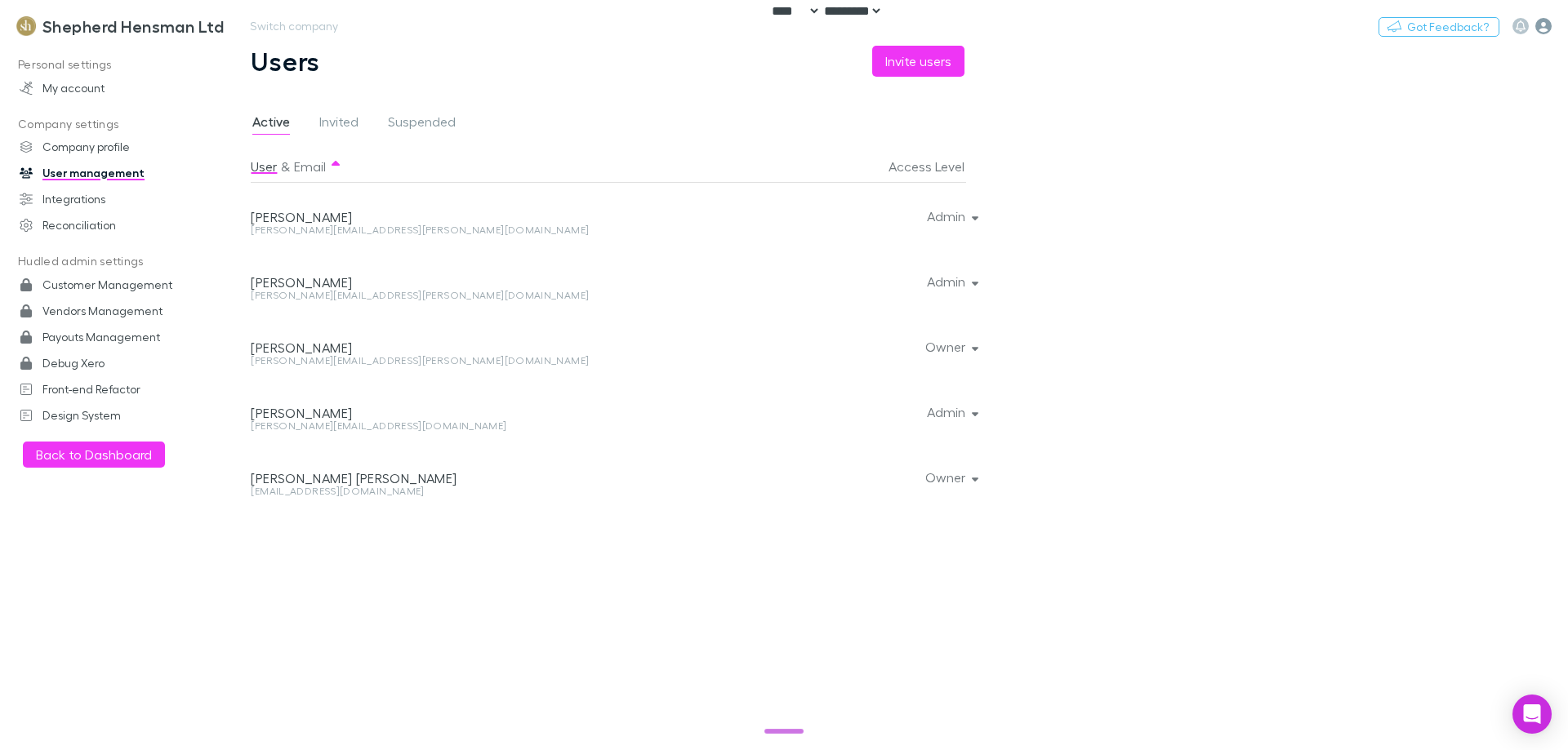
click at [1542, 27] on icon "button" at bounding box center [1542, 26] width 16 height 16
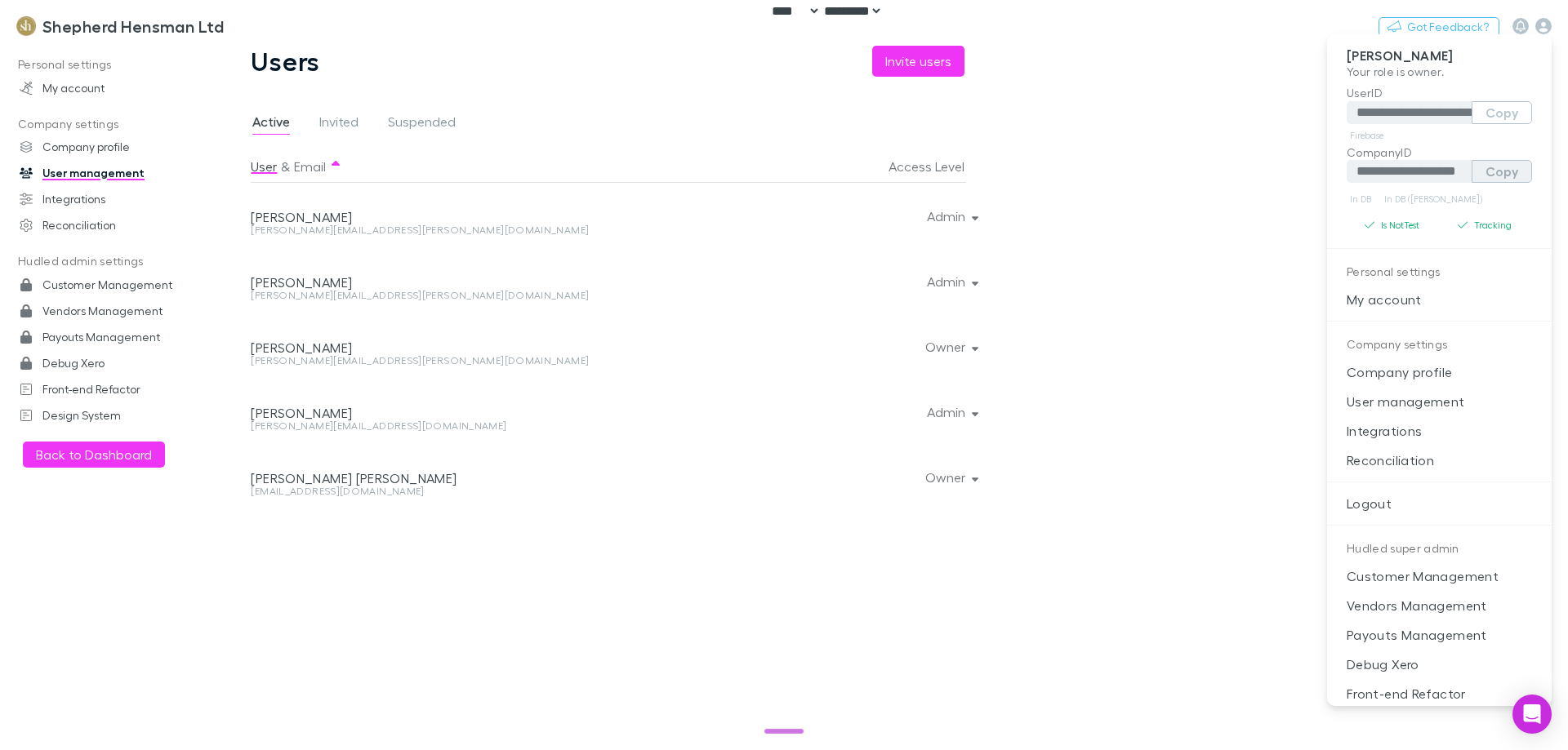
click at [1493, 165] on button "Copy" at bounding box center [1502, 171] width 60 height 23
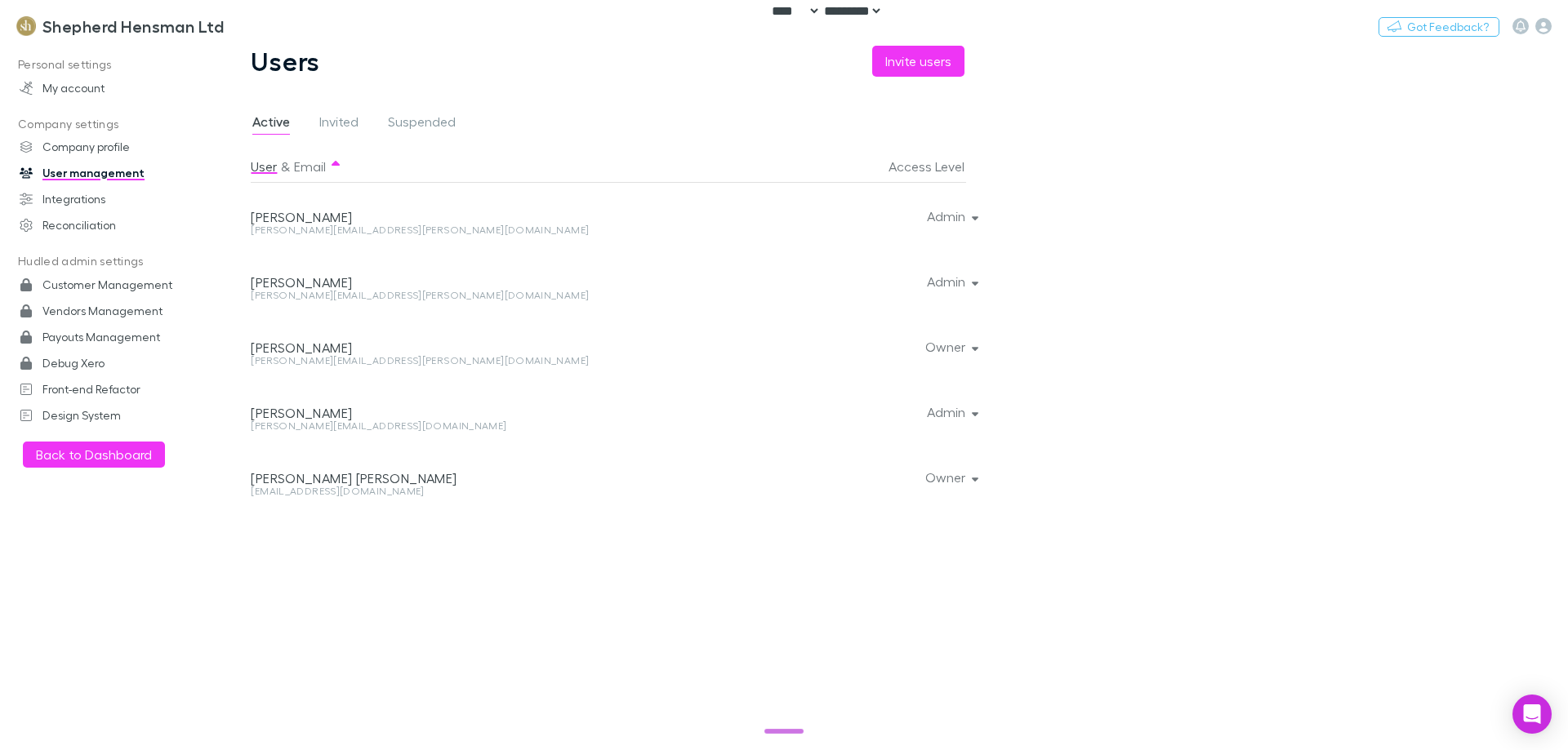
drag, startPoint x: 311, startPoint y: 352, endPoint x: 308, endPoint y: 364, distance: 12.4
click at [311, 354] on div "Russell Jaggard" at bounding box center [476, 347] width 452 height 16
click at [307, 364] on div "russell.jaggard@shca.co.nz" at bounding box center [476, 361] width 452 height 9
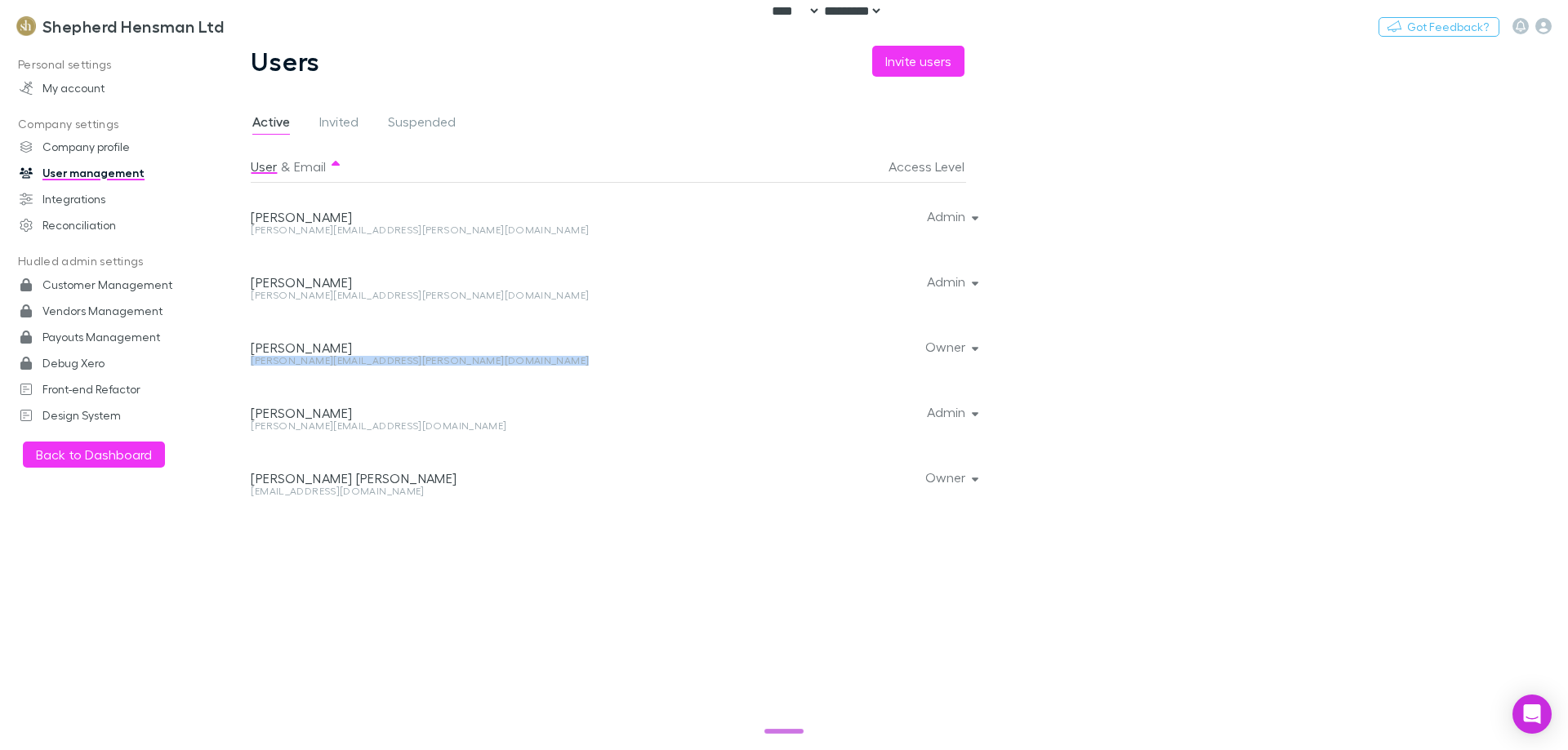
copy div "russell.jaggard@shca.co.nz Owner"
click at [337, 298] on div "rebecca.burgess@shca.co.nz" at bounding box center [476, 296] width 452 height 9
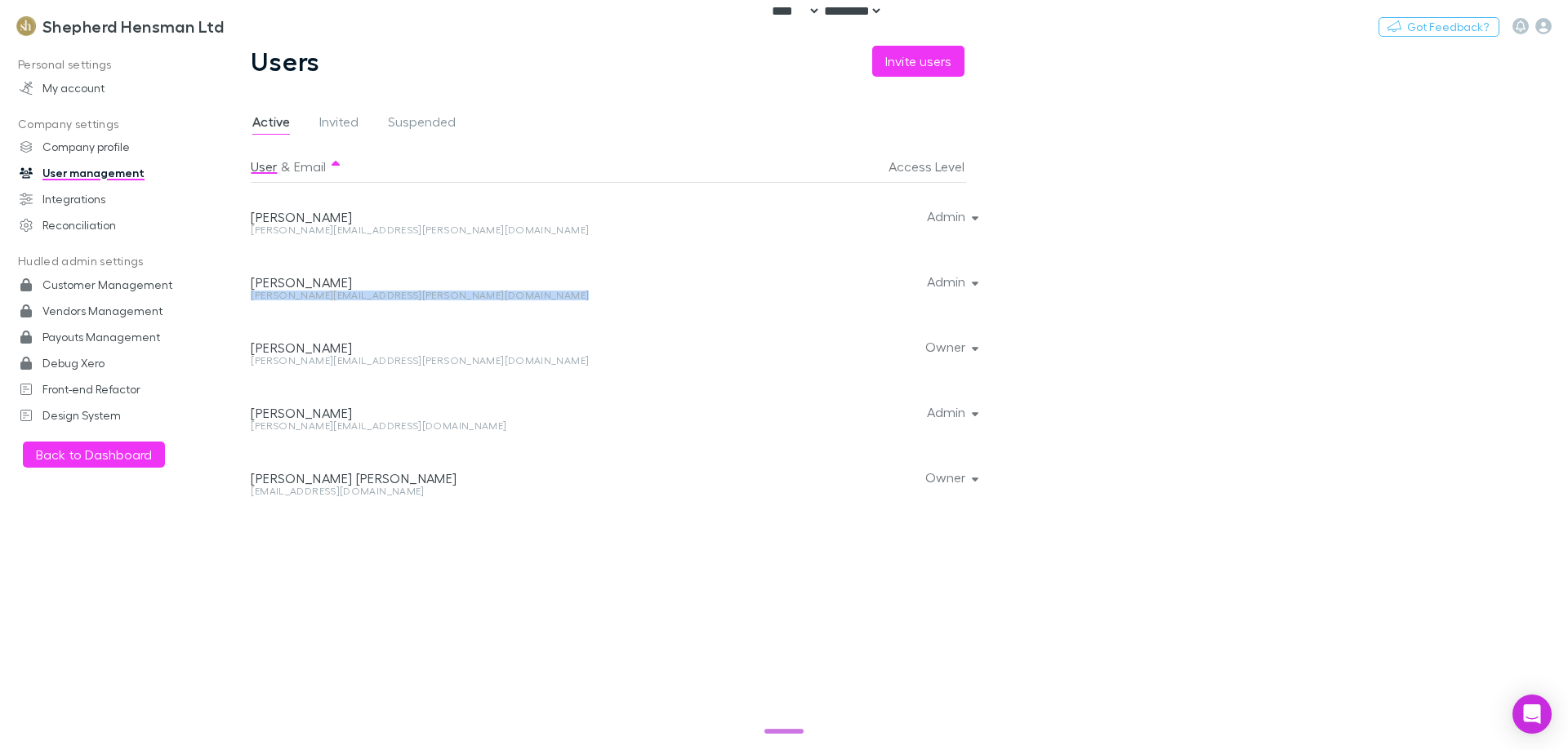
click at [337, 298] on div "rebecca.burgess@shca.co.nz" at bounding box center [476, 296] width 452 height 9
copy div "rebecca.burgess@shca.co.nz Admin"
